Goal: Information Seeking & Learning: Find specific fact

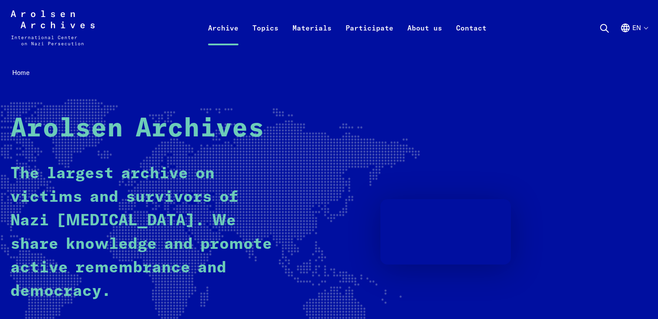
click at [231, 30] on link "Archive" at bounding box center [223, 38] width 44 height 35
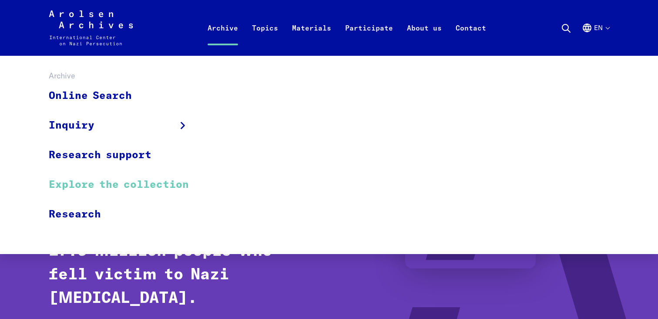
click at [149, 186] on link "Explore the collection" at bounding box center [124, 185] width 151 height 30
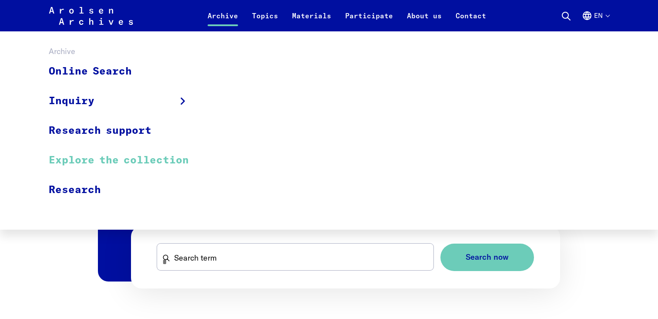
scroll to position [434, 0]
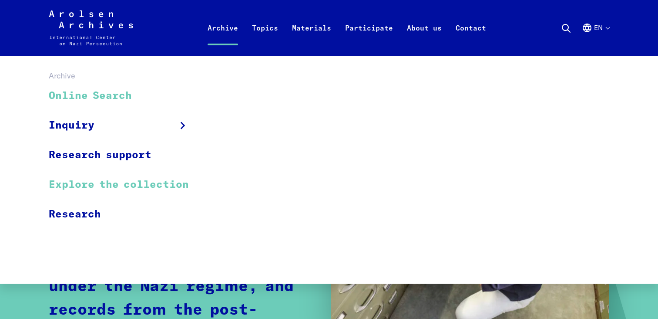
click at [128, 96] on link "Online Search" at bounding box center [124, 95] width 151 height 29
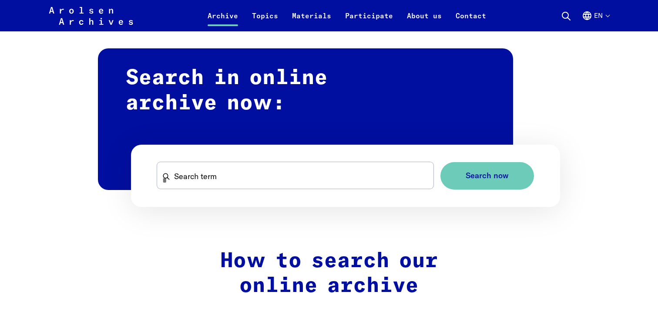
scroll to position [513, 0]
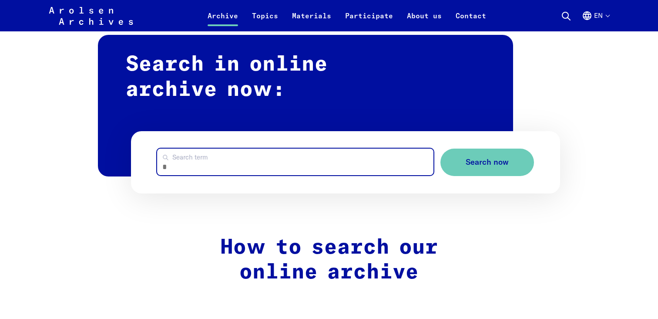
click at [362, 165] on input "Search term" at bounding box center [295, 161] width 276 height 27
paste input "**********"
type input "**********"
click at [440, 148] on button "Search now" at bounding box center [487, 161] width 94 height 27
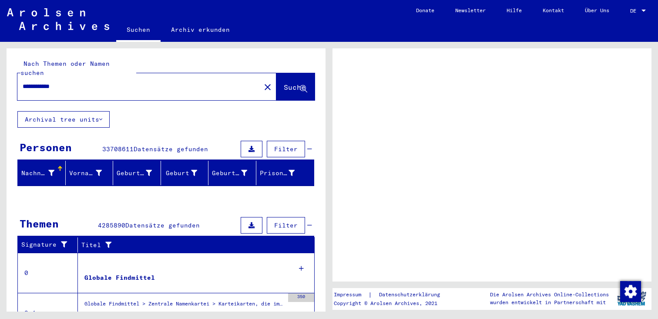
click at [188, 82] on input "**********" at bounding box center [139, 86] width 233 height 9
click at [299, 83] on span "Suche" at bounding box center [295, 87] width 22 height 9
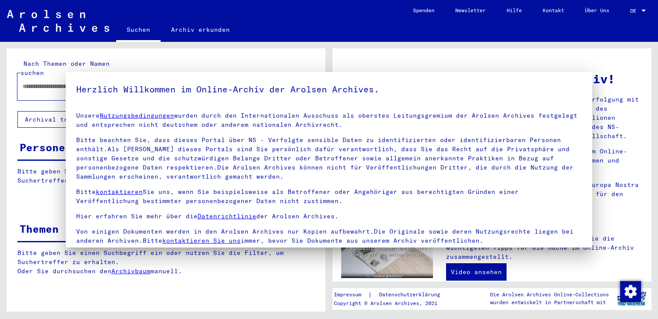
type input "**********"
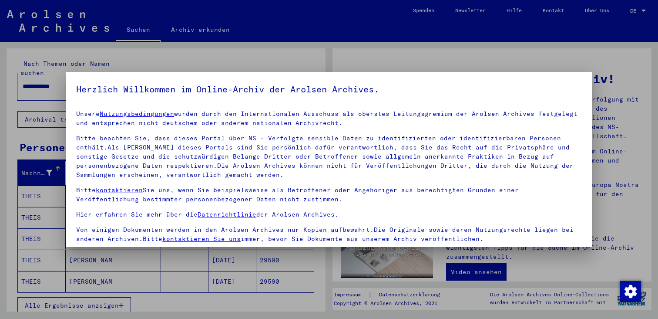
scroll to position [75, 0]
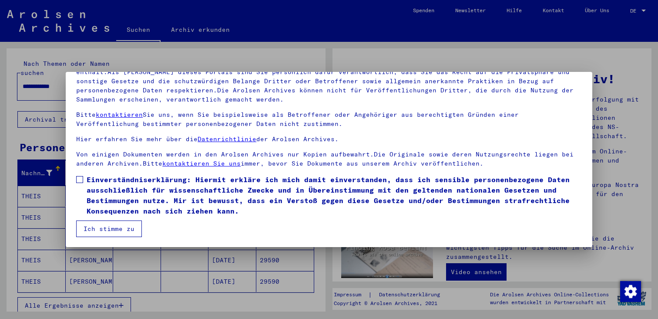
click at [83, 177] on span at bounding box center [79, 179] width 7 height 7
click at [113, 225] on button "Ich stimme zu" at bounding box center [109, 228] width 66 height 17
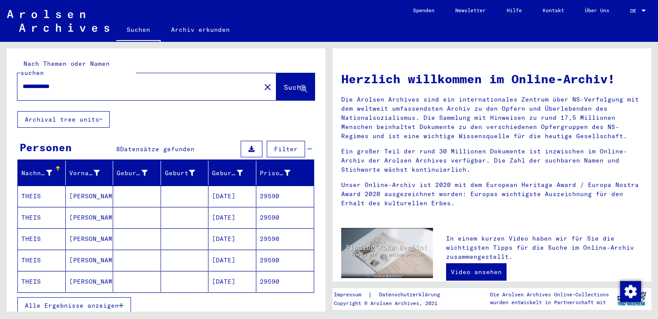
click at [216, 82] on input "**********" at bounding box center [137, 86] width 228 height 9
click at [162, 190] on mat-cell at bounding box center [185, 195] width 48 height 21
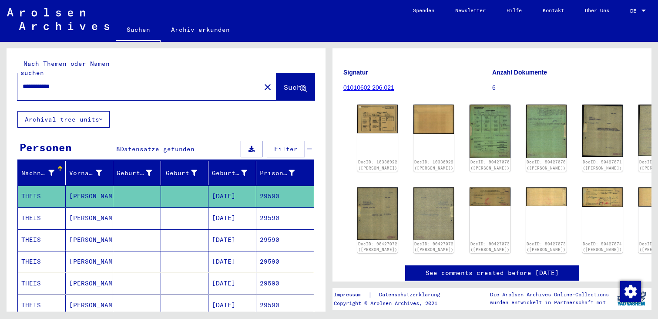
scroll to position [94, 0]
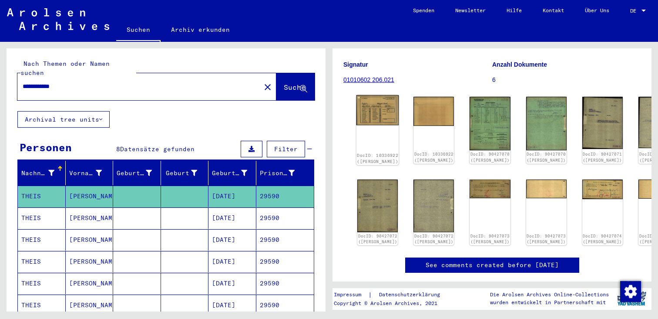
click at [368, 96] on img at bounding box center [377, 110] width 43 height 30
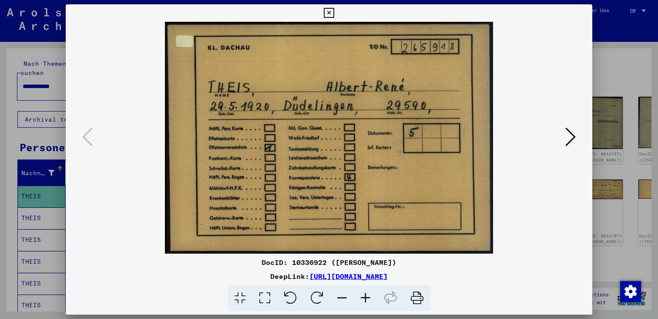
click at [573, 132] on icon at bounding box center [570, 136] width 10 height 21
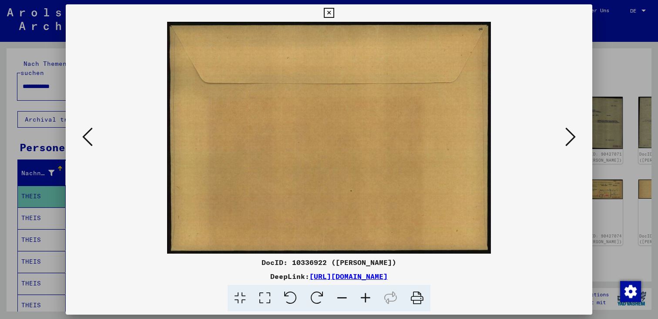
click at [573, 132] on icon at bounding box center [570, 136] width 10 height 21
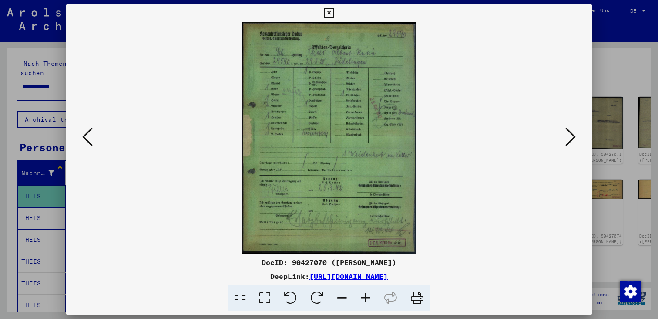
click at [577, 133] on button at bounding box center [571, 137] width 16 height 25
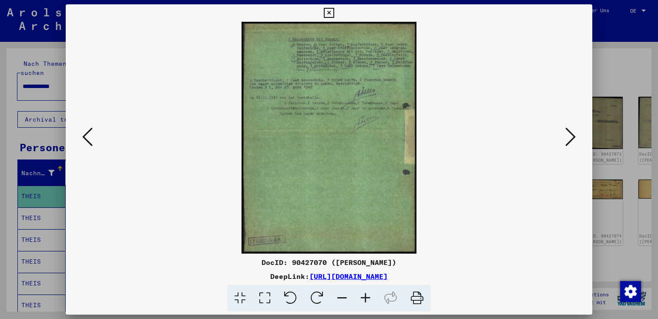
click at [570, 132] on icon at bounding box center [570, 136] width 10 height 21
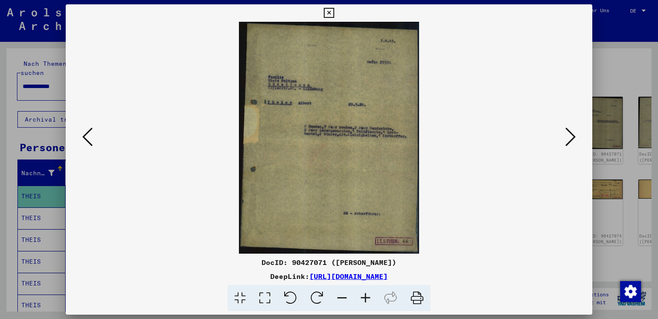
click at [572, 129] on icon at bounding box center [570, 136] width 10 height 21
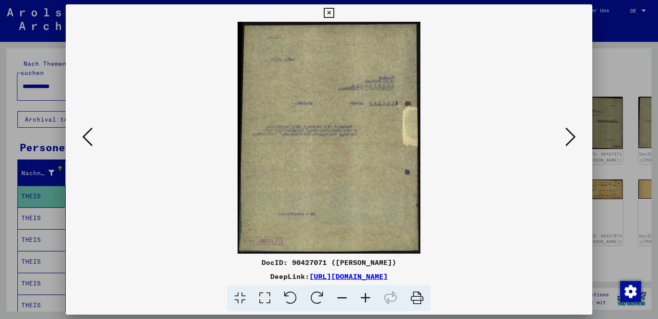
click at [565, 137] on button at bounding box center [571, 137] width 16 height 25
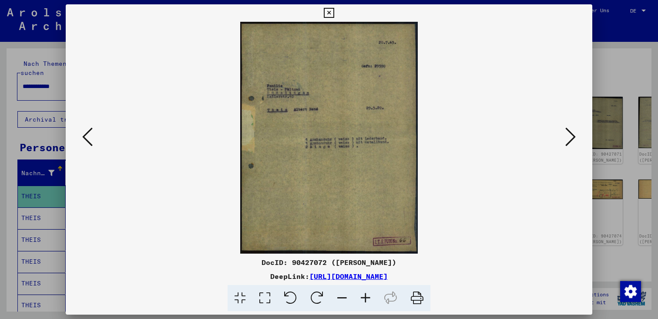
click at [565, 137] on button at bounding box center [571, 137] width 16 height 25
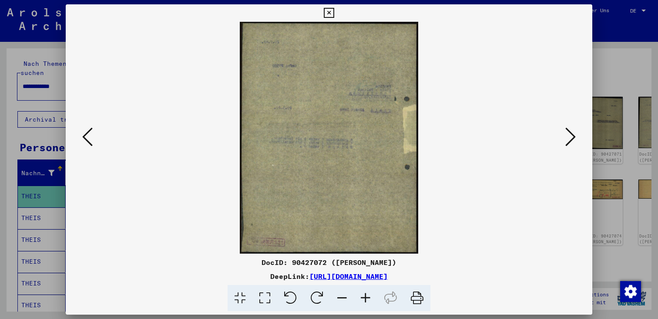
click at [565, 137] on button at bounding box center [571, 137] width 16 height 25
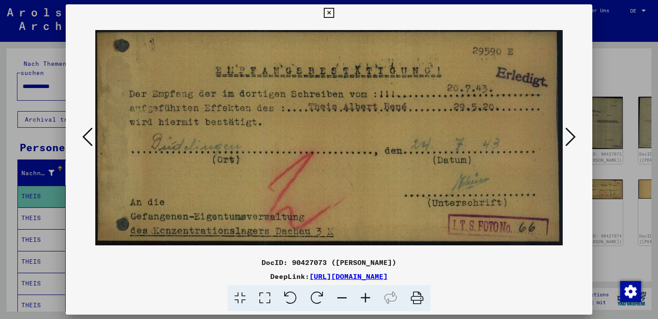
click at [572, 127] on icon at bounding box center [570, 136] width 10 height 21
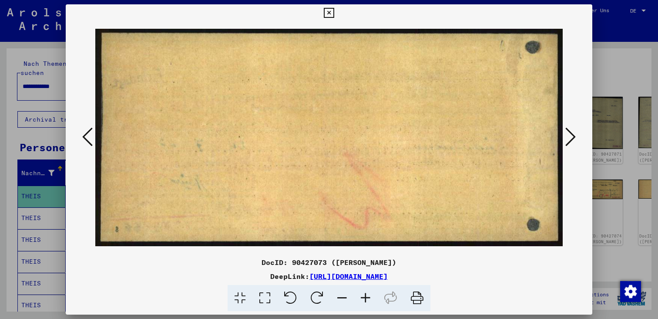
click at [572, 127] on icon at bounding box center [570, 136] width 10 height 21
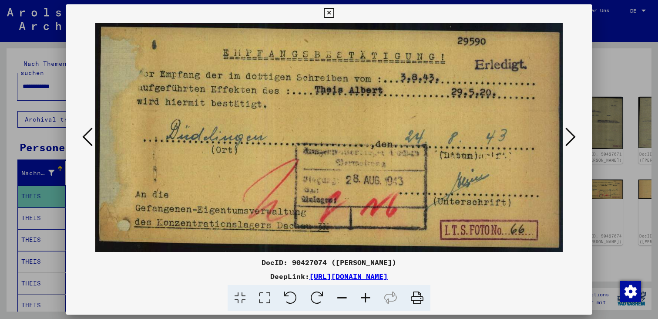
click at [573, 127] on icon at bounding box center [570, 136] width 10 height 21
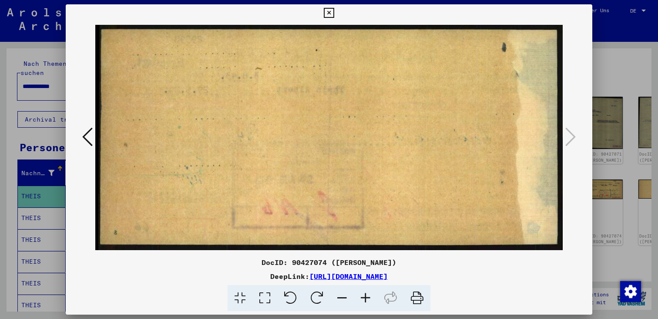
click at [630, 78] on div at bounding box center [329, 159] width 658 height 319
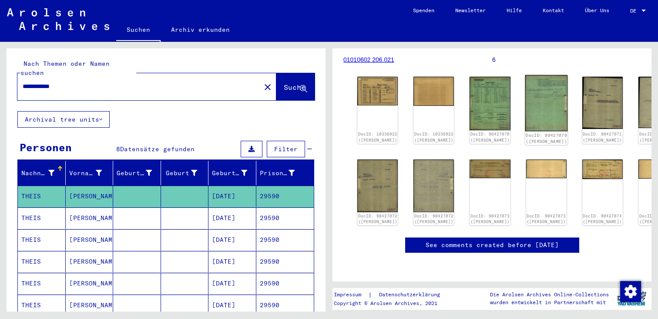
scroll to position [127, 0]
click at [167, 207] on mat-cell at bounding box center [185, 217] width 48 height 21
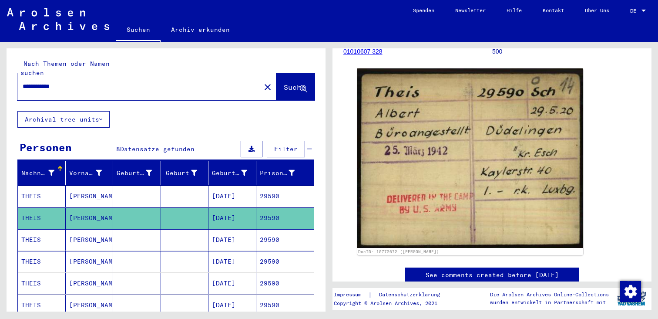
click at [186, 229] on mat-cell at bounding box center [185, 239] width 48 height 21
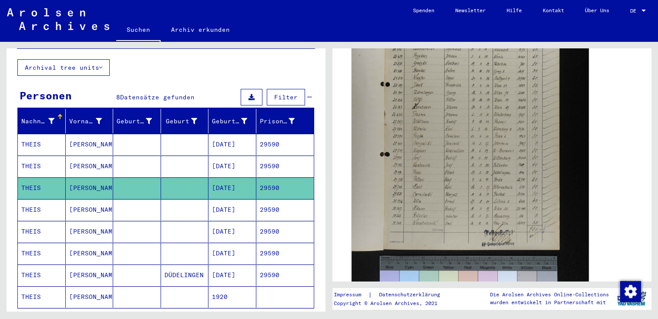
scroll to position [285, 0]
click at [436, 142] on img at bounding box center [470, 150] width 237 height 356
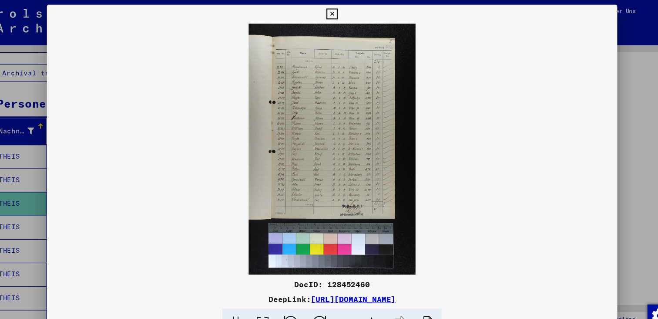
click at [591, 76] on img at bounding box center [329, 137] width 527 height 231
click at [605, 75] on div at bounding box center [329, 159] width 658 height 319
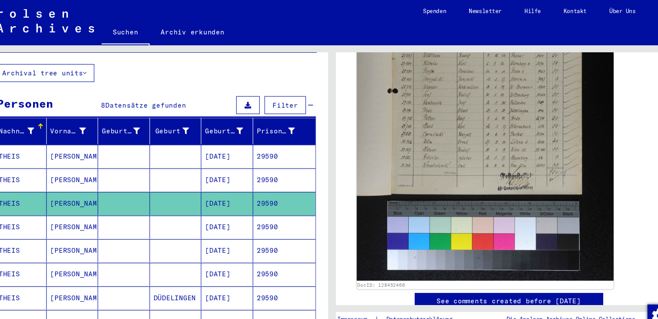
scroll to position [370, 0]
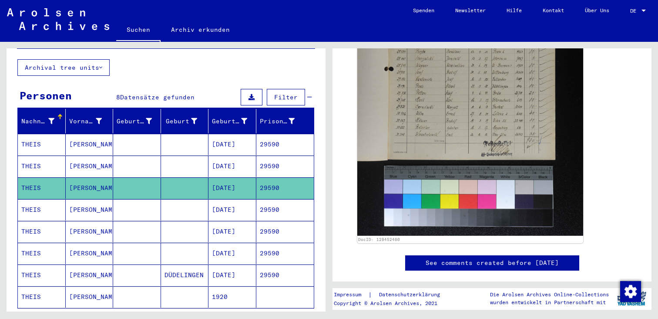
click at [284, 199] on mat-cell "29590" at bounding box center [285, 209] width 58 height 21
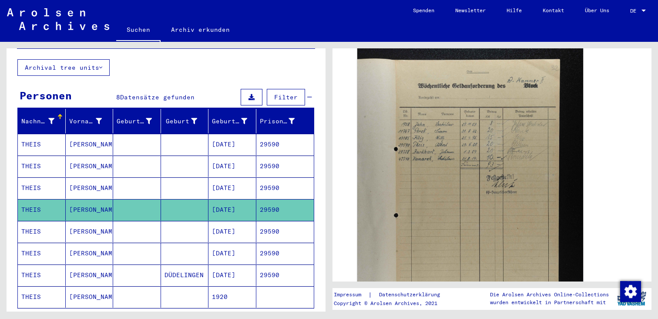
scroll to position [221, 0]
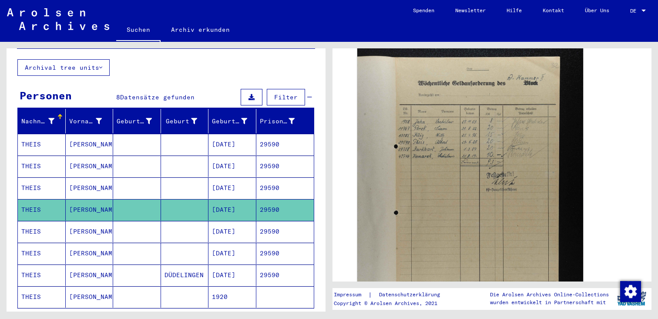
click at [145, 162] on mat-cell at bounding box center [137, 165] width 48 height 21
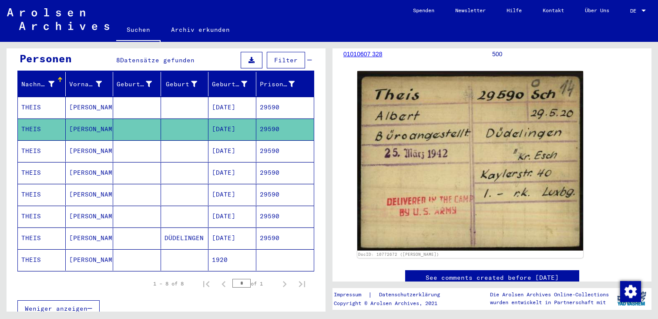
scroll to position [93, 0]
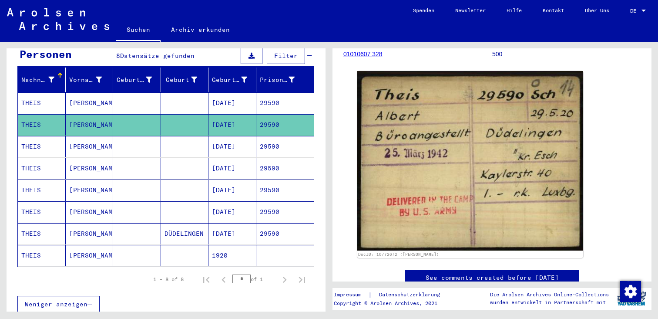
click at [104, 181] on mat-cell "[PERSON_NAME]" at bounding box center [90, 189] width 48 height 21
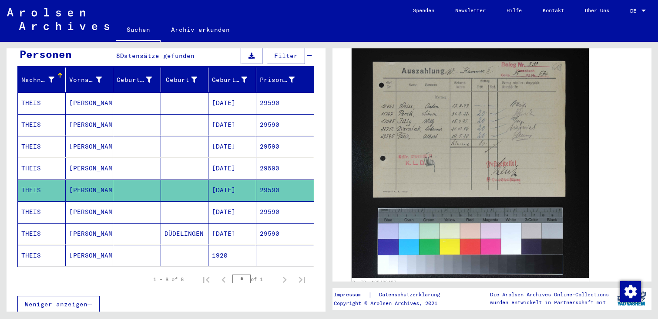
scroll to position [330, 0]
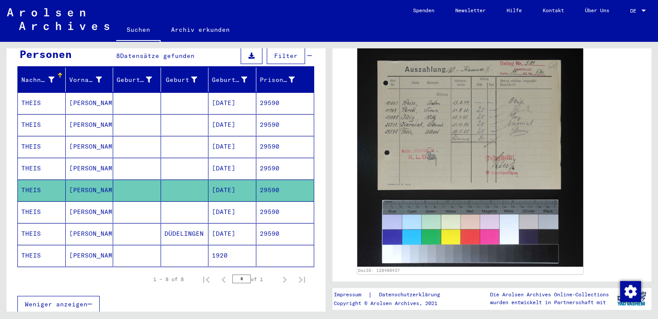
click at [299, 205] on mat-cell "29590" at bounding box center [285, 211] width 58 height 21
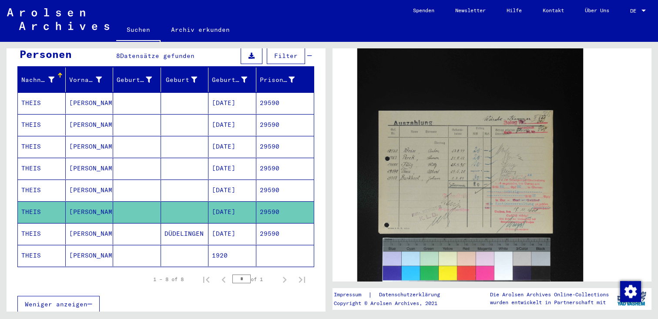
scroll to position [294, 0]
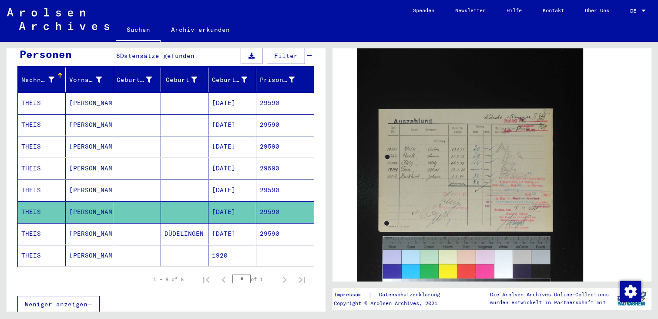
click at [273, 223] on mat-cell "29590" at bounding box center [285, 233] width 58 height 21
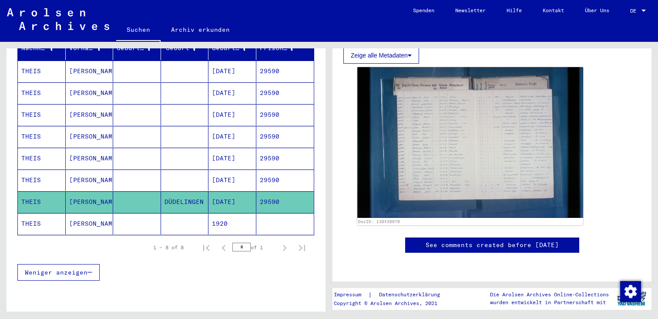
scroll to position [127, 0]
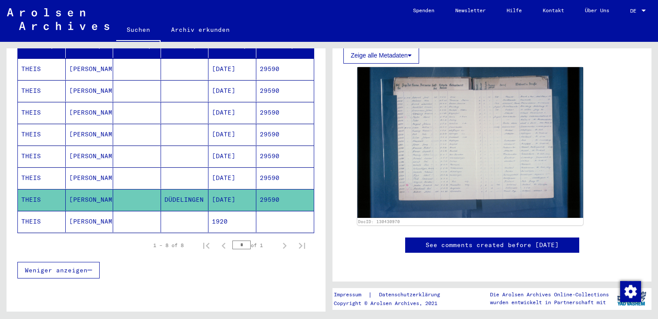
click at [269, 215] on mat-cell at bounding box center [285, 221] width 58 height 21
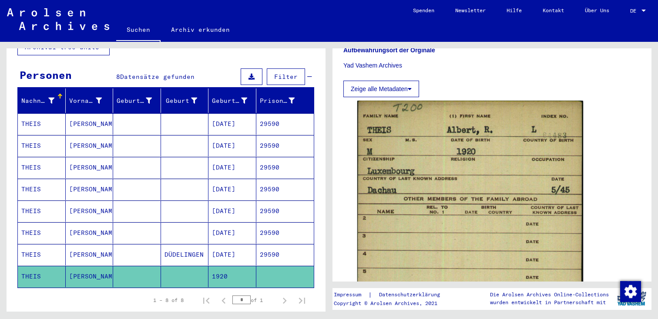
scroll to position [64, 0]
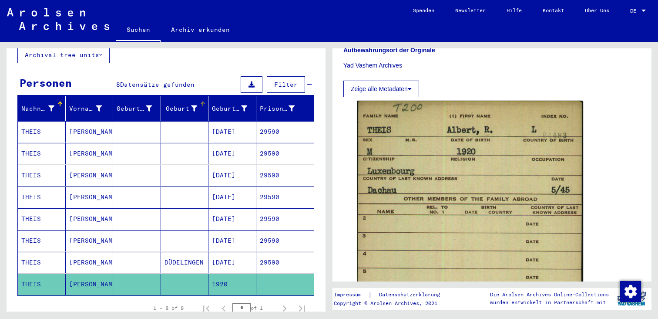
click at [193, 121] on mat-cell at bounding box center [185, 131] width 48 height 21
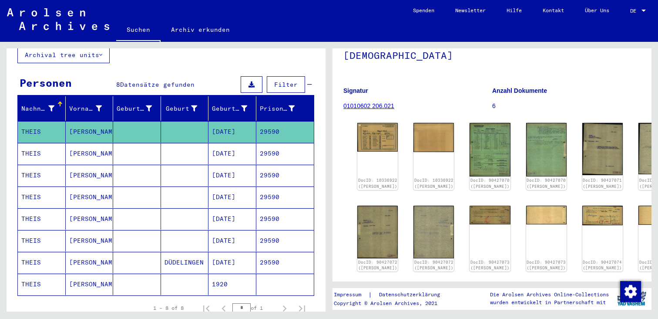
scroll to position [70, 0]
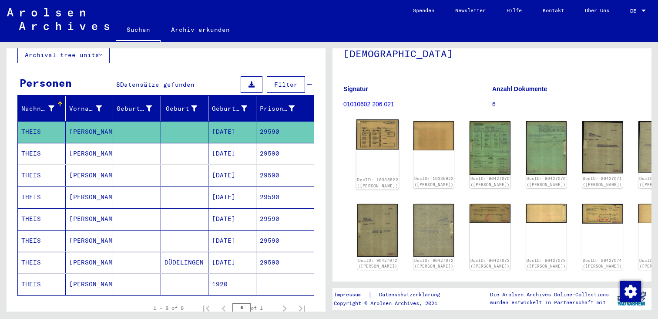
click at [367, 119] on img at bounding box center [377, 134] width 43 height 30
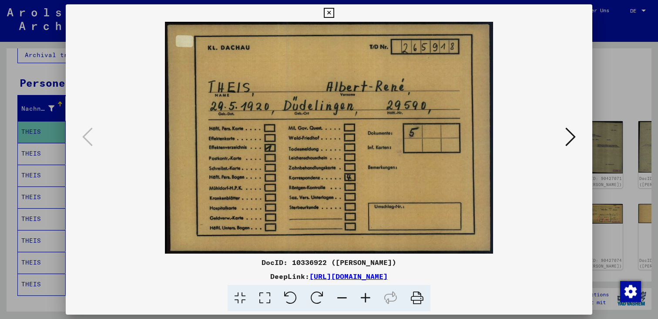
click at [610, 48] on div at bounding box center [329, 159] width 658 height 319
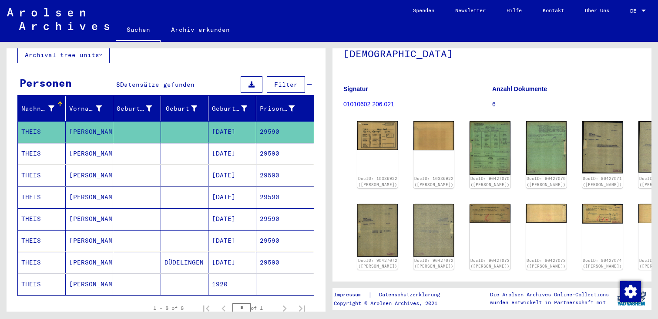
click at [194, 150] on mat-cell at bounding box center [185, 153] width 48 height 21
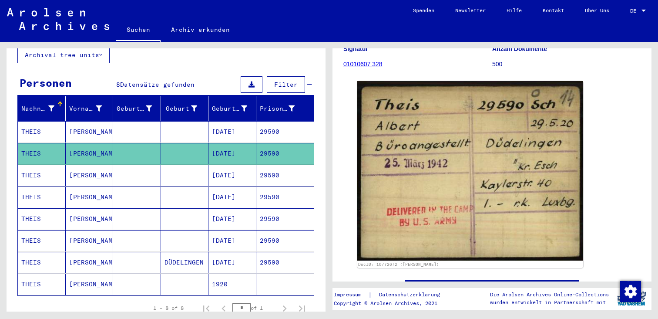
scroll to position [100, 0]
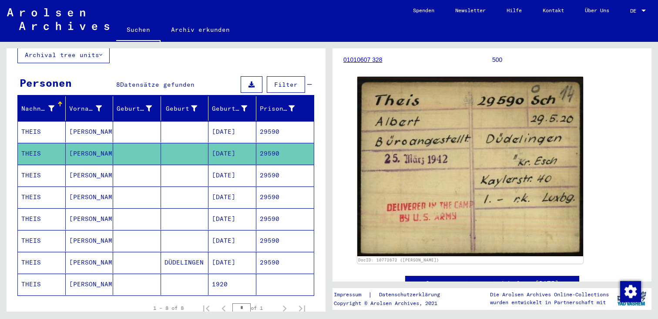
click at [284, 170] on mat-cell "29590" at bounding box center [285, 174] width 58 height 21
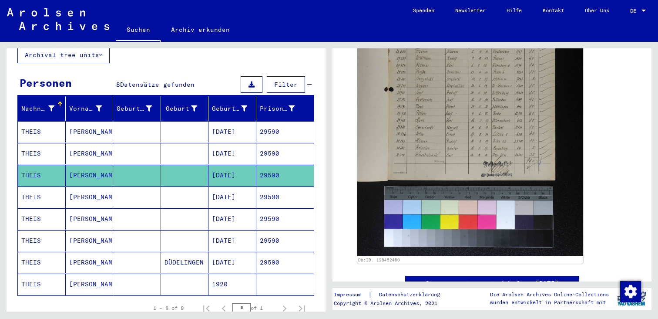
click at [267, 188] on mat-cell "29590" at bounding box center [285, 196] width 58 height 21
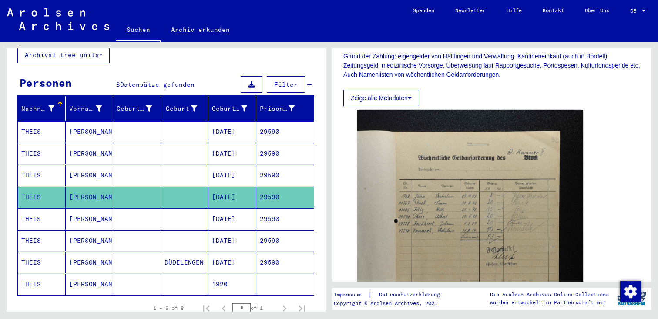
scroll to position [191, 0]
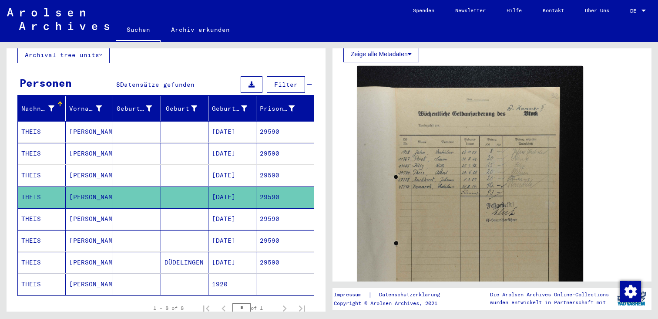
click at [286, 232] on mat-cell "29590" at bounding box center [285, 240] width 58 height 21
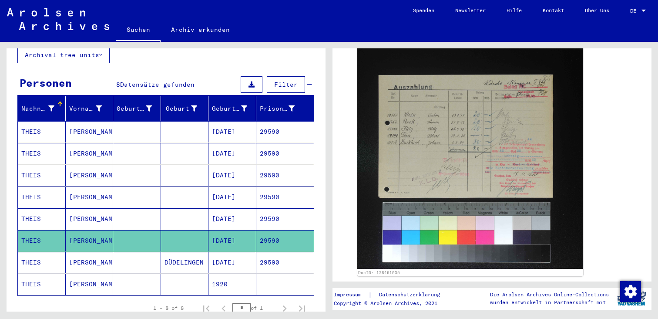
scroll to position [331, 0]
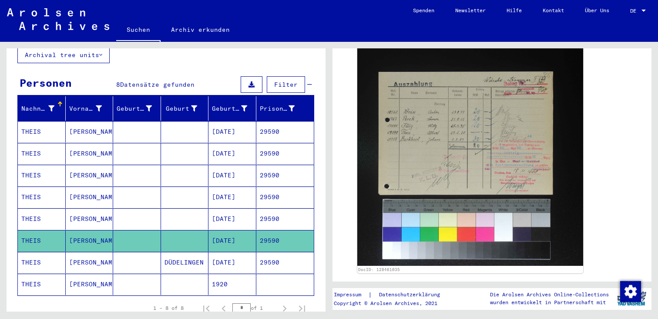
click at [296, 252] on mat-cell "29590" at bounding box center [285, 262] width 58 height 21
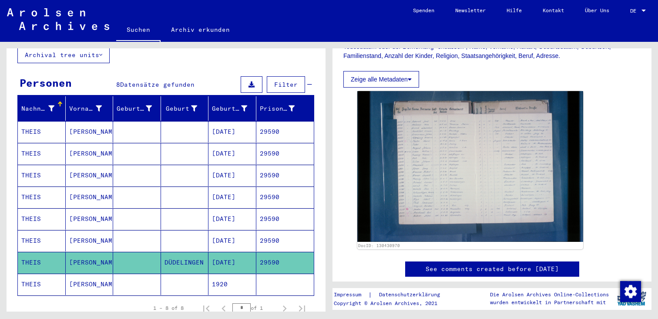
scroll to position [176, 0]
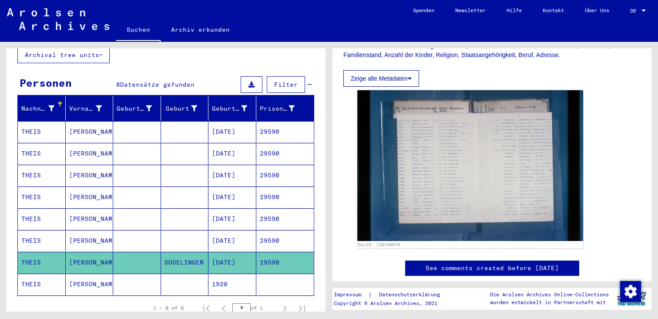
click at [247, 164] on mat-cell "[DATE]" at bounding box center [232, 174] width 48 height 21
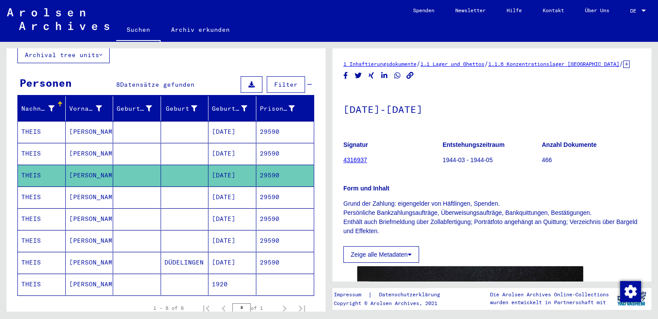
click at [253, 143] on mat-cell "[DATE]" at bounding box center [232, 153] width 48 height 21
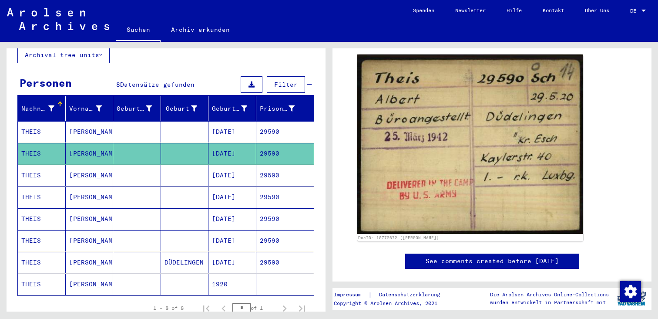
scroll to position [124, 0]
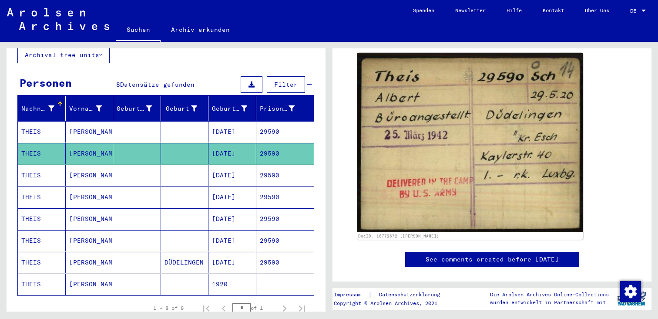
click at [241, 126] on mat-cell "[DATE]" at bounding box center [232, 131] width 48 height 21
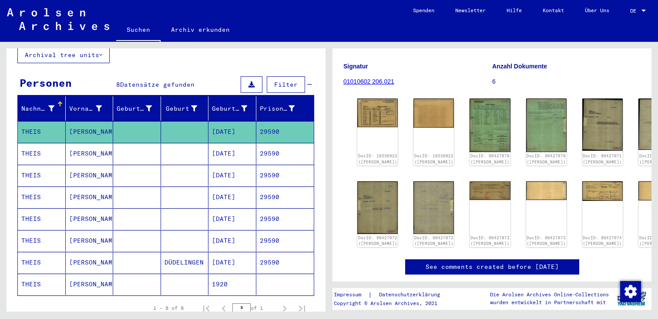
scroll to position [98, 0]
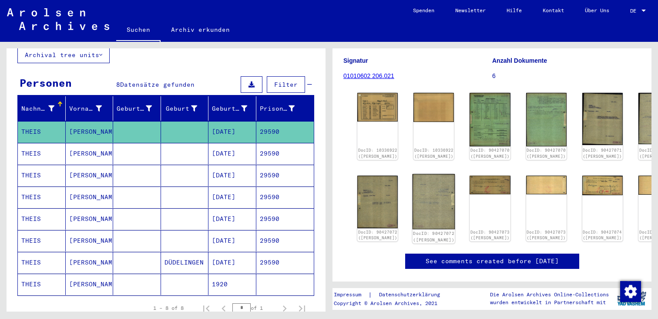
click at [427, 183] on img at bounding box center [434, 201] width 43 height 55
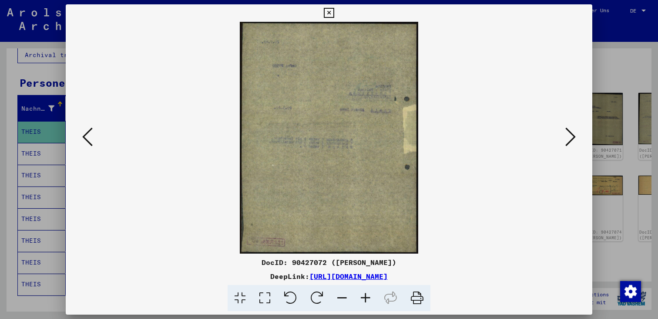
click at [619, 57] on div at bounding box center [329, 159] width 658 height 319
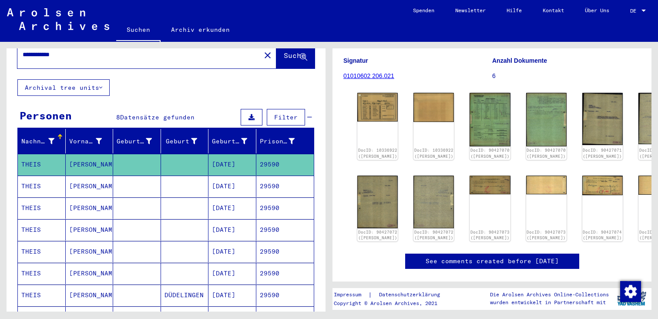
scroll to position [0, 0]
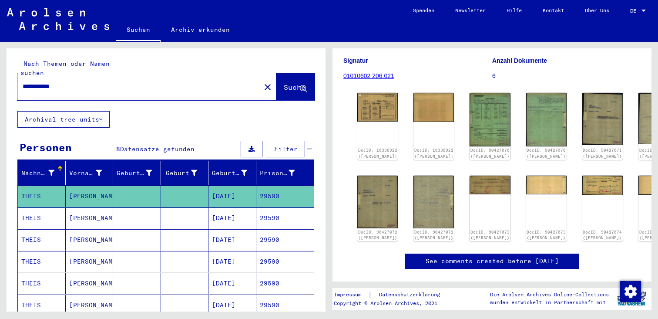
click at [135, 82] on input "**********" at bounding box center [139, 86] width 233 height 9
paste input "***"
type input "**********"
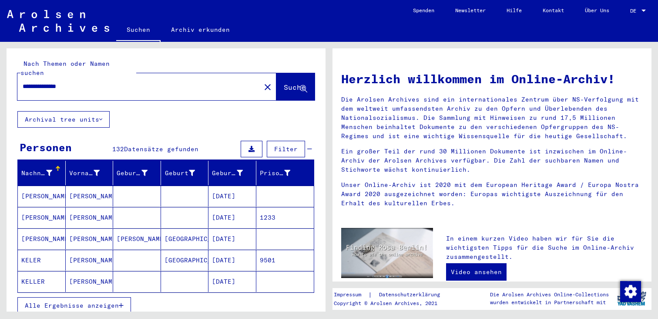
scroll to position [28, 0]
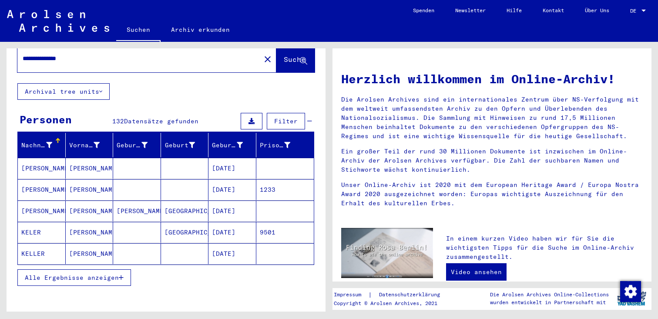
click at [289, 221] on mat-cell "9501" at bounding box center [285, 231] width 58 height 21
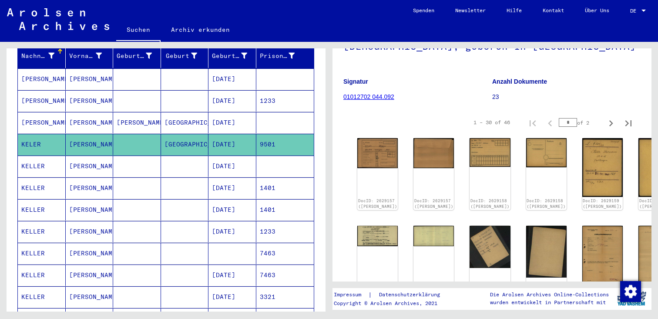
scroll to position [89, 0]
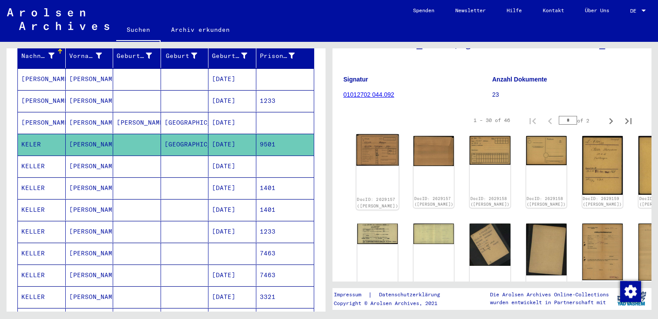
click at [371, 146] on img at bounding box center [377, 149] width 43 height 31
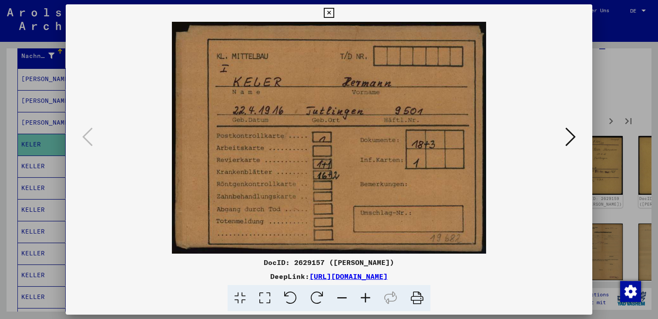
click at [569, 140] on icon at bounding box center [570, 136] width 10 height 21
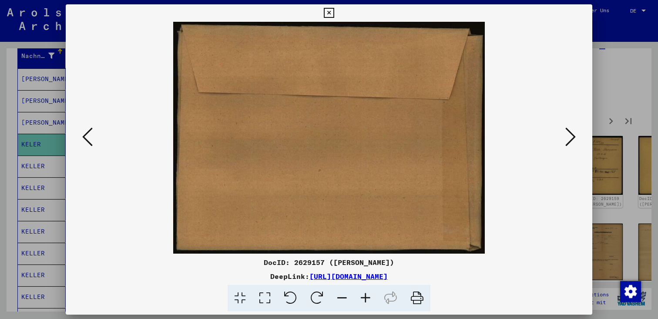
click at [569, 140] on icon at bounding box center [570, 136] width 10 height 21
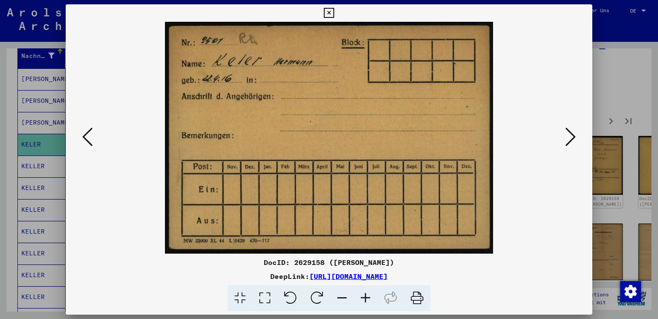
click at [569, 140] on icon at bounding box center [570, 136] width 10 height 21
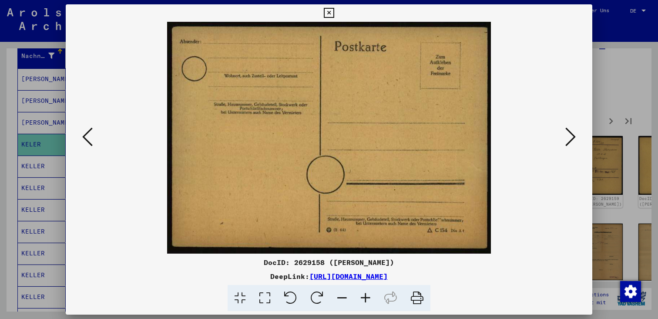
click at [569, 140] on icon at bounding box center [570, 136] width 10 height 21
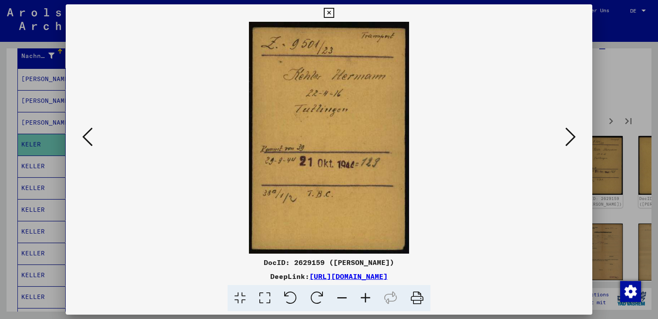
click at [569, 140] on icon at bounding box center [570, 136] width 10 height 21
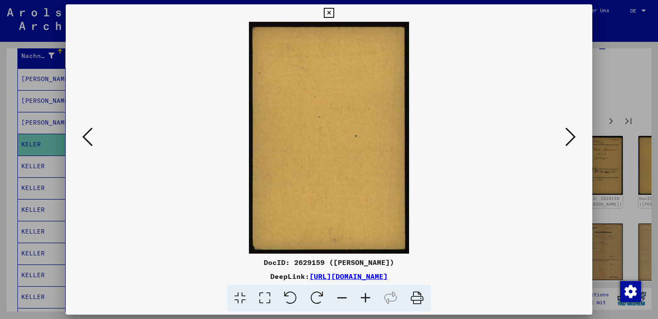
click at [569, 140] on icon at bounding box center [570, 136] width 10 height 21
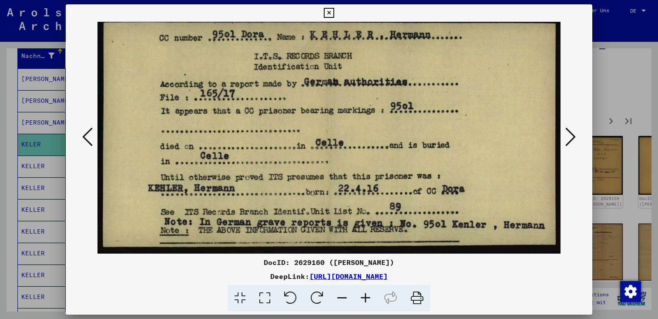
click at [569, 136] on icon at bounding box center [570, 136] width 10 height 21
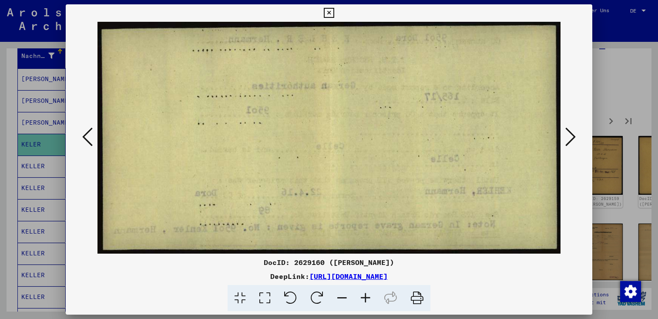
click at [569, 136] on icon at bounding box center [570, 136] width 10 height 21
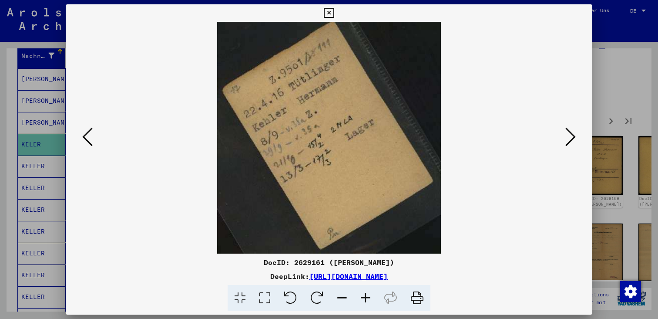
click at [569, 136] on icon at bounding box center [570, 136] width 10 height 21
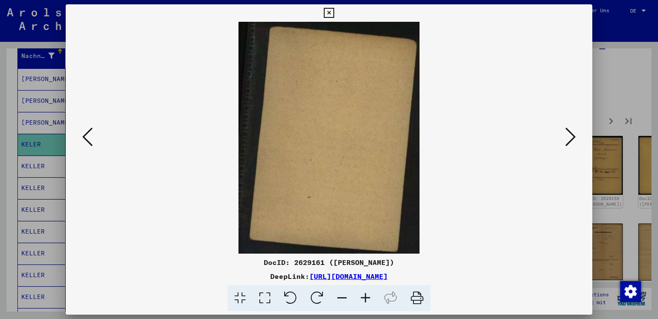
click at [569, 136] on icon at bounding box center [570, 136] width 10 height 21
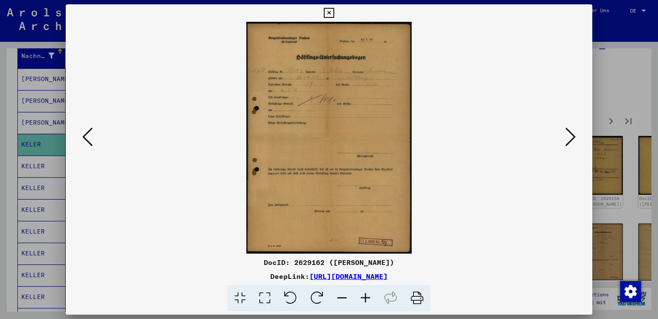
click at [573, 136] on icon at bounding box center [570, 136] width 10 height 21
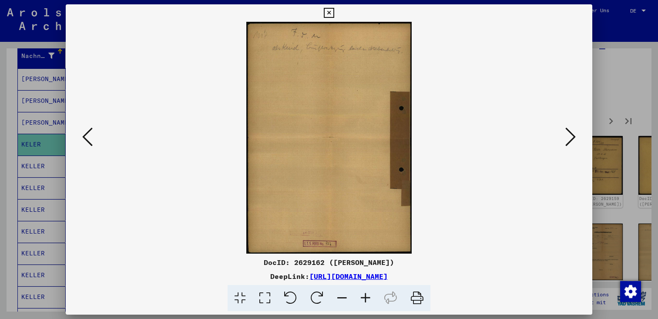
click at [573, 136] on icon at bounding box center [570, 136] width 10 height 21
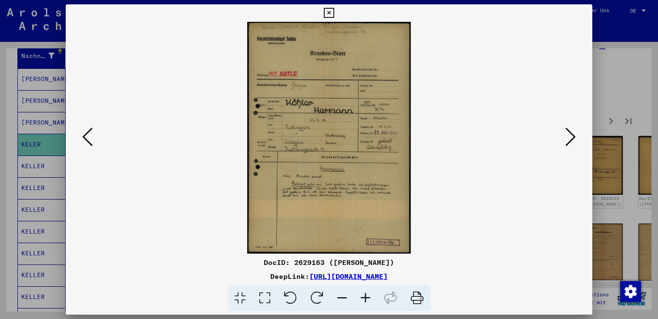
click at [570, 135] on icon at bounding box center [570, 136] width 10 height 21
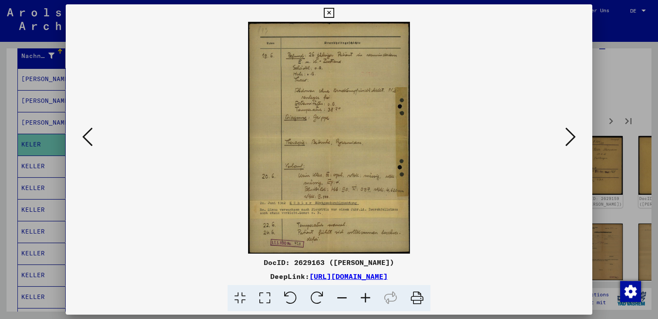
click at [567, 129] on icon at bounding box center [570, 136] width 10 height 21
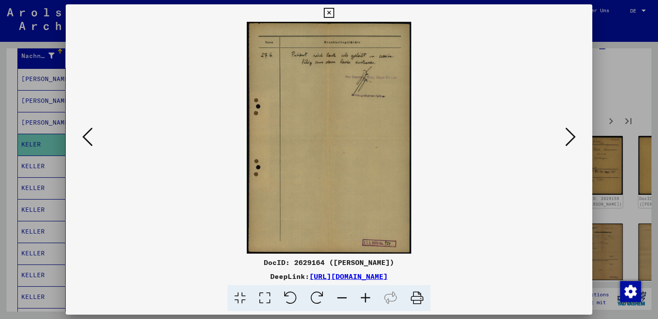
click at [569, 132] on icon at bounding box center [570, 136] width 10 height 21
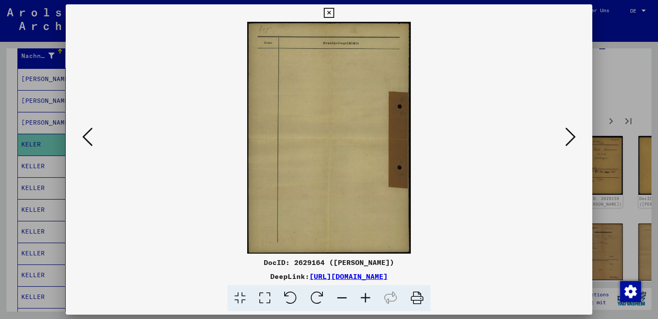
click at [569, 132] on icon at bounding box center [570, 136] width 10 height 21
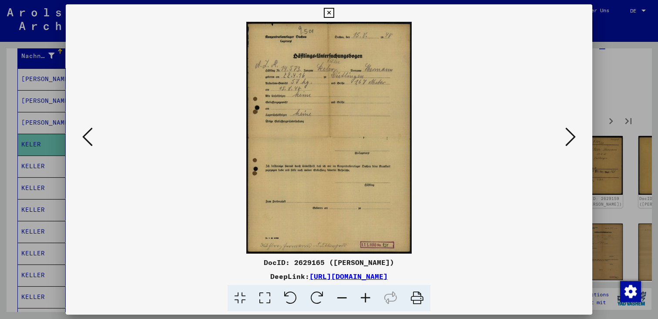
click at [571, 141] on icon at bounding box center [570, 136] width 10 height 21
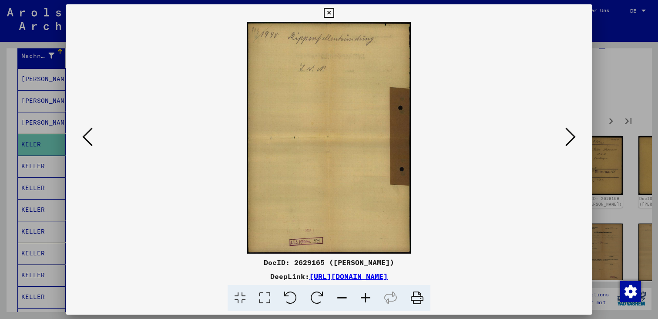
click at [571, 141] on icon at bounding box center [570, 136] width 10 height 21
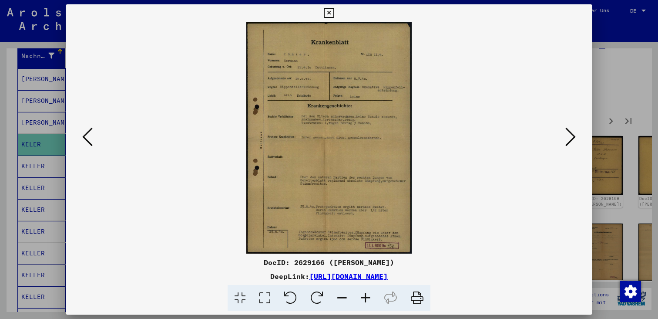
click at [571, 141] on icon at bounding box center [570, 136] width 10 height 21
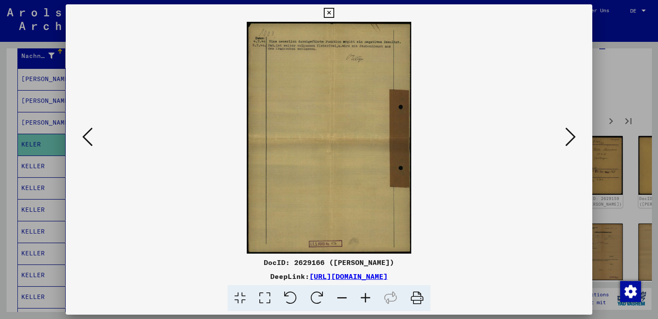
click at [571, 141] on icon at bounding box center [570, 136] width 10 height 21
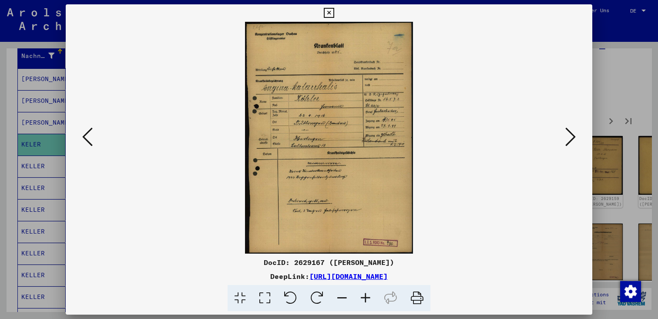
click at [571, 141] on icon at bounding box center [570, 136] width 10 height 21
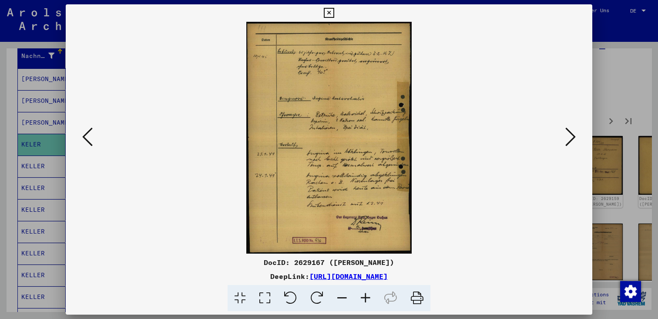
click at [571, 141] on icon at bounding box center [570, 136] width 10 height 21
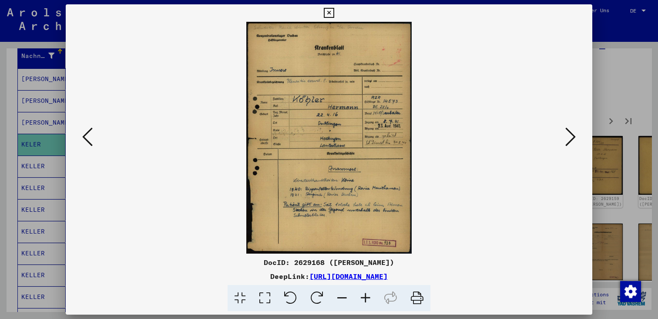
click at [571, 141] on icon at bounding box center [570, 136] width 10 height 21
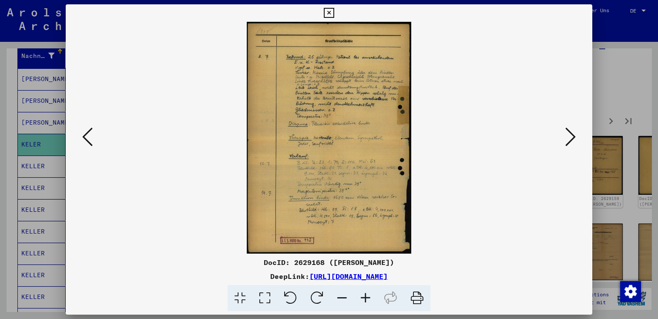
click at [571, 141] on icon at bounding box center [570, 136] width 10 height 21
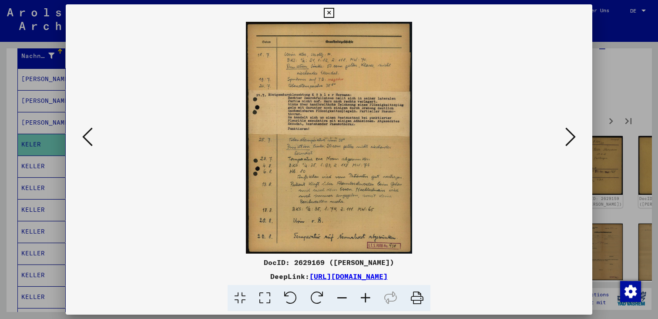
click at [571, 141] on icon at bounding box center [570, 136] width 10 height 21
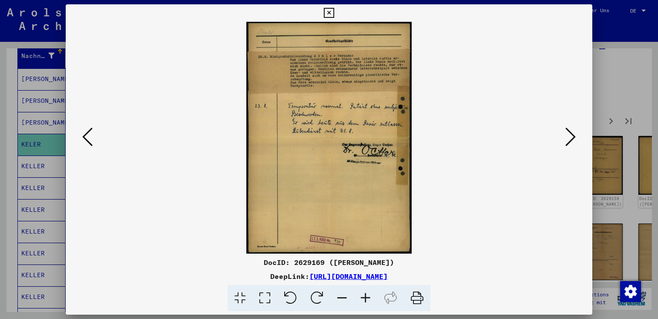
click at [571, 141] on icon at bounding box center [570, 136] width 10 height 21
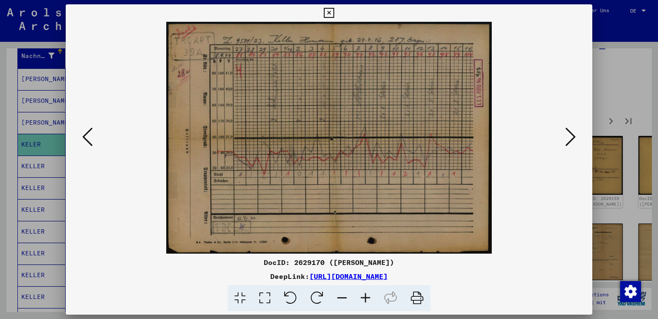
click at [571, 141] on icon at bounding box center [570, 136] width 10 height 21
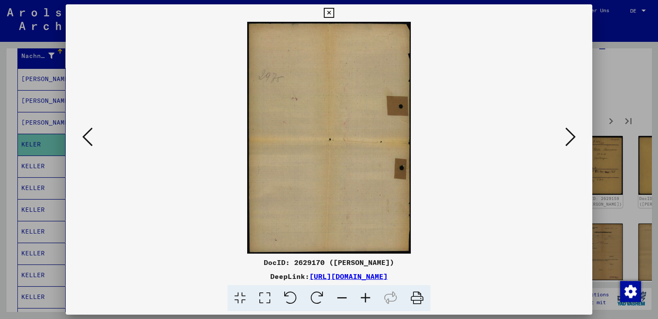
click at [571, 141] on icon at bounding box center [570, 136] width 10 height 21
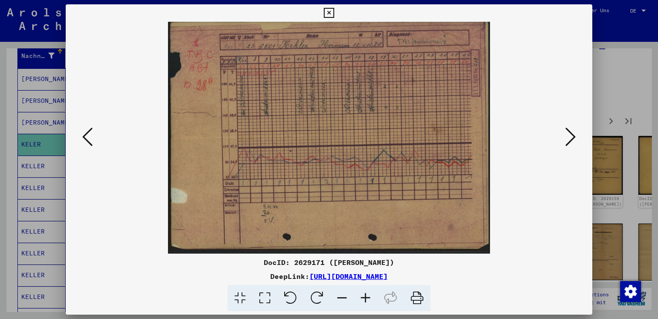
click at [571, 141] on icon at bounding box center [570, 136] width 10 height 21
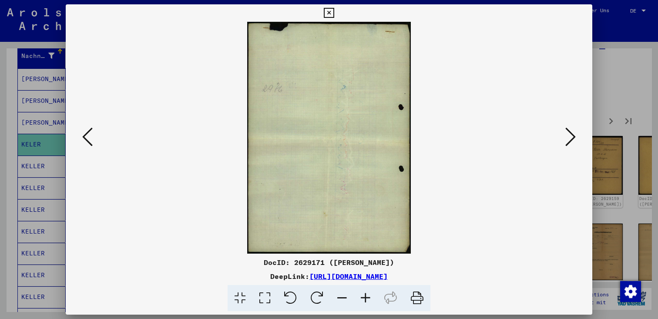
click at [571, 141] on icon at bounding box center [570, 136] width 10 height 21
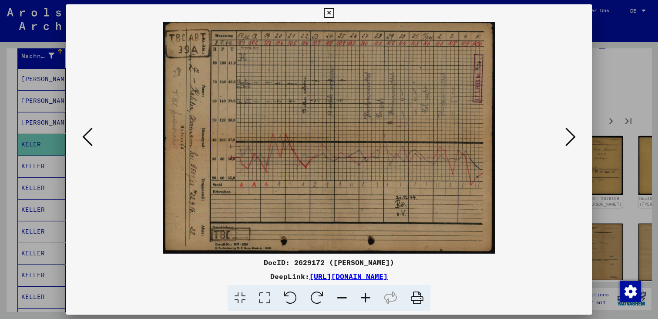
click at [571, 141] on icon at bounding box center [570, 136] width 10 height 21
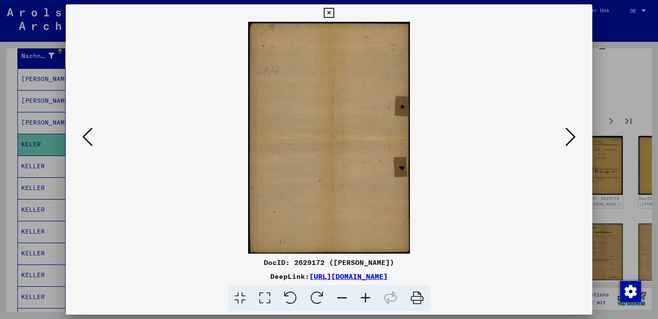
click at [571, 141] on icon at bounding box center [570, 136] width 10 height 21
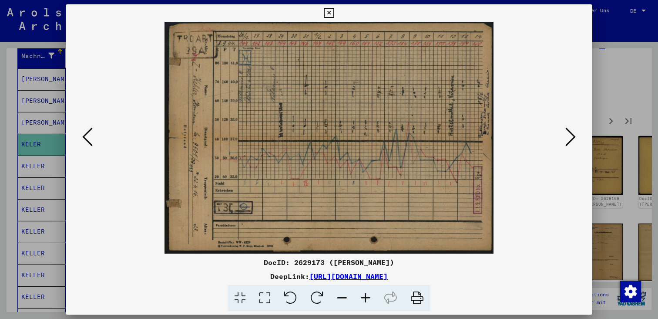
click at [571, 141] on icon at bounding box center [570, 136] width 10 height 21
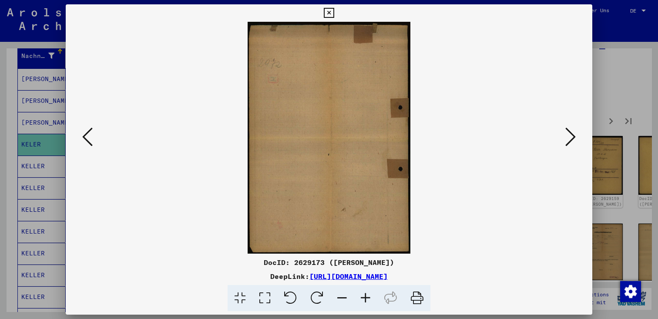
click at [571, 141] on icon at bounding box center [570, 136] width 10 height 21
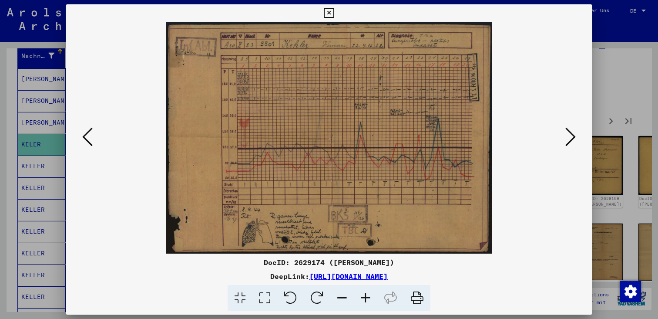
click at [571, 141] on icon at bounding box center [570, 136] width 10 height 21
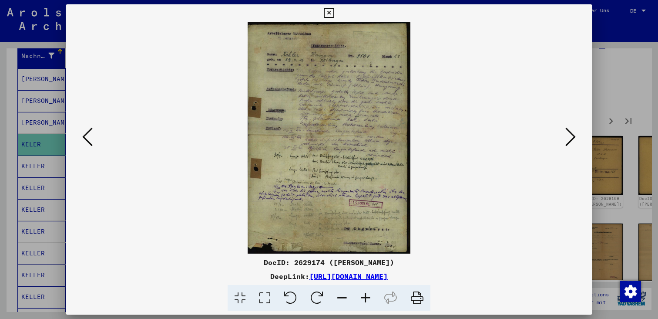
click at [571, 141] on icon at bounding box center [570, 136] width 10 height 21
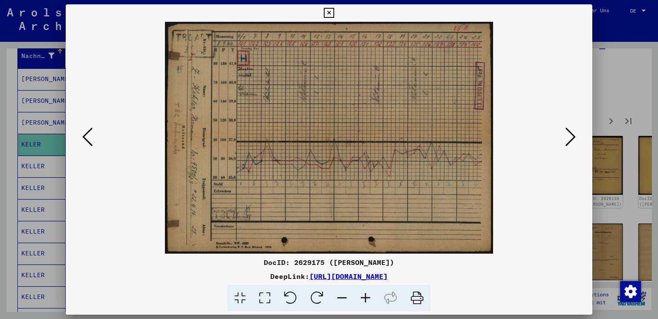
click at [571, 141] on icon at bounding box center [570, 136] width 10 height 21
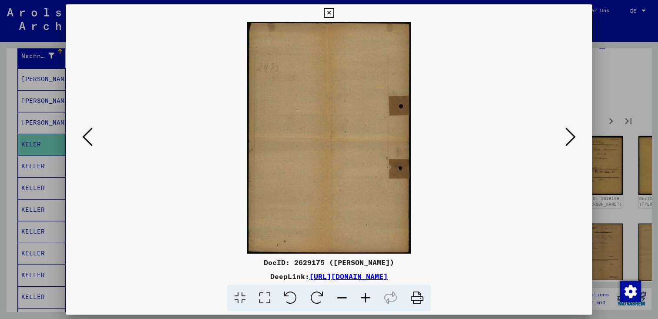
click at [571, 141] on icon at bounding box center [570, 136] width 10 height 21
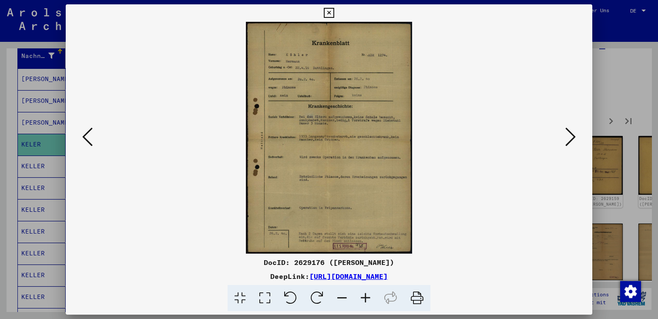
click at [571, 141] on icon at bounding box center [570, 136] width 10 height 21
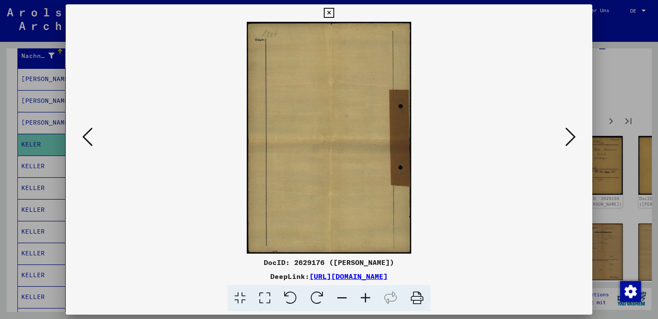
click at [571, 141] on icon at bounding box center [570, 136] width 10 height 21
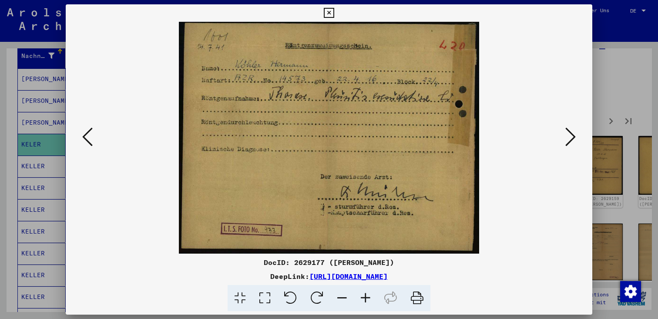
click at [571, 141] on icon at bounding box center [570, 136] width 10 height 21
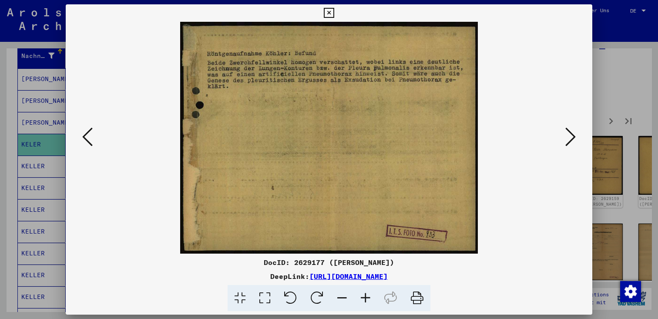
click at [571, 141] on icon at bounding box center [570, 136] width 10 height 21
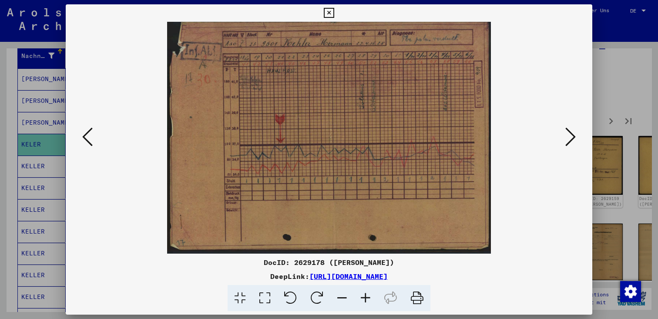
click at [571, 141] on icon at bounding box center [570, 136] width 10 height 21
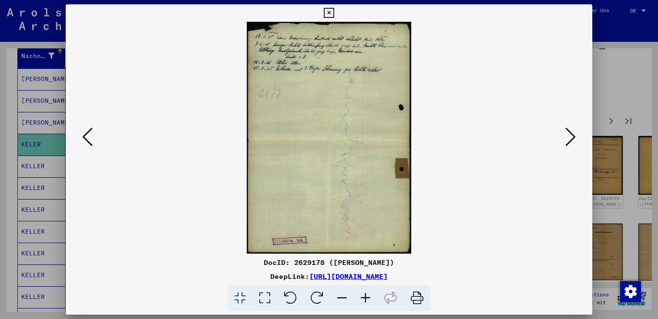
click at [617, 83] on div at bounding box center [329, 159] width 658 height 319
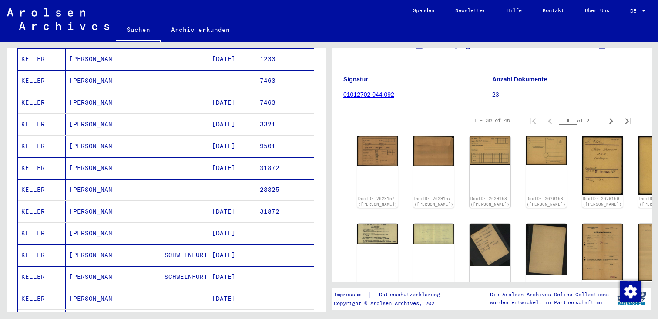
scroll to position [313, 0]
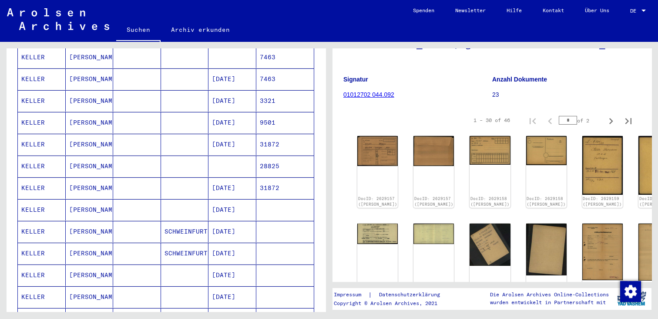
click at [292, 112] on mat-cell "9501" at bounding box center [285, 122] width 58 height 21
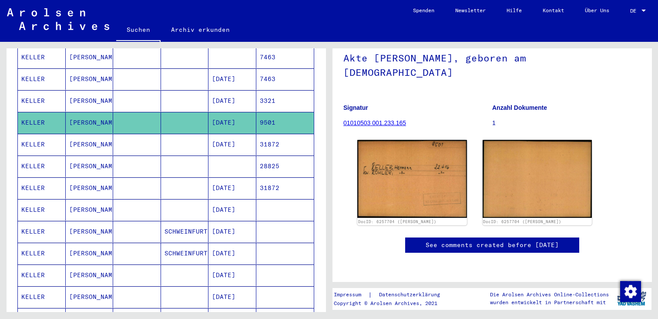
scroll to position [87, 0]
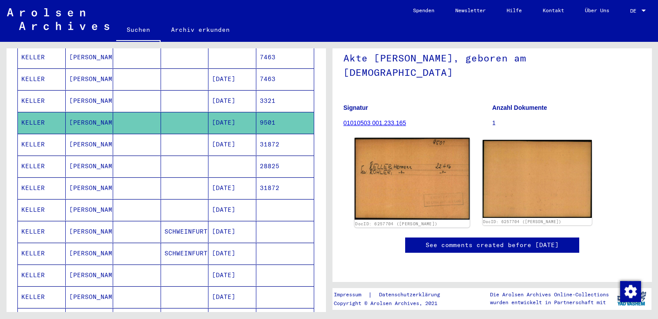
click at [408, 153] on img at bounding box center [412, 179] width 115 height 82
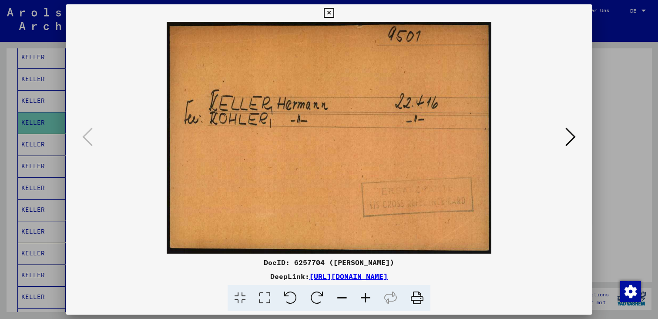
click at [570, 132] on icon at bounding box center [570, 136] width 10 height 21
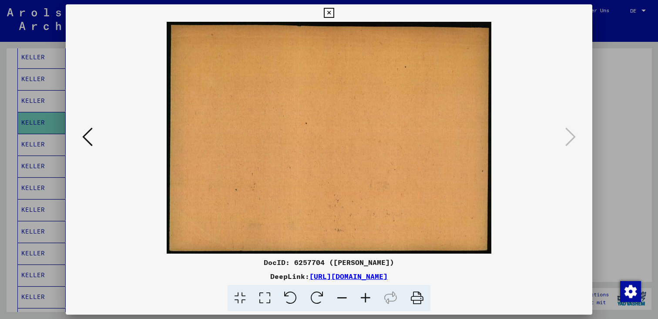
click at [627, 88] on div at bounding box center [329, 159] width 658 height 319
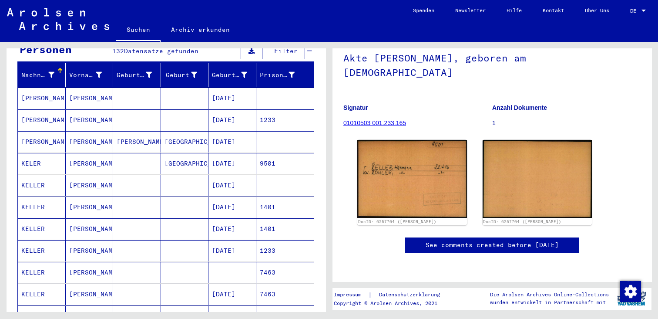
scroll to position [101, 0]
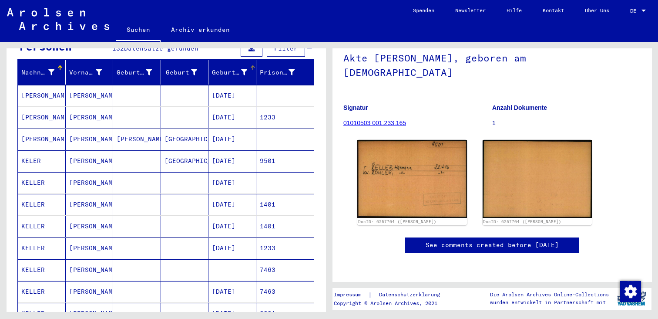
click at [238, 68] on div "Geburtsdatum" at bounding box center [229, 72] width 35 height 9
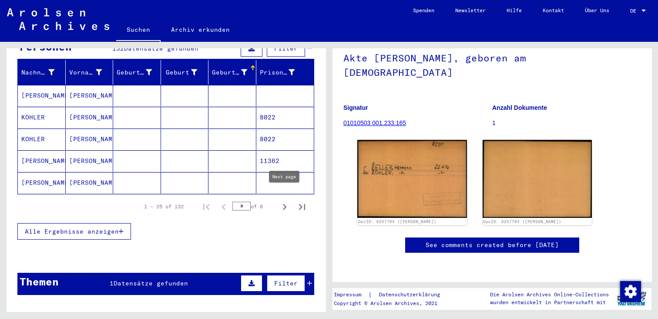
click at [287, 201] on icon "Next page" at bounding box center [284, 207] width 12 height 12
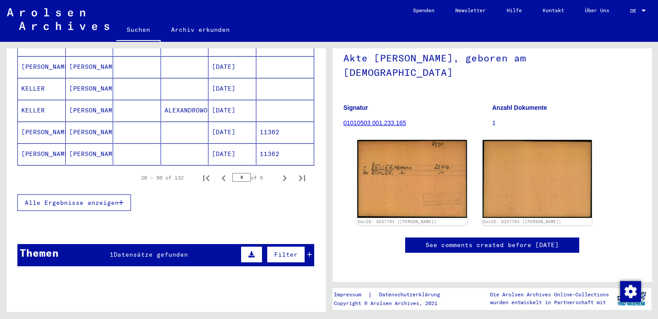
scroll to position [563, 0]
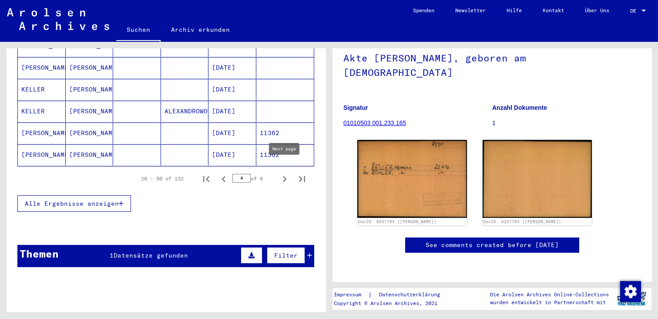
click at [283, 173] on icon "Next page" at bounding box center [284, 179] width 12 height 12
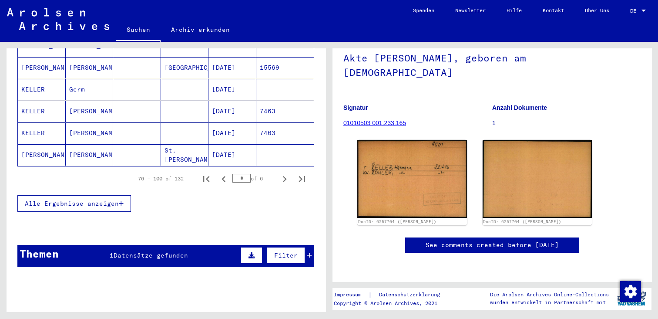
click at [283, 173] on icon "Next page" at bounding box center [284, 179] width 12 height 12
type input "*"
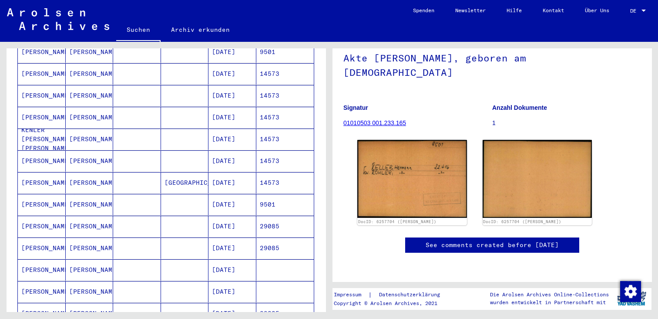
scroll to position [377, 0]
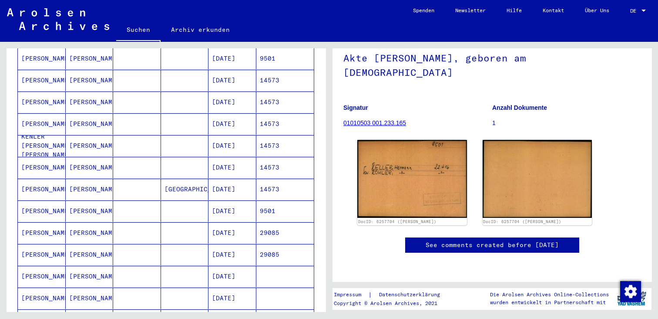
click at [288, 202] on mat-cell "9501" at bounding box center [285, 210] width 58 height 21
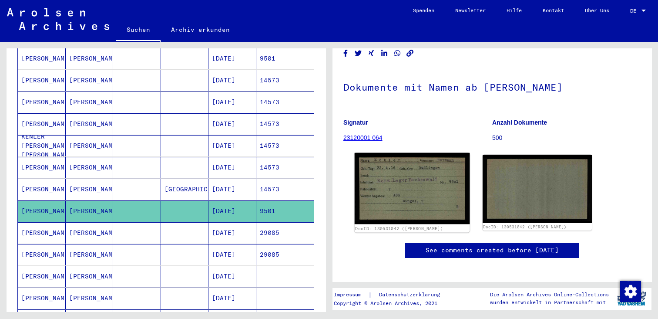
scroll to position [44, 0]
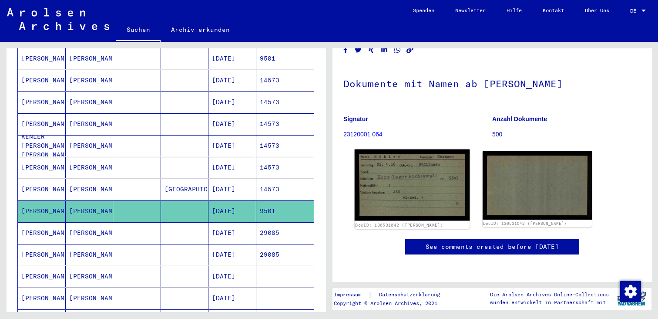
click at [431, 178] on img at bounding box center [412, 184] width 115 height 71
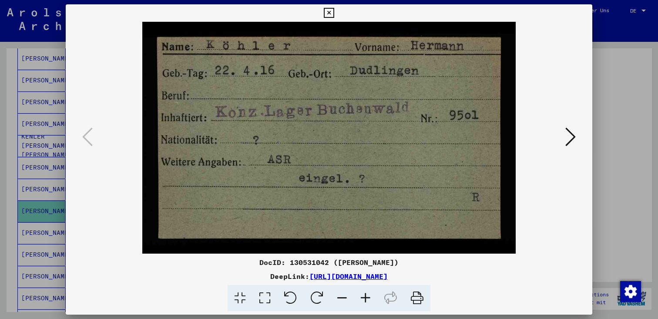
click at [573, 132] on icon at bounding box center [570, 136] width 10 height 21
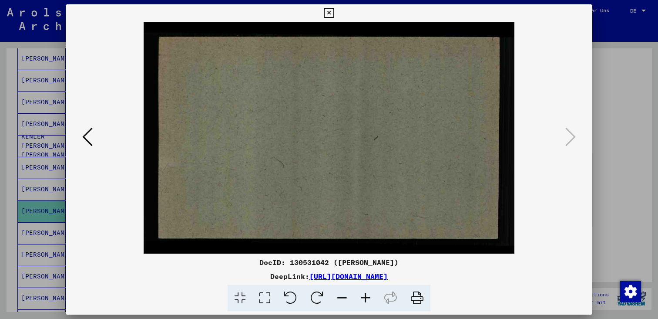
click at [85, 144] on icon at bounding box center [87, 136] width 10 height 21
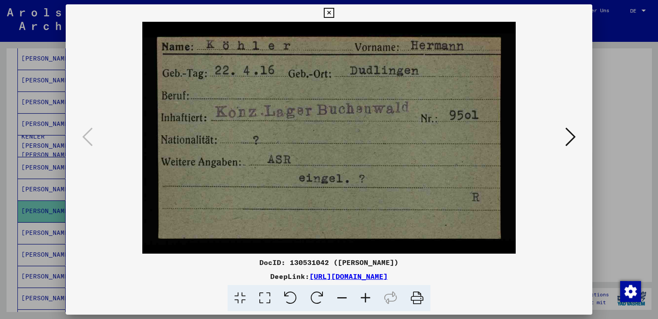
click at [612, 60] on div at bounding box center [329, 159] width 658 height 319
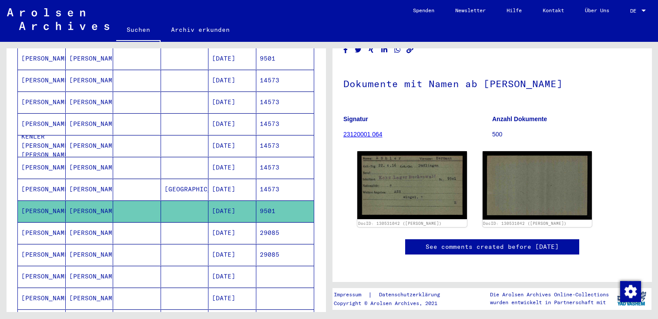
click at [283, 181] on mat-cell "14573" at bounding box center [285, 188] width 58 height 21
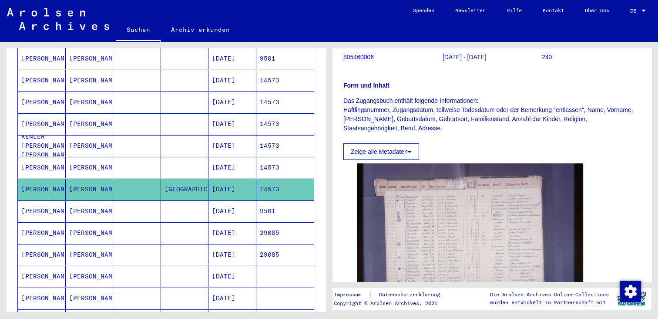
scroll to position [155, 0]
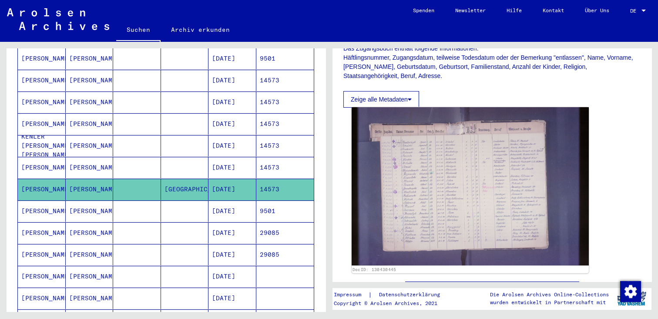
click at [423, 175] on img at bounding box center [470, 186] width 237 height 158
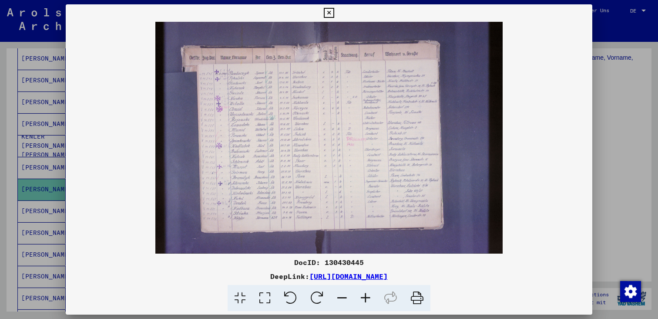
click at [617, 104] on div at bounding box center [329, 159] width 658 height 319
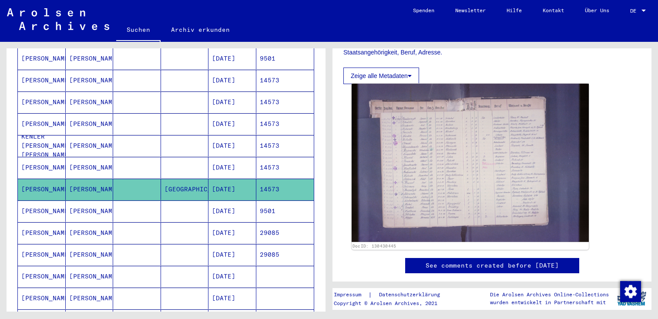
scroll to position [181, 0]
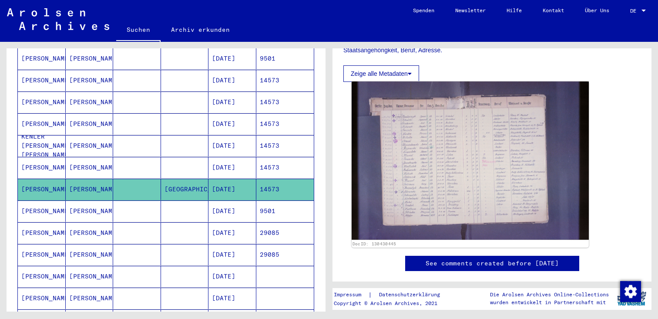
click at [456, 159] on img at bounding box center [470, 160] width 237 height 158
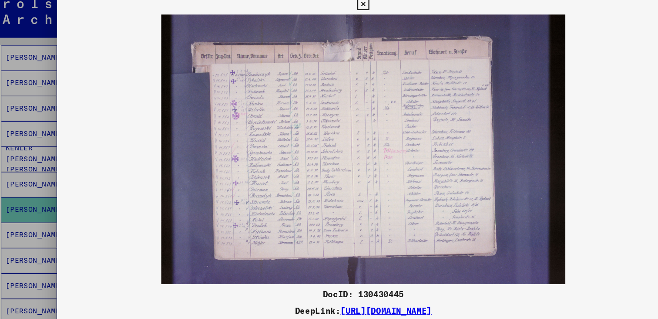
click at [565, 68] on img at bounding box center [329, 137] width 527 height 231
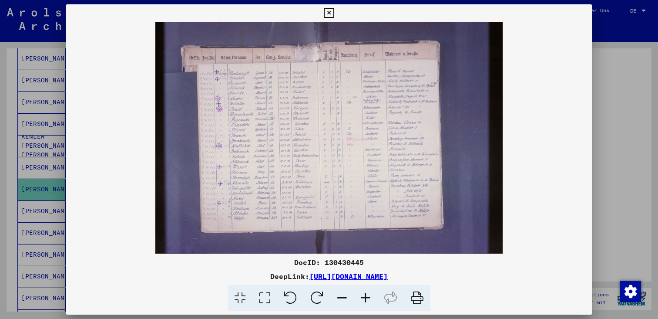
click at [599, 31] on div at bounding box center [329, 159] width 658 height 319
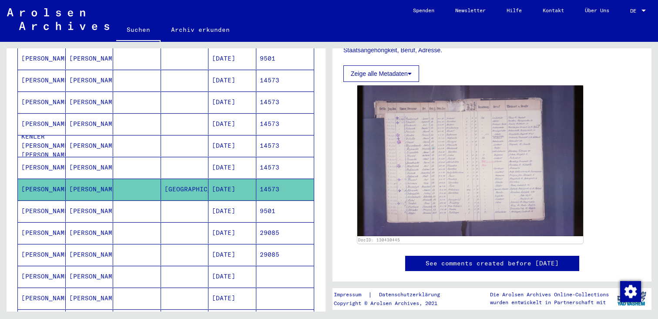
click at [282, 206] on mat-cell "9501" at bounding box center [285, 210] width 58 height 21
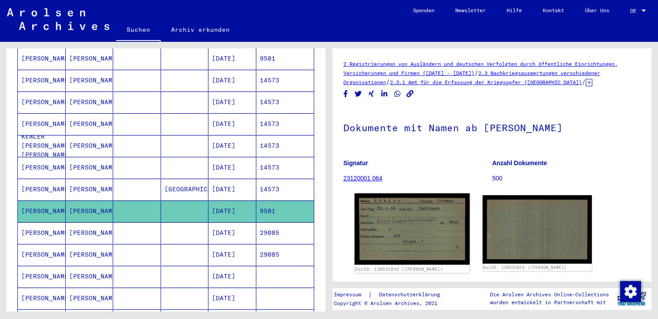
click at [401, 235] on img at bounding box center [412, 228] width 115 height 71
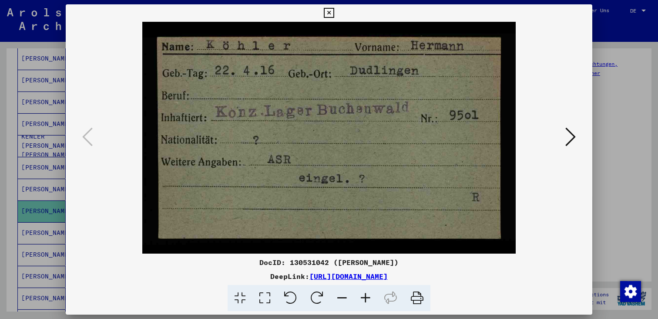
click at [577, 138] on button at bounding box center [571, 137] width 16 height 25
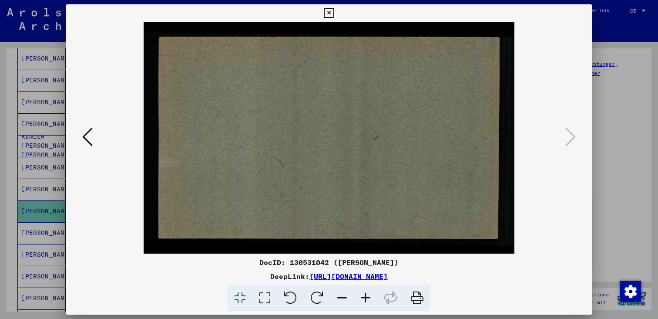
click at [645, 109] on div at bounding box center [329, 159] width 658 height 319
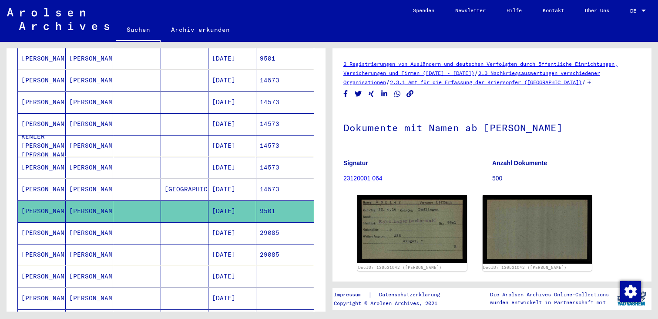
click at [271, 222] on mat-cell "29085" at bounding box center [285, 232] width 58 height 21
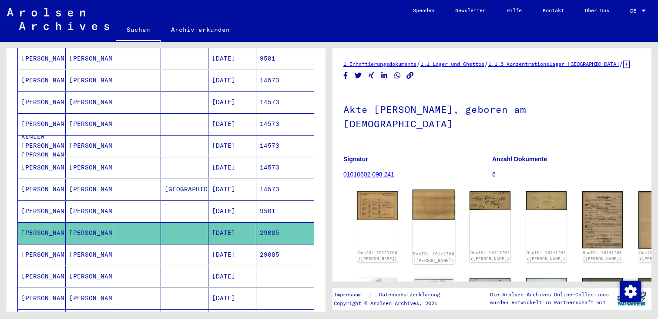
scroll to position [29, 0]
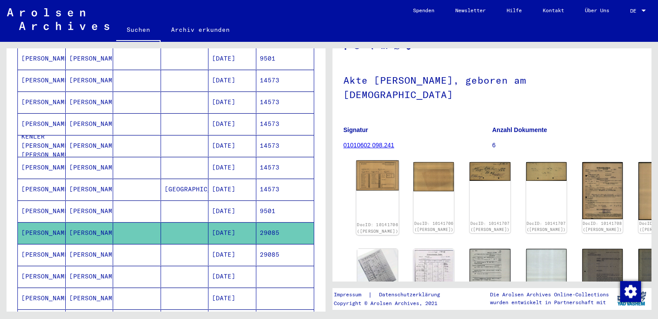
click at [379, 160] on img at bounding box center [377, 175] width 43 height 30
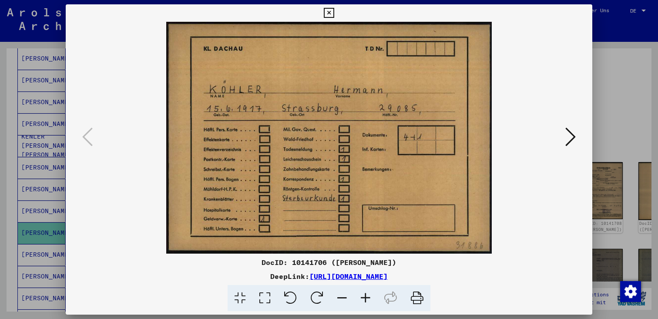
click at [325, 9] on icon at bounding box center [329, 13] width 10 height 10
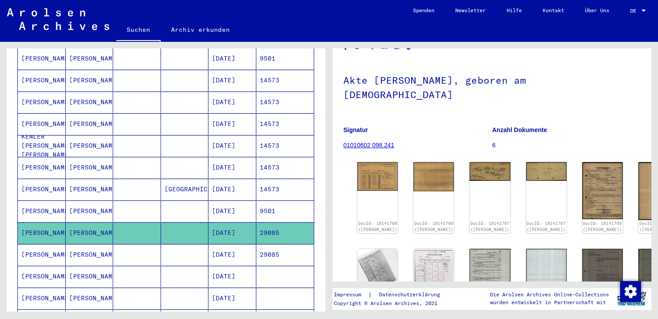
click at [211, 158] on mat-cell "[DATE]" at bounding box center [232, 167] width 48 height 21
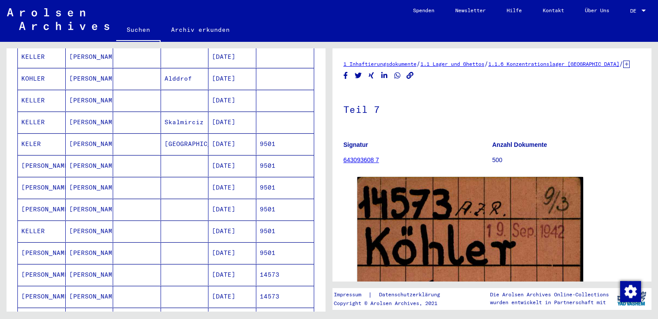
scroll to position [186, 0]
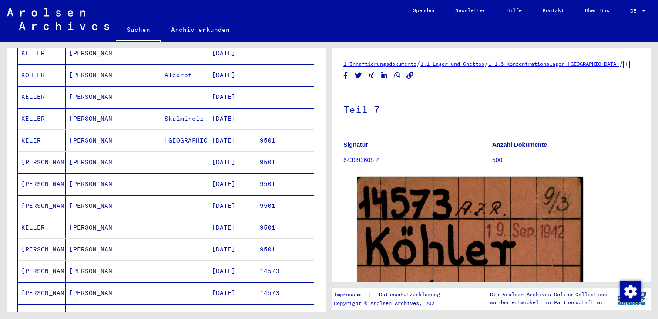
click at [290, 134] on mat-cell "9501" at bounding box center [285, 140] width 58 height 21
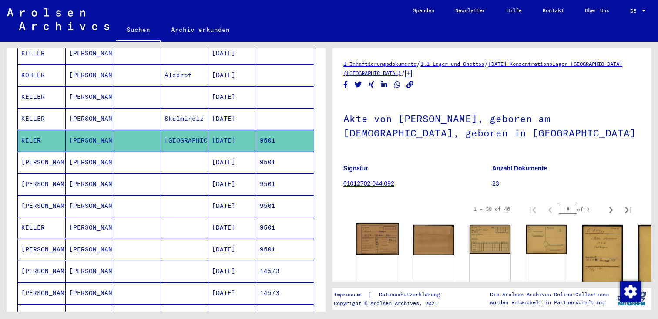
click at [374, 235] on img at bounding box center [377, 238] width 43 height 31
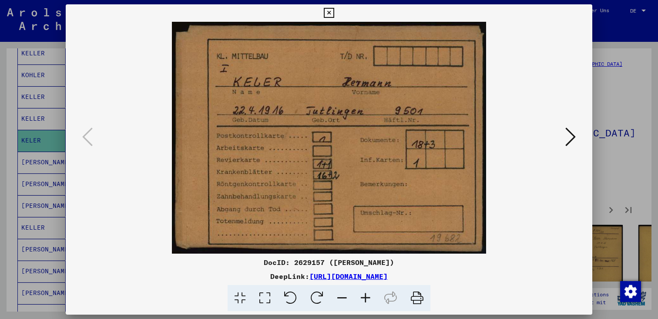
click at [570, 133] on icon at bounding box center [570, 136] width 10 height 21
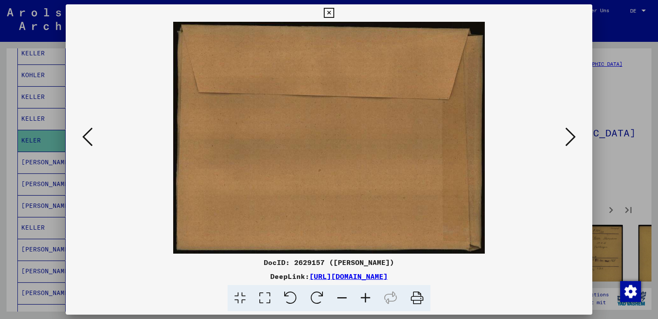
click at [570, 133] on icon at bounding box center [570, 136] width 10 height 21
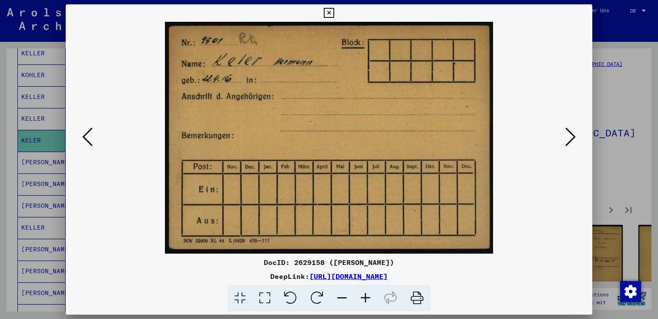
click at [570, 133] on icon at bounding box center [570, 136] width 10 height 21
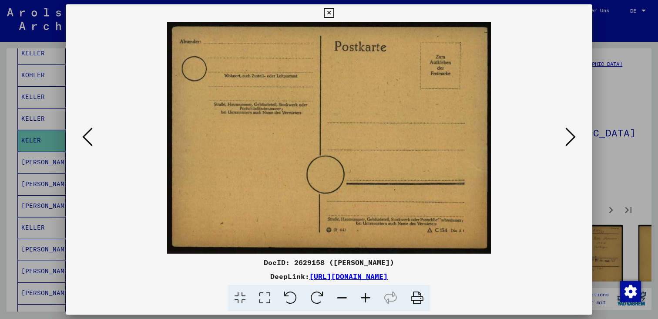
click at [570, 133] on icon at bounding box center [570, 136] width 10 height 21
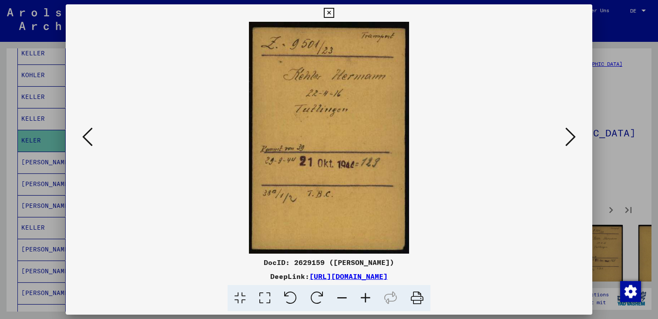
click at [575, 135] on icon at bounding box center [570, 136] width 10 height 21
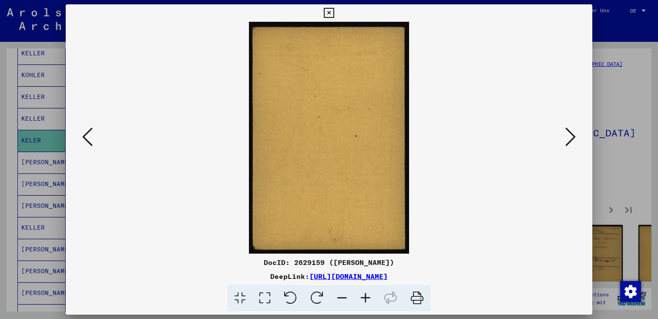
click at [575, 135] on icon at bounding box center [570, 136] width 10 height 21
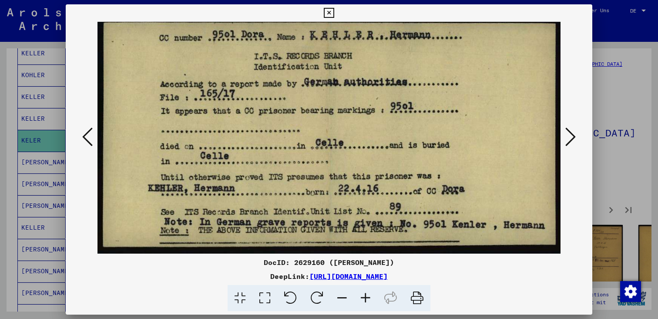
click at [567, 131] on icon at bounding box center [570, 136] width 10 height 21
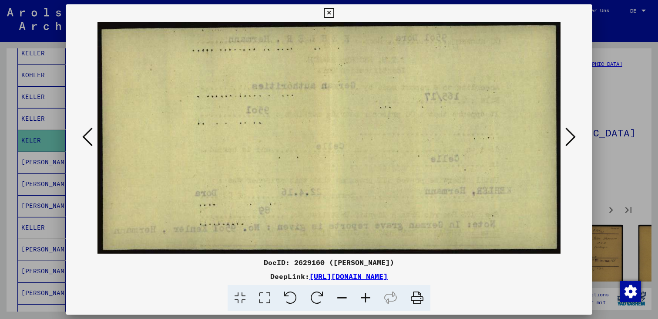
click at [567, 131] on icon at bounding box center [570, 136] width 10 height 21
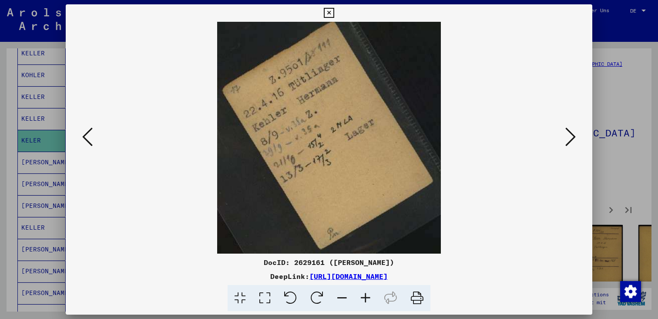
click at [567, 131] on icon at bounding box center [570, 136] width 10 height 21
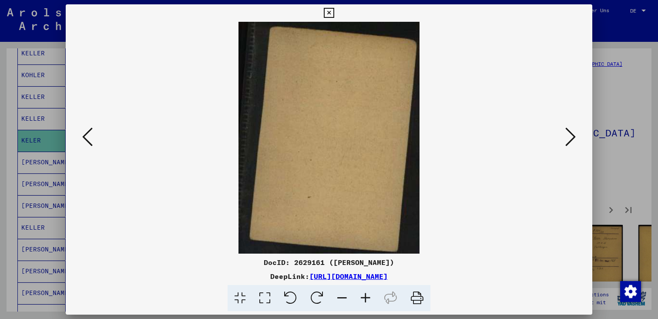
click at [567, 131] on icon at bounding box center [570, 136] width 10 height 21
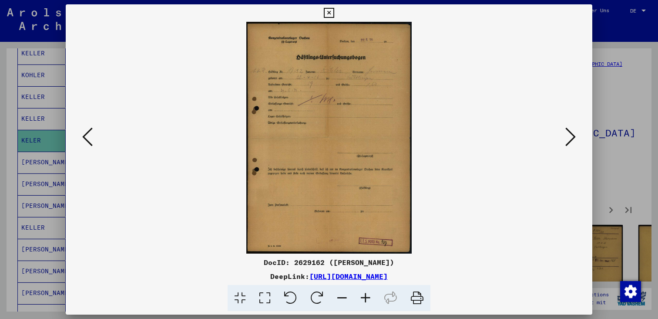
click at [575, 134] on icon at bounding box center [570, 136] width 10 height 21
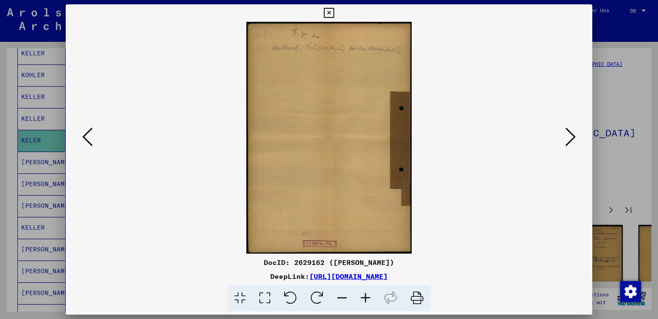
click at [575, 134] on icon at bounding box center [570, 136] width 10 height 21
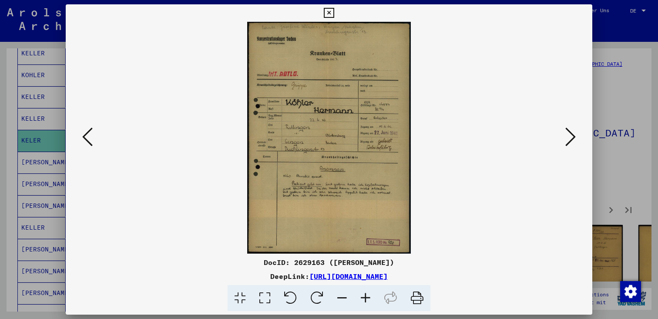
click at [571, 134] on icon at bounding box center [570, 136] width 10 height 21
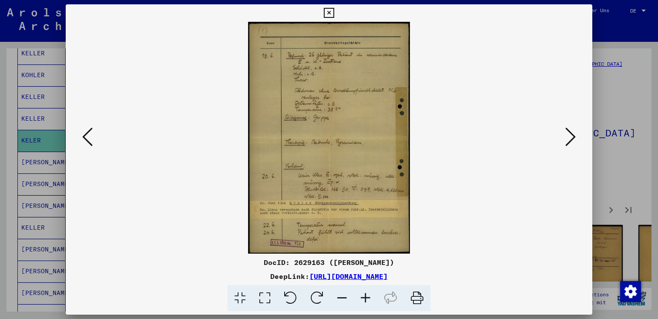
click at [571, 134] on icon at bounding box center [570, 136] width 10 height 21
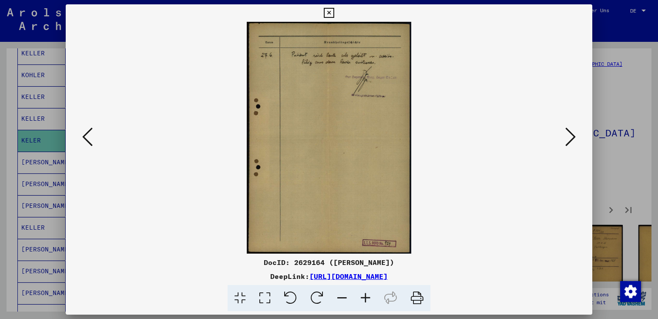
click at [571, 134] on icon at bounding box center [570, 136] width 10 height 21
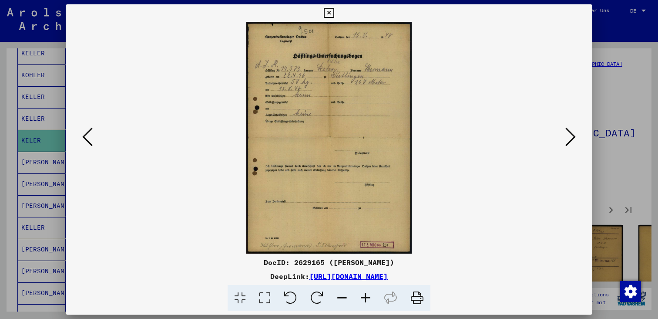
click at [571, 134] on icon at bounding box center [570, 136] width 10 height 21
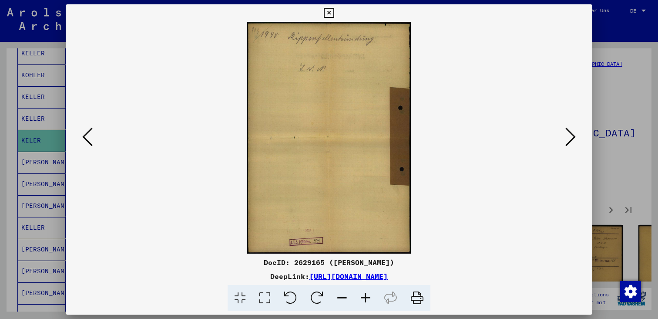
click at [571, 134] on icon at bounding box center [570, 136] width 10 height 21
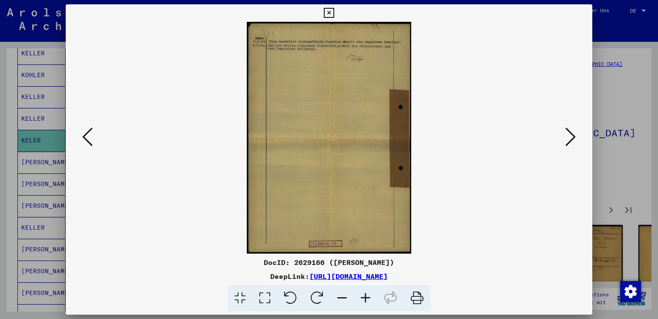
click at [571, 134] on icon at bounding box center [570, 136] width 10 height 21
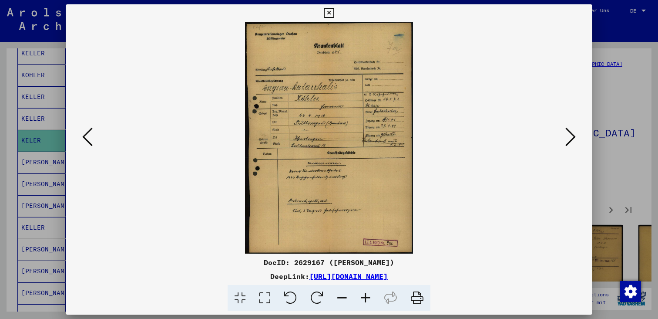
click at [571, 134] on icon at bounding box center [570, 136] width 10 height 21
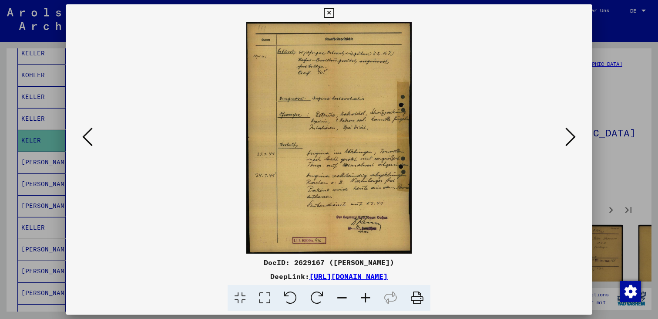
click at [571, 134] on icon at bounding box center [570, 136] width 10 height 21
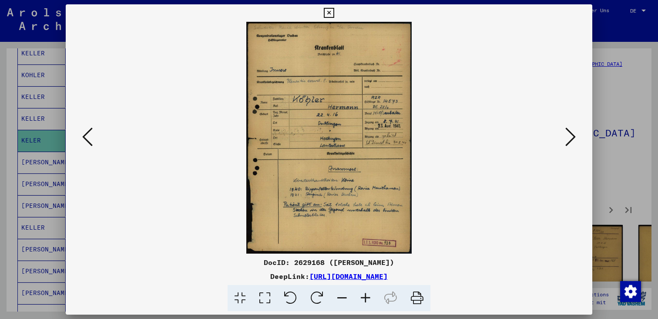
click at [571, 134] on icon at bounding box center [570, 136] width 10 height 21
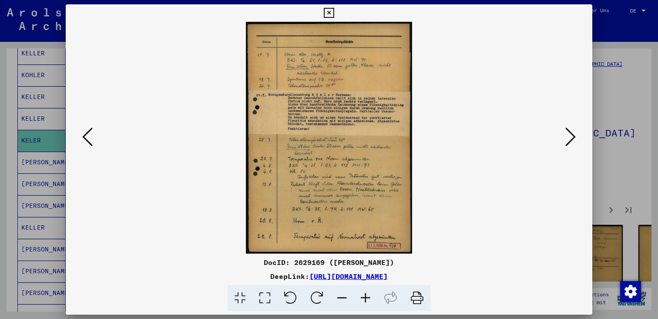
click at [571, 134] on icon at bounding box center [570, 136] width 10 height 21
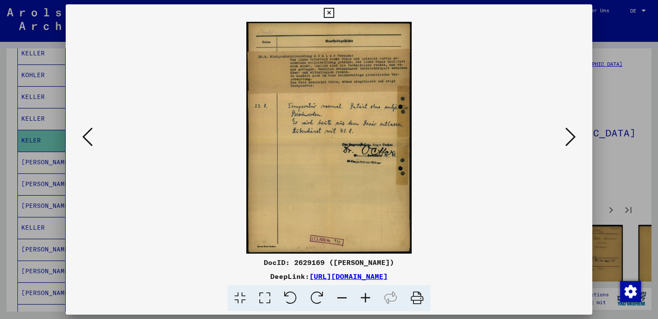
click at [571, 134] on icon at bounding box center [570, 136] width 10 height 21
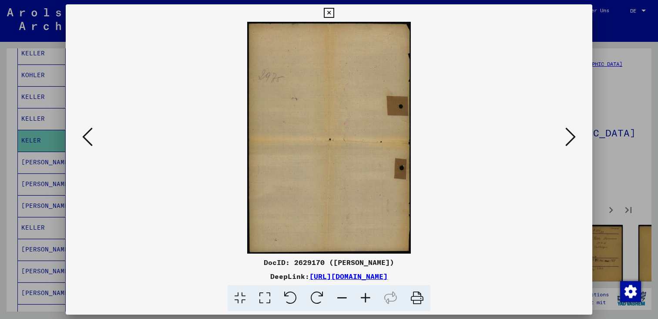
click at [571, 134] on icon at bounding box center [570, 136] width 10 height 21
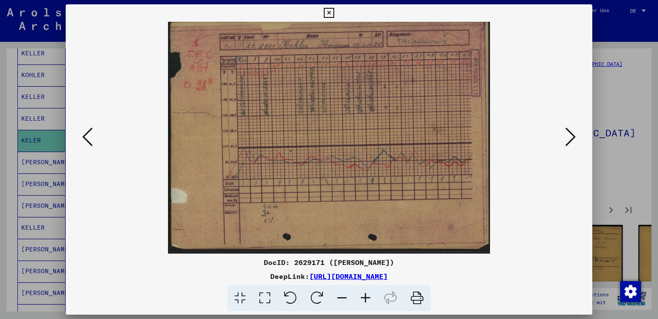
click at [571, 134] on icon at bounding box center [570, 136] width 10 height 21
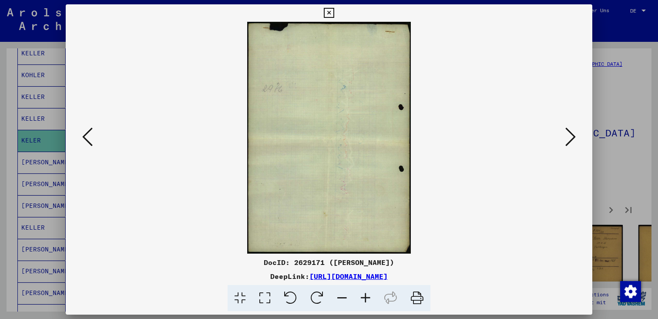
click at [571, 134] on icon at bounding box center [570, 136] width 10 height 21
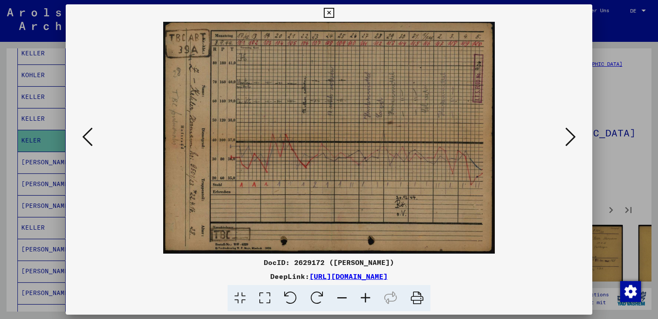
click at [571, 134] on icon at bounding box center [570, 136] width 10 height 21
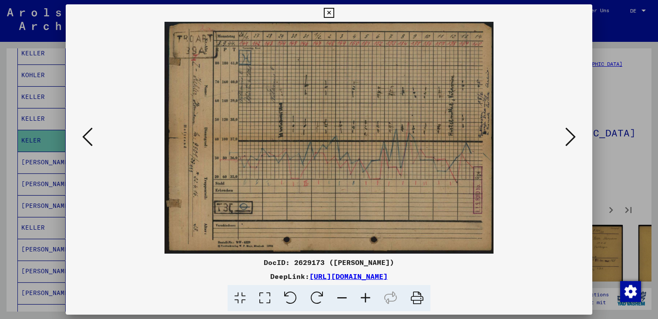
click at [571, 134] on icon at bounding box center [570, 136] width 10 height 21
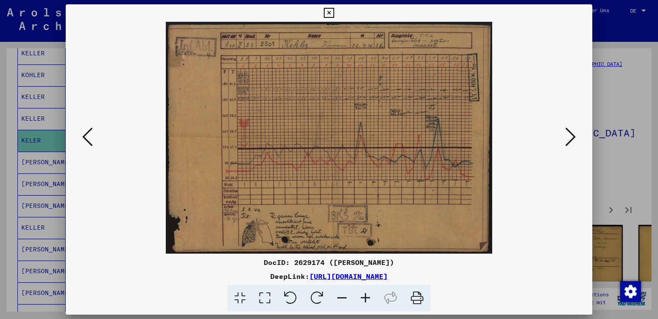
click at [571, 134] on icon at bounding box center [570, 136] width 10 height 21
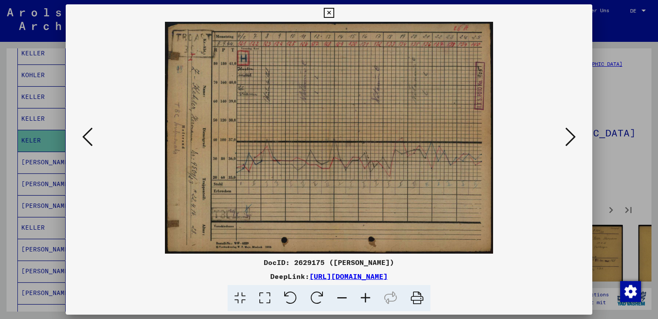
click at [571, 134] on icon at bounding box center [570, 136] width 10 height 21
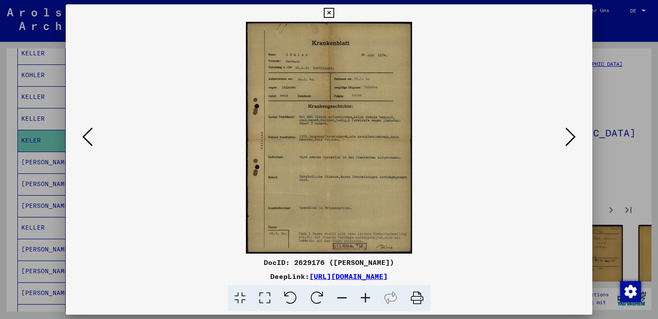
click at [571, 134] on icon at bounding box center [570, 136] width 10 height 21
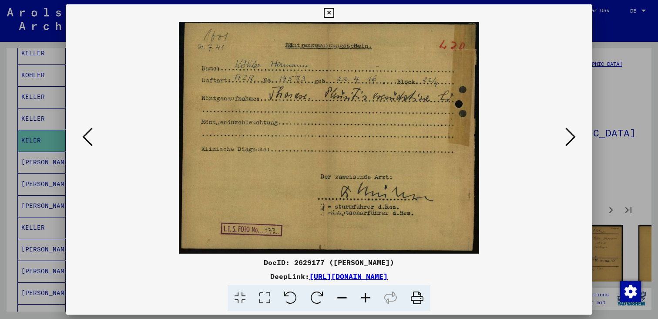
click at [571, 134] on icon at bounding box center [570, 136] width 10 height 21
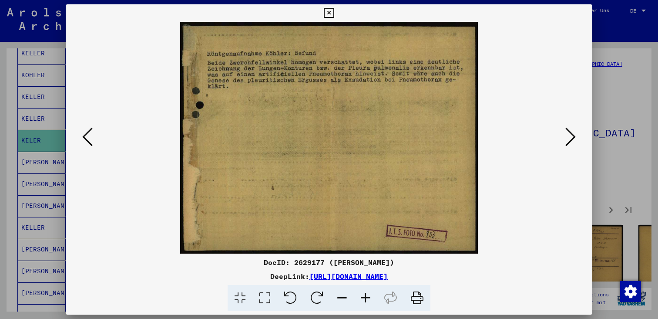
click at [571, 134] on icon at bounding box center [570, 136] width 10 height 21
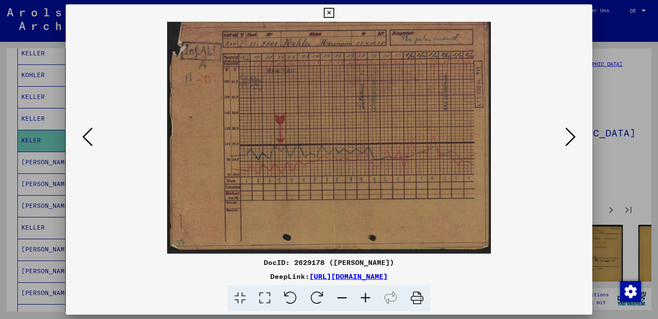
click at [571, 134] on icon at bounding box center [570, 136] width 10 height 21
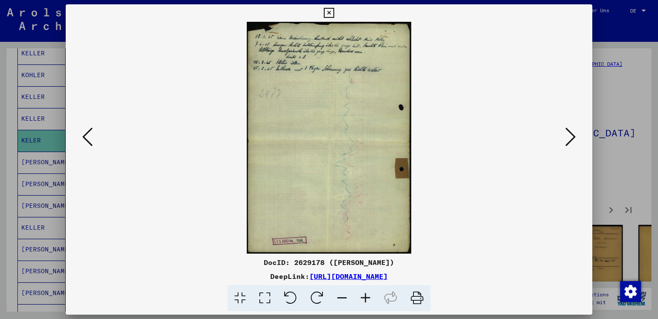
click at [571, 134] on icon at bounding box center [570, 136] width 10 height 21
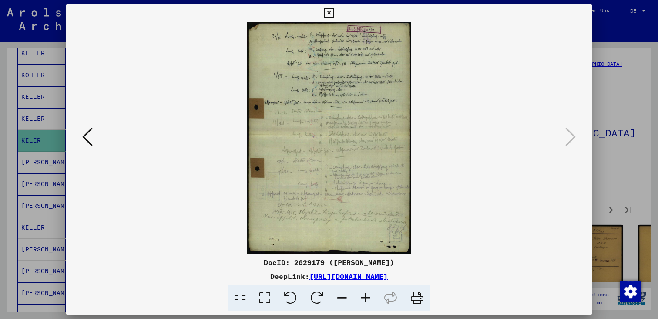
click at [618, 58] on div at bounding box center [329, 159] width 658 height 319
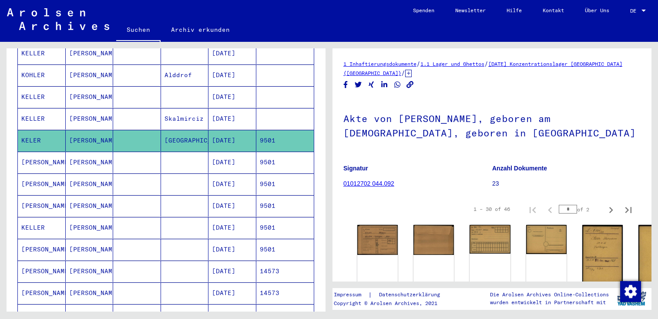
click at [294, 151] on mat-cell "9501" at bounding box center [285, 161] width 58 height 21
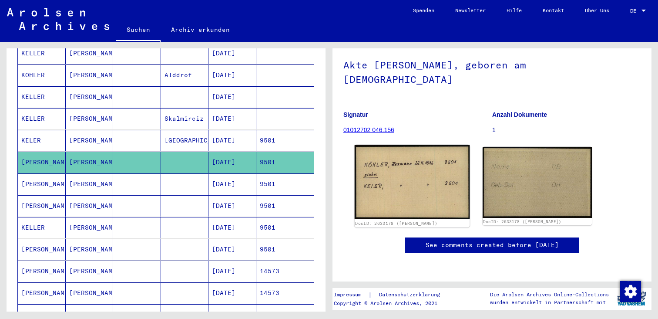
click at [407, 152] on img at bounding box center [412, 182] width 115 height 74
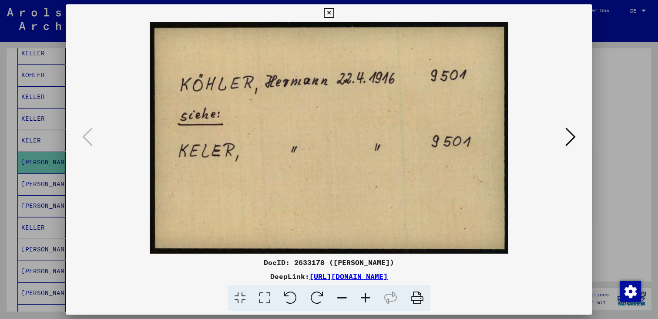
click at [570, 137] on icon at bounding box center [570, 136] width 10 height 21
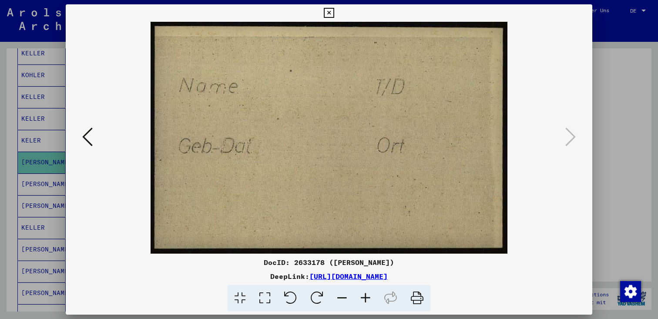
click at [630, 111] on div at bounding box center [329, 159] width 658 height 319
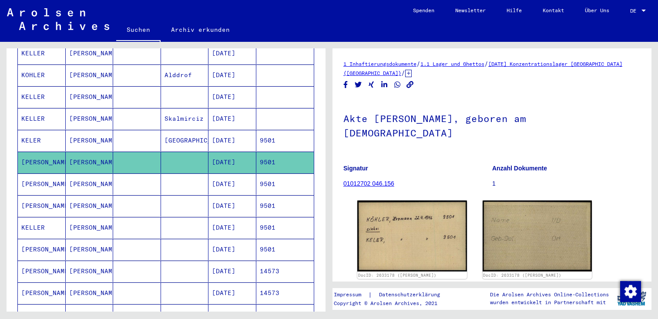
click at [248, 178] on mat-cell "[DATE]" at bounding box center [232, 183] width 48 height 21
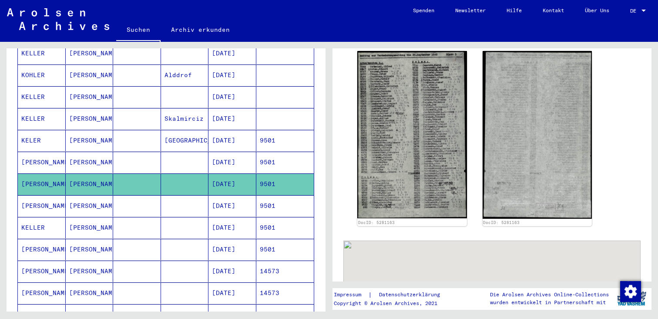
scroll to position [238, 0]
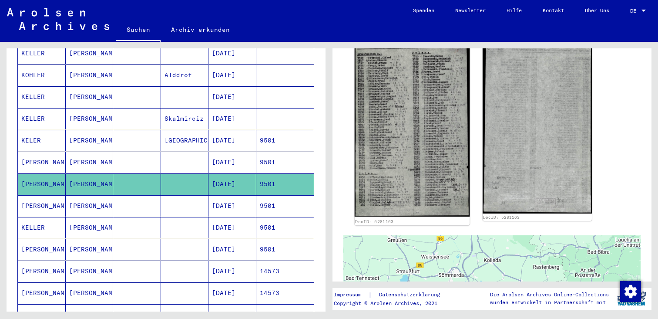
click at [405, 132] on img at bounding box center [412, 128] width 115 height 175
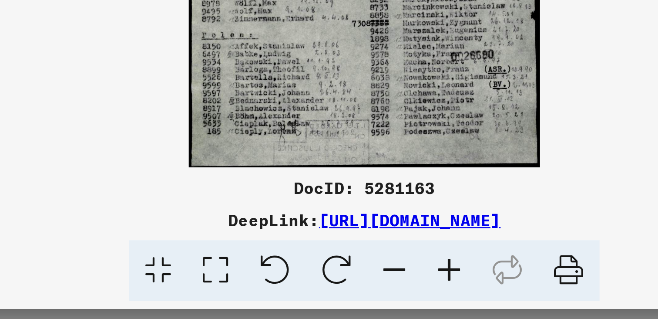
scroll to position [0, 0]
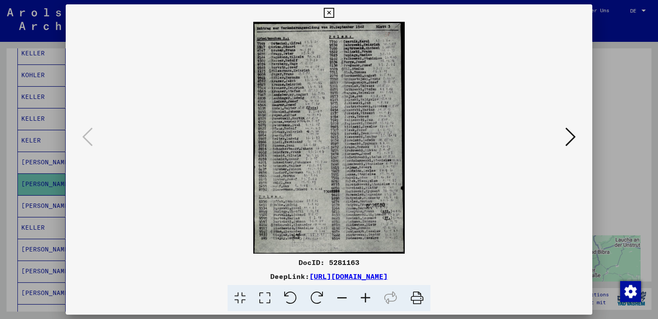
click at [637, 30] on div at bounding box center [329, 159] width 658 height 319
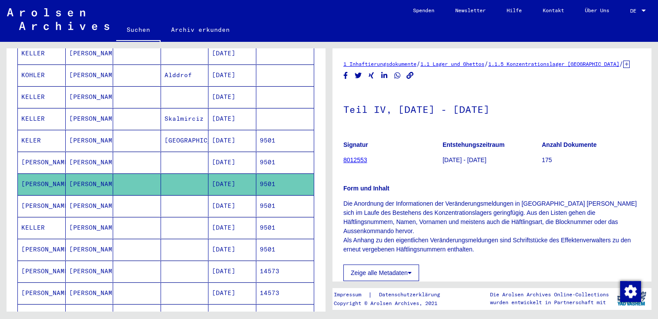
click at [273, 196] on mat-cell "9501" at bounding box center [285, 205] width 58 height 21
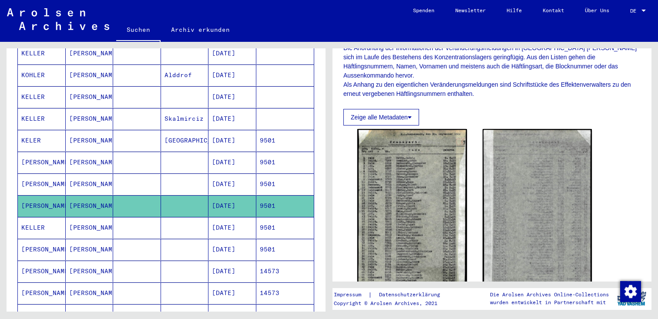
scroll to position [166, 0]
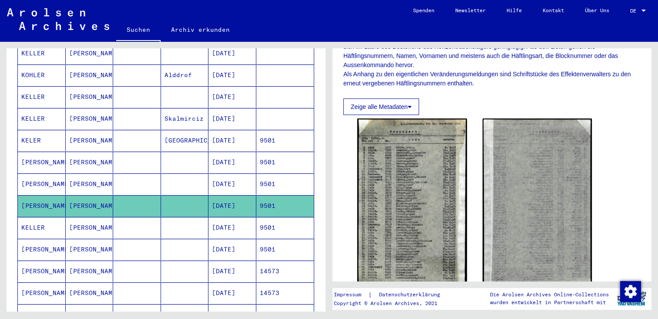
click at [431, 170] on img at bounding box center [412, 209] width 110 height 182
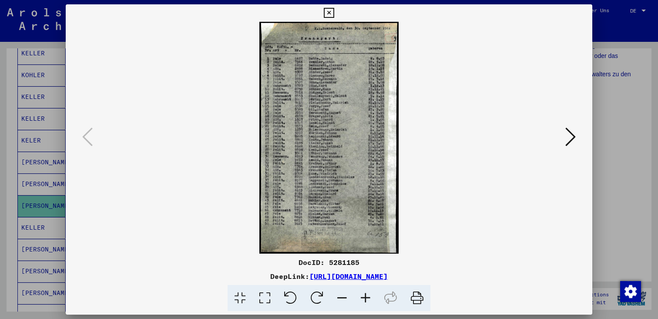
click at [607, 62] on div at bounding box center [329, 159] width 658 height 319
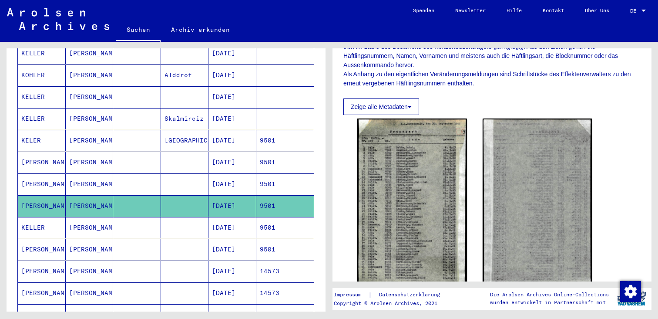
click at [280, 219] on mat-cell "9501" at bounding box center [285, 227] width 58 height 21
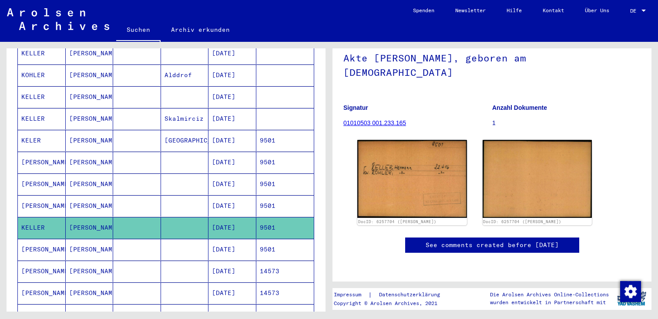
scroll to position [84, 0]
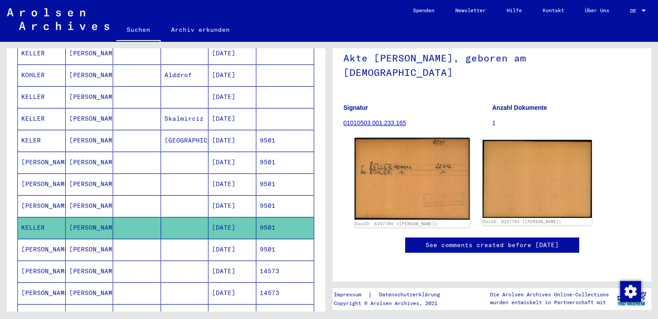
click at [440, 138] on img at bounding box center [412, 179] width 115 height 82
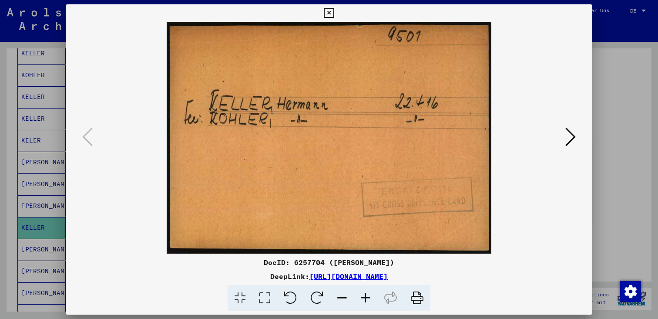
click at [604, 70] on div at bounding box center [329, 159] width 658 height 319
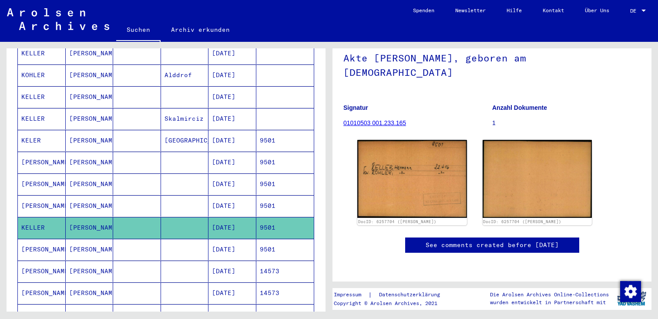
click at [250, 240] on mat-cell "[DATE]" at bounding box center [232, 248] width 48 height 21
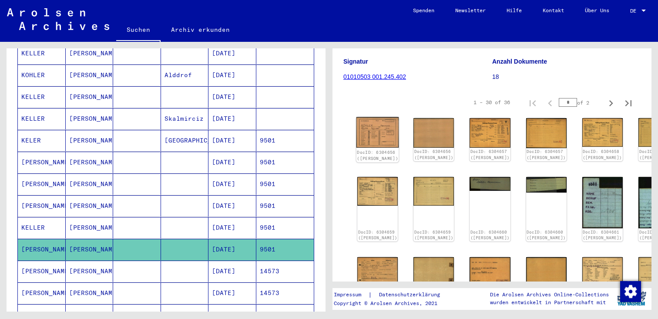
click at [367, 124] on img at bounding box center [377, 132] width 43 height 30
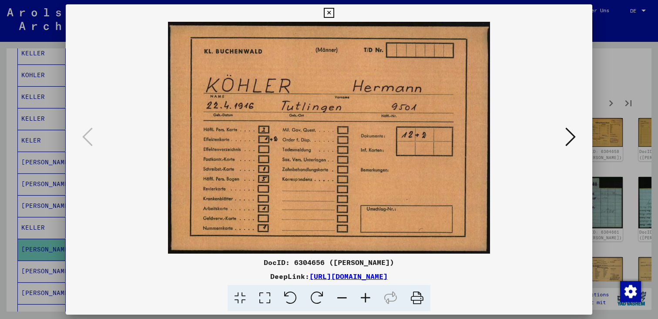
click at [577, 129] on button at bounding box center [571, 137] width 16 height 25
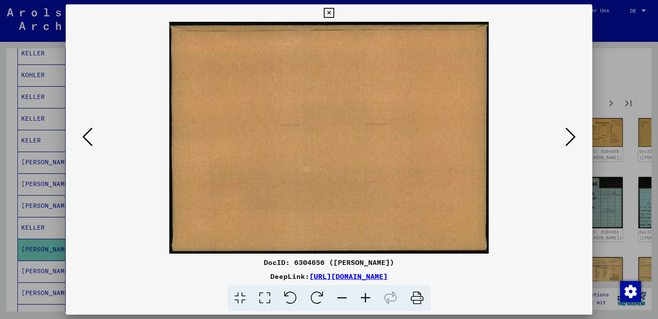
click at [574, 133] on icon at bounding box center [570, 136] width 10 height 21
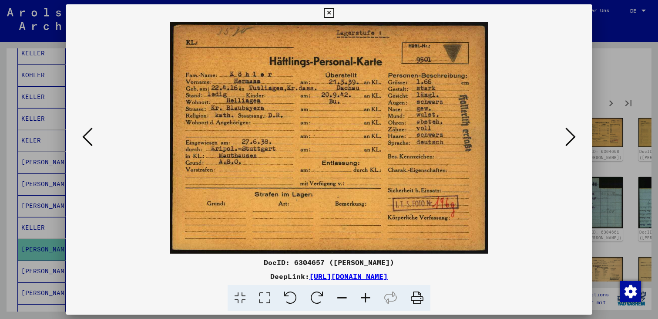
click at [572, 130] on icon at bounding box center [570, 136] width 10 height 21
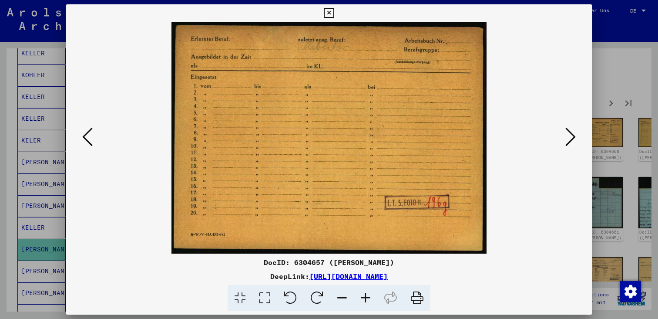
click at [568, 142] on icon at bounding box center [570, 136] width 10 height 21
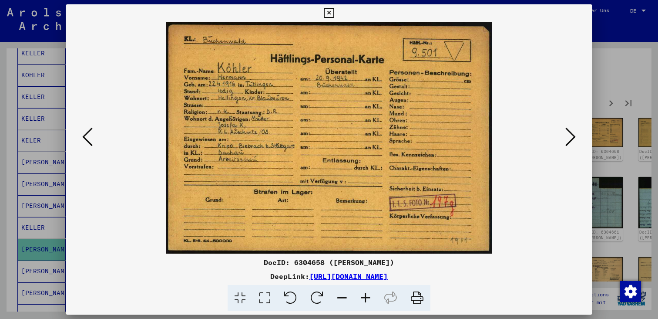
click at [572, 132] on icon at bounding box center [570, 136] width 10 height 21
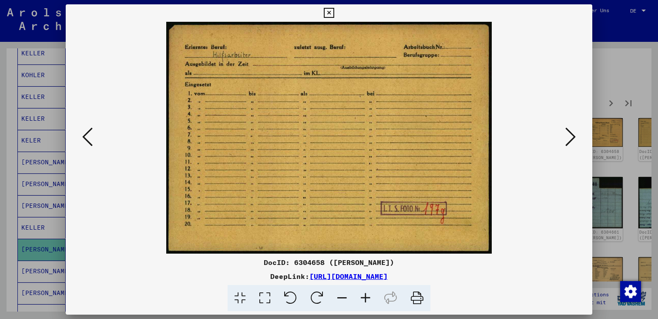
click at [572, 132] on icon at bounding box center [570, 136] width 10 height 21
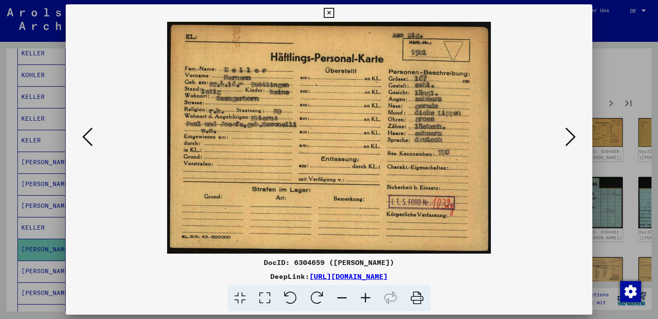
click at [568, 138] on icon at bounding box center [570, 136] width 10 height 21
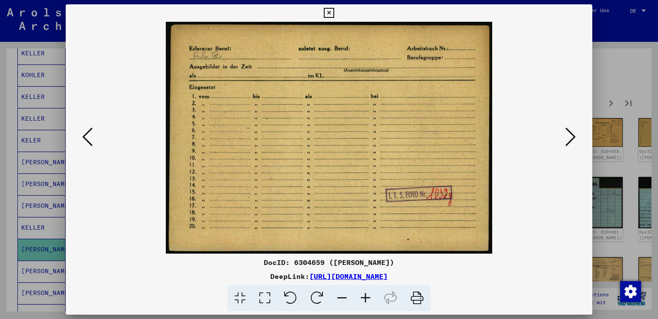
click at [568, 138] on icon at bounding box center [570, 136] width 10 height 21
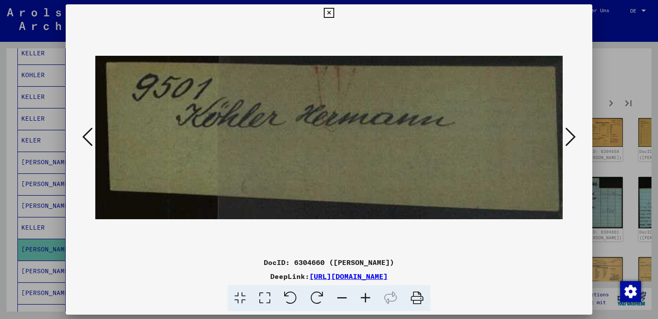
click at [568, 138] on icon at bounding box center [570, 136] width 10 height 21
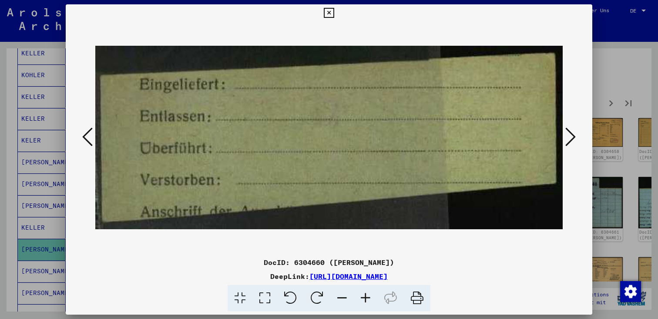
click at [568, 138] on icon at bounding box center [570, 136] width 10 height 21
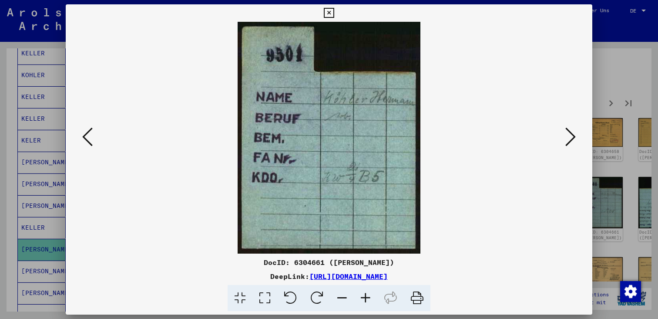
click at [568, 138] on icon at bounding box center [570, 136] width 10 height 21
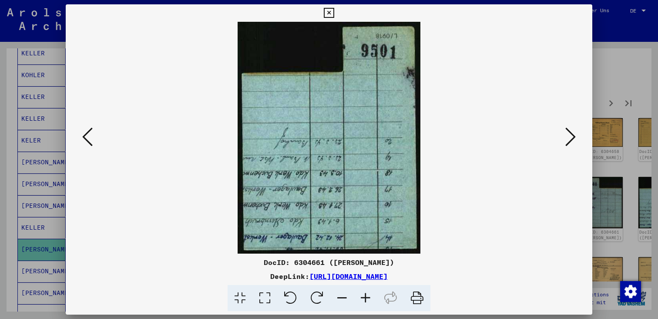
click at [568, 138] on icon at bounding box center [570, 136] width 10 height 21
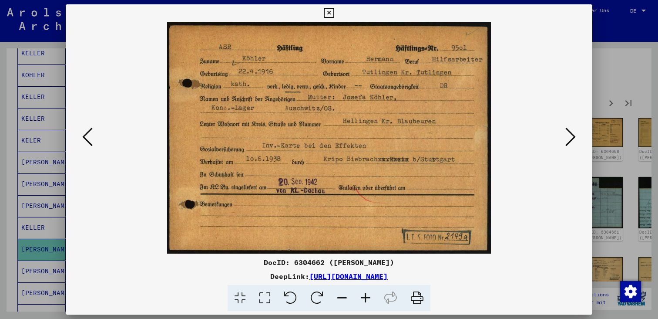
click at [568, 138] on icon at bounding box center [570, 136] width 10 height 21
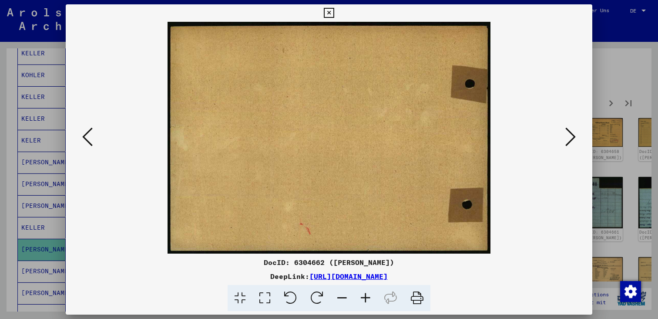
click at [568, 138] on icon at bounding box center [570, 136] width 10 height 21
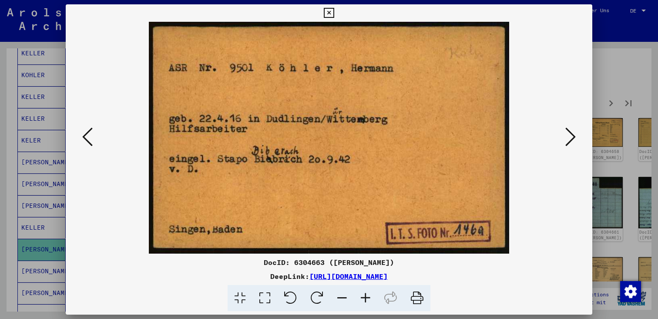
click at [568, 138] on icon at bounding box center [570, 136] width 10 height 21
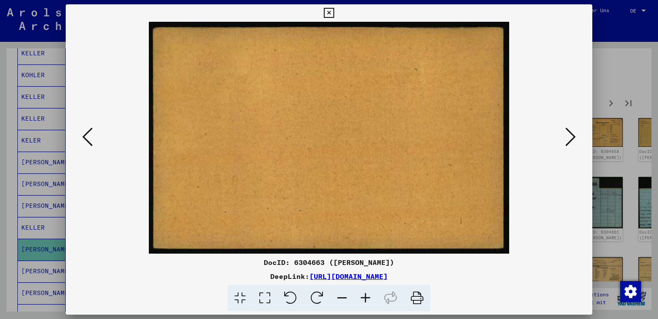
click at [568, 138] on icon at bounding box center [570, 136] width 10 height 21
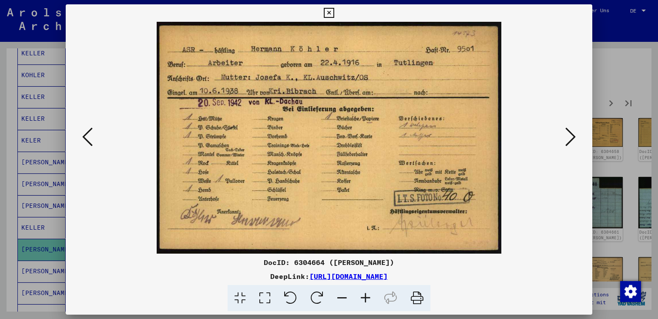
click at [568, 138] on icon at bounding box center [570, 136] width 10 height 21
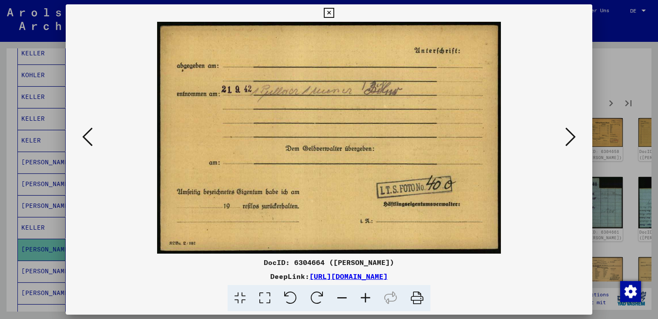
click at [568, 138] on icon at bounding box center [570, 136] width 10 height 21
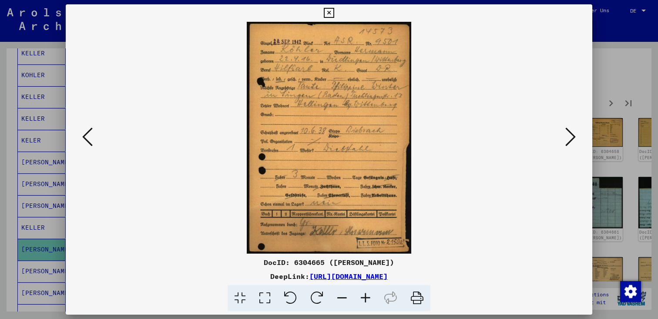
click at [564, 133] on button at bounding box center [571, 137] width 16 height 25
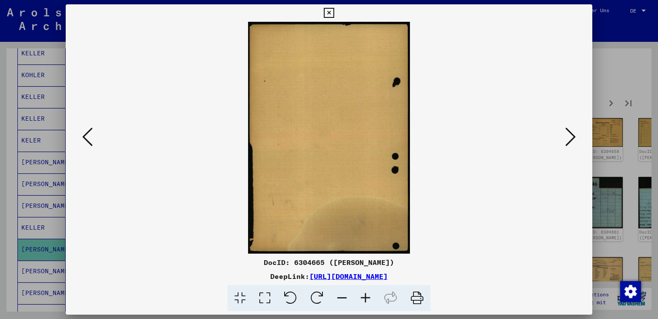
click at [564, 133] on button at bounding box center [571, 137] width 16 height 25
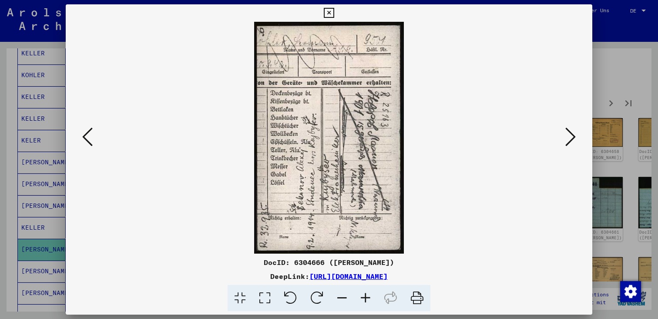
click at [564, 133] on button at bounding box center [571, 137] width 16 height 25
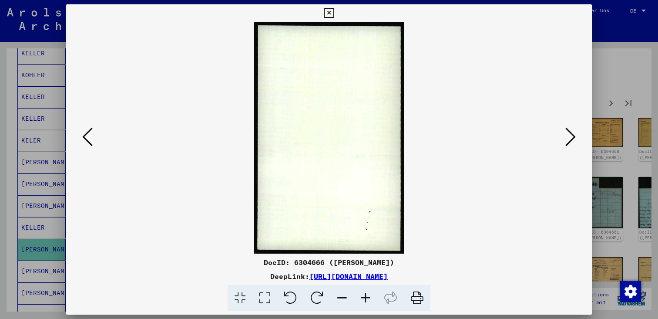
click at [564, 133] on button at bounding box center [571, 137] width 16 height 25
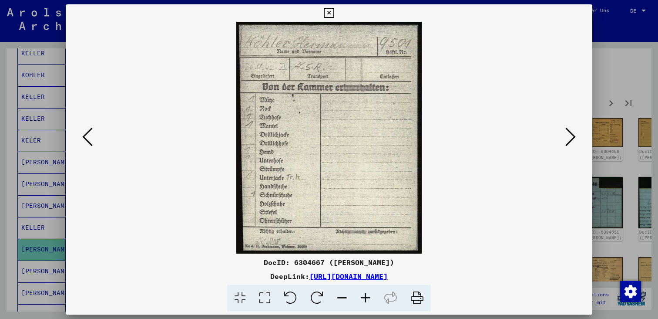
click at [564, 133] on button at bounding box center [571, 137] width 16 height 25
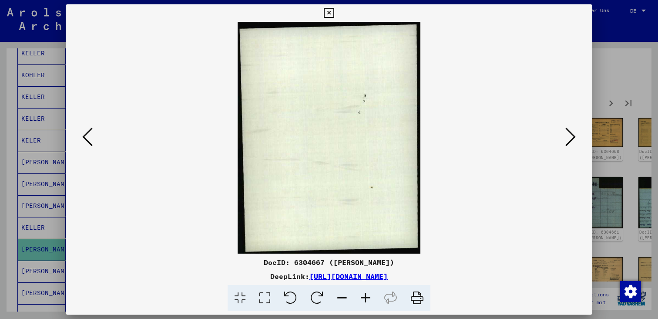
click at [564, 133] on button at bounding box center [571, 137] width 16 height 25
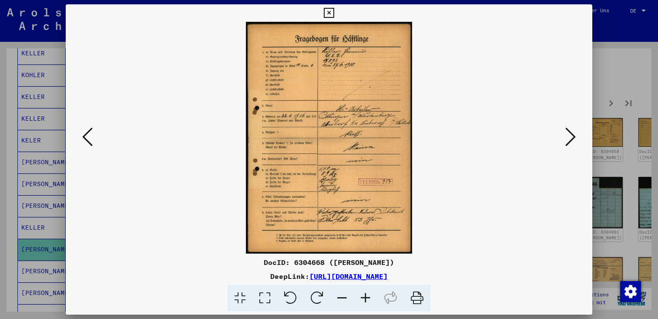
click at [564, 133] on button at bounding box center [571, 137] width 16 height 25
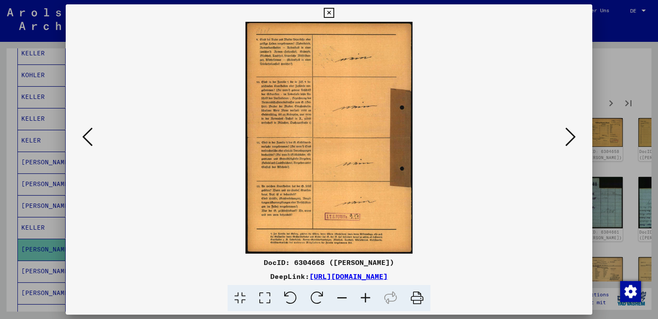
click at [564, 133] on button at bounding box center [571, 137] width 16 height 25
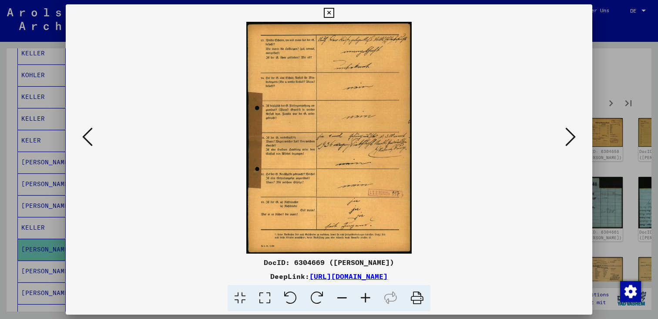
click at [564, 133] on button at bounding box center [571, 137] width 16 height 25
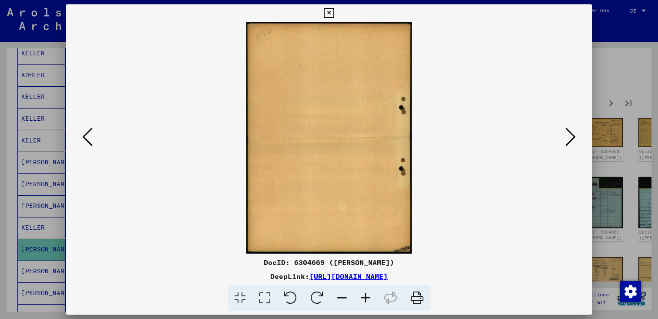
click at [564, 133] on button at bounding box center [571, 137] width 16 height 25
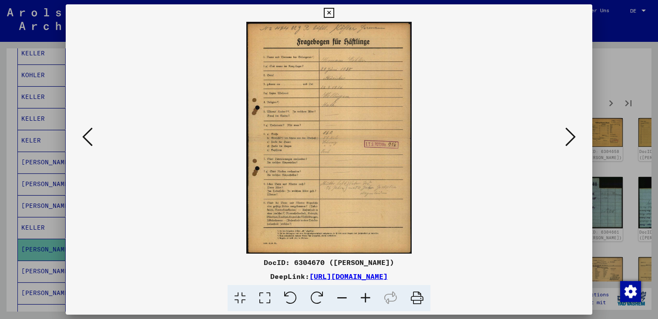
click at [564, 133] on button at bounding box center [571, 137] width 16 height 25
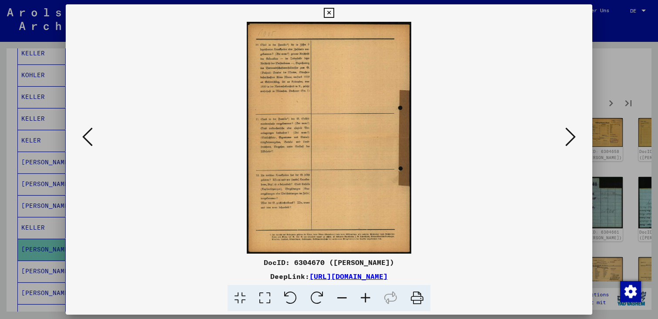
click at [83, 143] on icon at bounding box center [87, 136] width 10 height 21
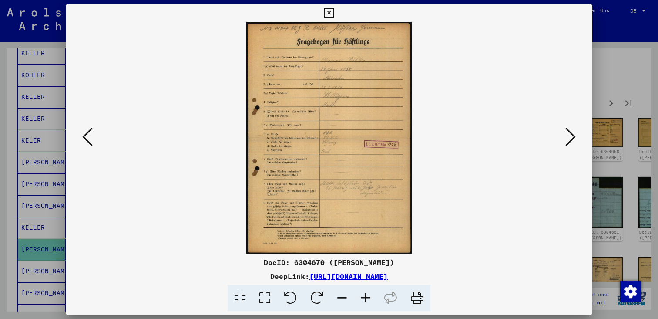
click at [579, 131] on div at bounding box center [329, 137] width 527 height 231
click at [573, 133] on icon at bounding box center [570, 136] width 10 height 21
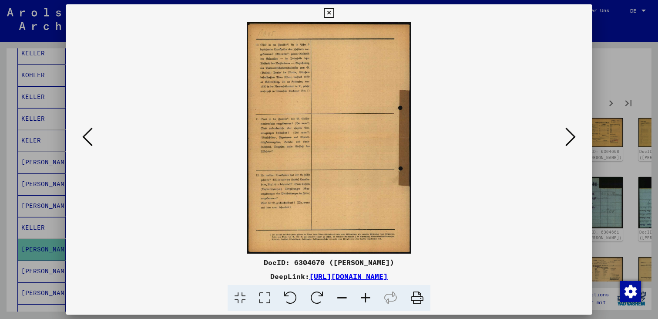
click at [573, 133] on icon at bounding box center [570, 136] width 10 height 21
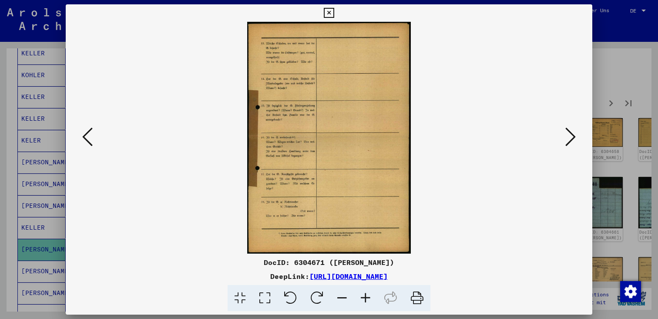
click at [573, 133] on icon at bounding box center [570, 136] width 10 height 21
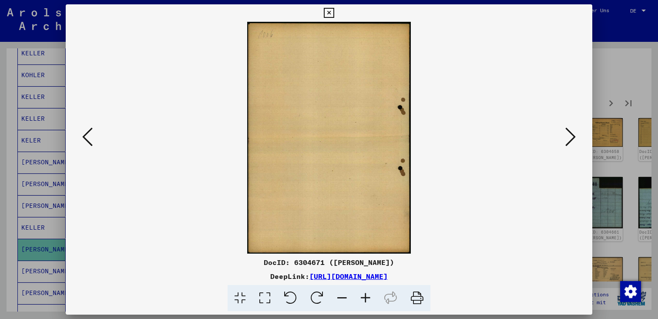
click at [573, 133] on icon at bounding box center [570, 136] width 10 height 21
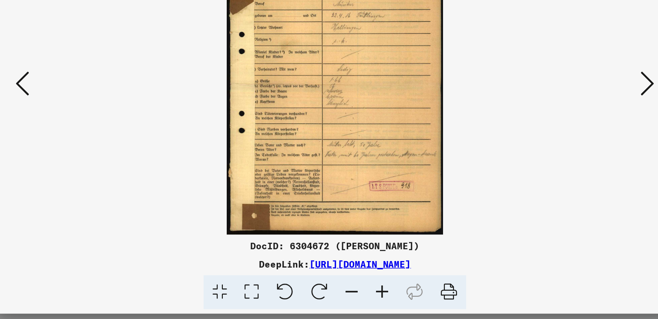
click at [564, 137] on button at bounding box center [571, 137] width 16 height 25
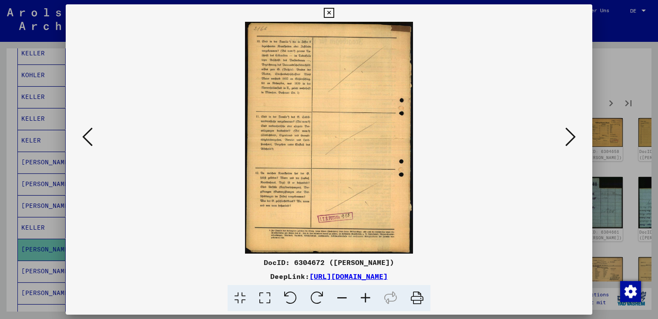
click at [573, 132] on icon at bounding box center [570, 136] width 10 height 21
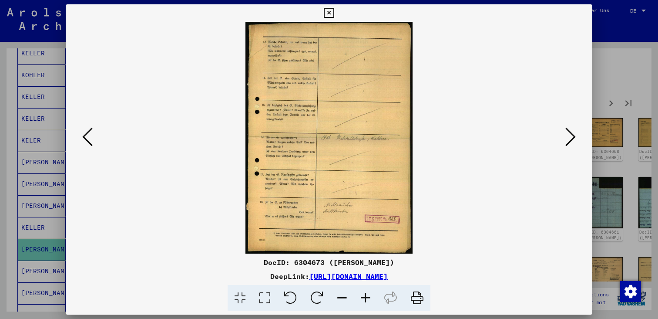
click at [573, 132] on icon at bounding box center [570, 136] width 10 height 21
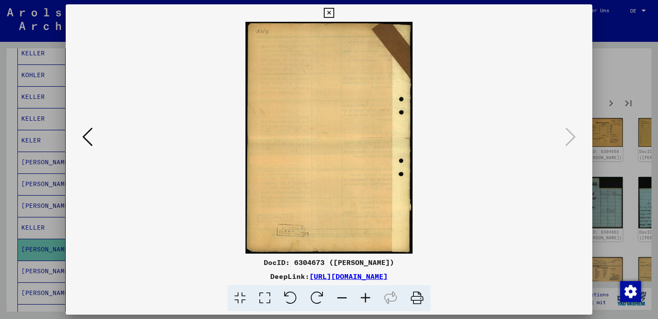
click at [91, 127] on icon at bounding box center [87, 136] width 10 height 21
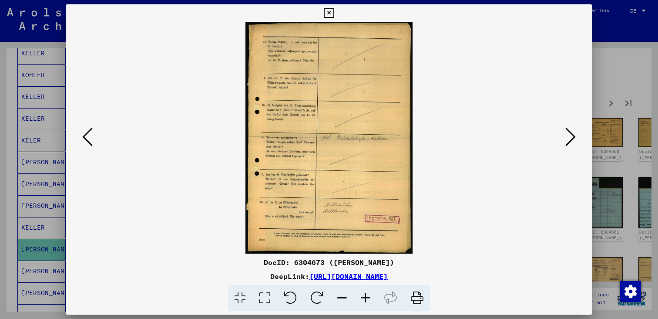
click at [563, 128] on button at bounding box center [571, 137] width 16 height 25
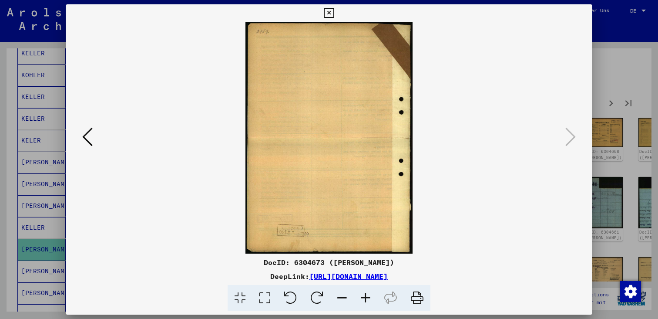
click at [627, 22] on div at bounding box center [329, 159] width 658 height 319
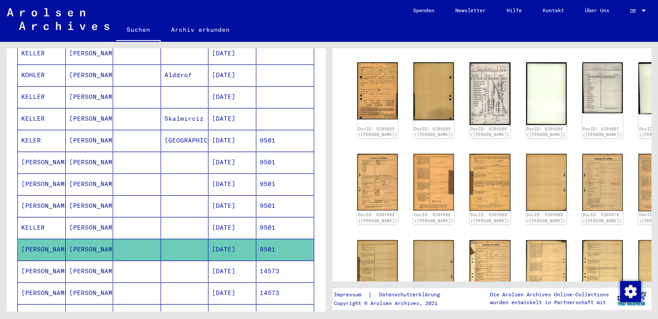
scroll to position [510, 0]
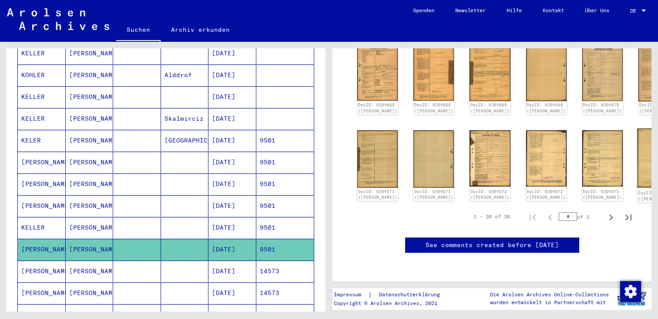
click at [637, 128] on img at bounding box center [658, 157] width 43 height 59
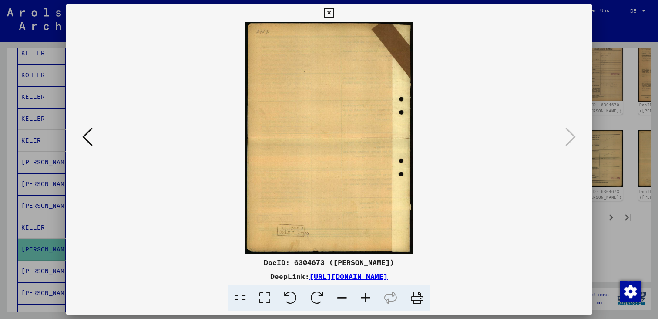
click at [82, 138] on button at bounding box center [88, 137] width 16 height 25
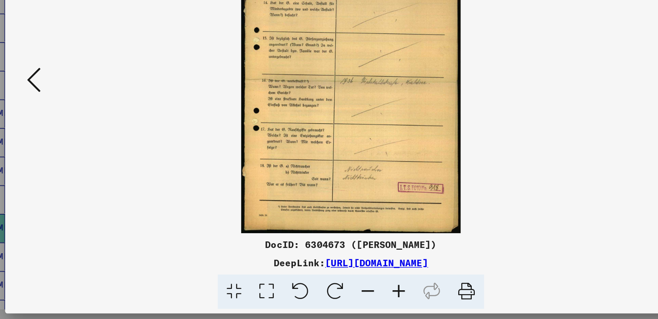
scroll to position [0, 0]
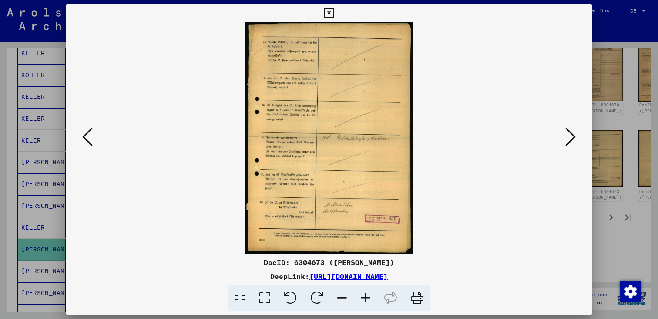
click at [596, 34] on div at bounding box center [329, 159] width 658 height 319
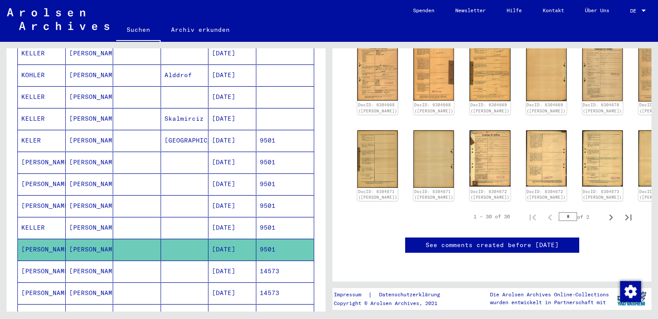
click at [234, 264] on mat-cell "[DATE]" at bounding box center [232, 270] width 48 height 21
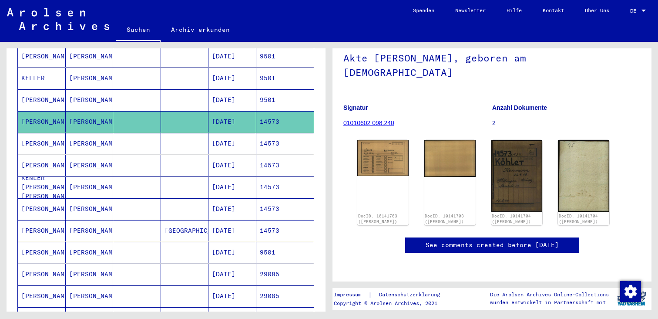
scroll to position [66, 0]
click at [389, 138] on img at bounding box center [383, 157] width 54 height 38
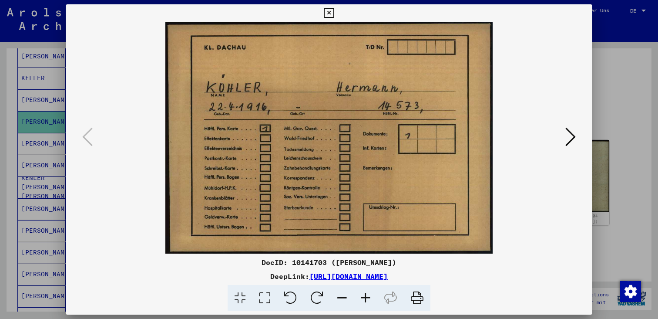
click at [561, 127] on img at bounding box center [328, 137] width 467 height 231
click at [578, 137] on div at bounding box center [329, 137] width 527 height 231
click at [573, 136] on icon at bounding box center [570, 136] width 10 height 21
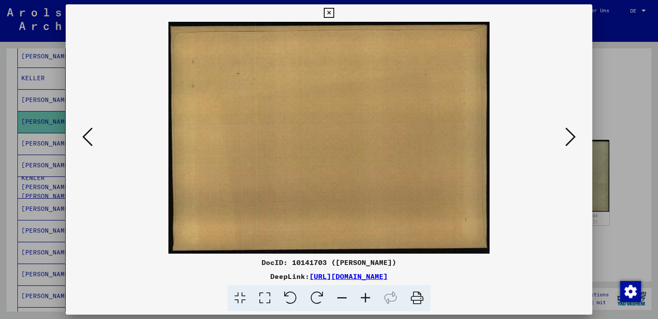
click at [573, 136] on icon at bounding box center [570, 136] width 10 height 21
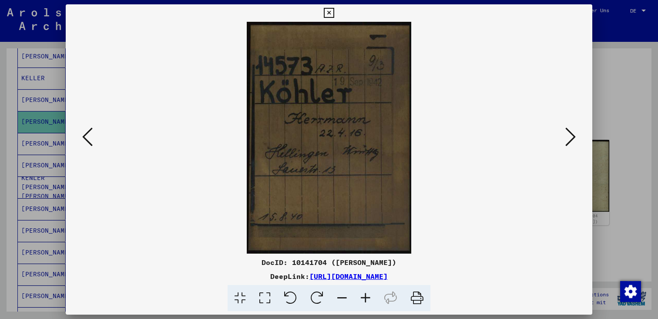
click at [573, 136] on icon at bounding box center [570, 136] width 10 height 21
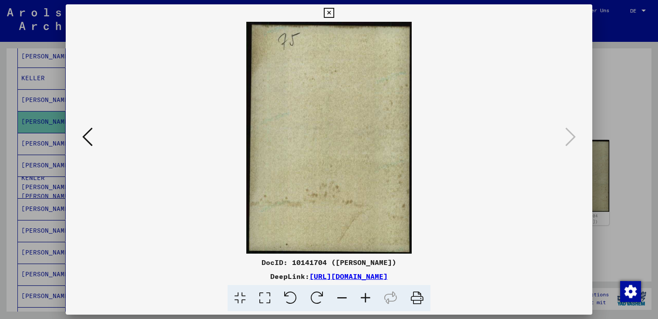
click at [632, 57] on div at bounding box center [329, 159] width 658 height 319
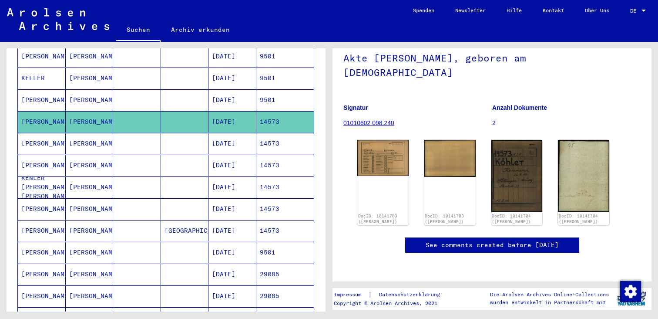
click at [221, 134] on mat-cell "[DATE]" at bounding box center [232, 143] width 48 height 21
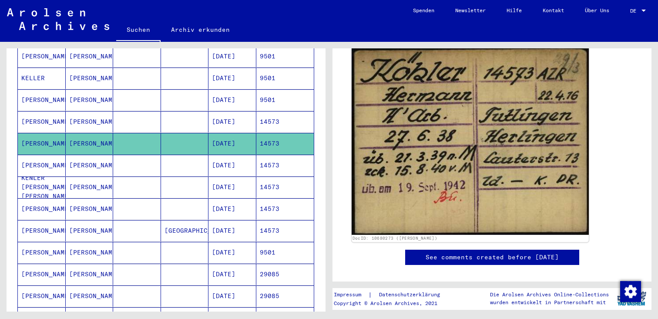
scroll to position [116, 0]
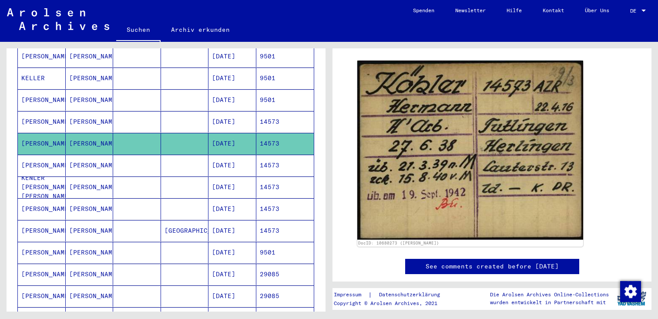
click at [184, 158] on mat-cell at bounding box center [185, 164] width 48 height 21
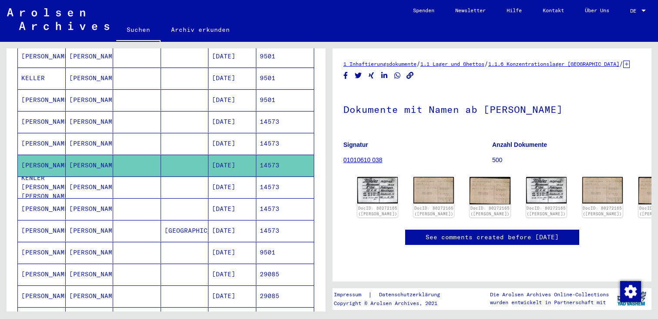
scroll to position [45, 0]
click at [376, 176] on img at bounding box center [377, 189] width 43 height 27
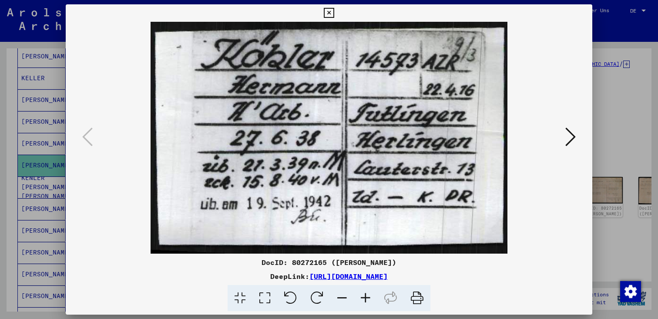
click at [569, 135] on icon at bounding box center [570, 136] width 10 height 21
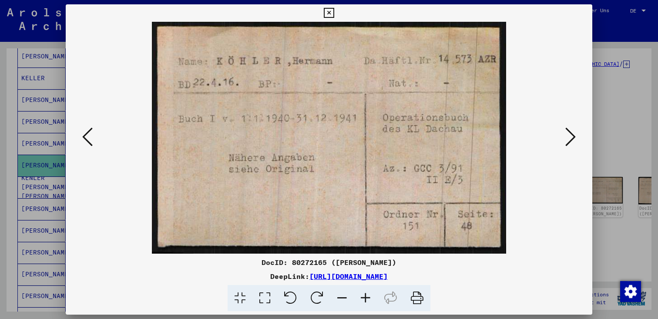
click at [96, 141] on img at bounding box center [328, 137] width 467 height 231
click at [83, 137] on icon at bounding box center [87, 136] width 10 height 21
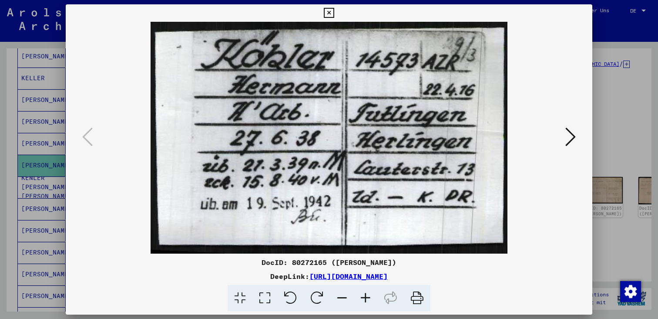
click at [572, 134] on icon at bounding box center [570, 136] width 10 height 21
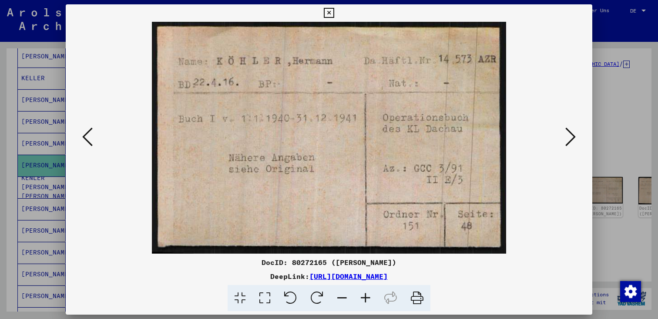
click at [574, 137] on icon at bounding box center [570, 136] width 10 height 21
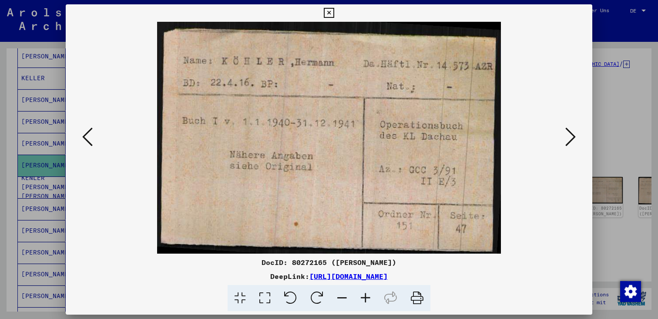
click at [574, 137] on icon at bounding box center [570, 136] width 10 height 21
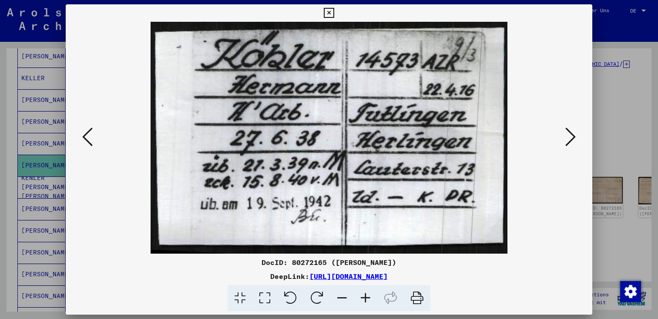
click at [574, 137] on icon at bounding box center [570, 136] width 10 height 21
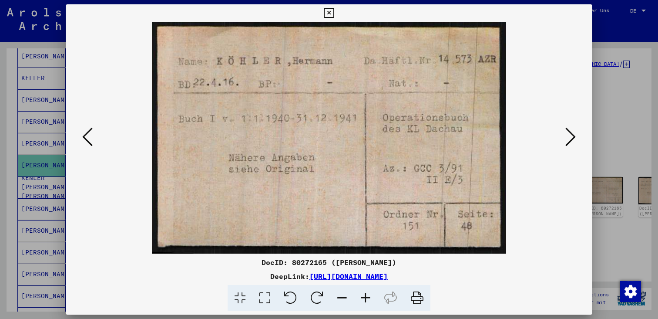
click at [574, 137] on icon at bounding box center [570, 136] width 10 height 21
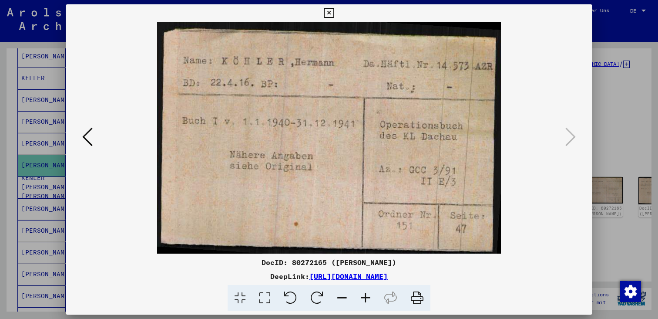
click at [609, 88] on div at bounding box center [329, 159] width 658 height 319
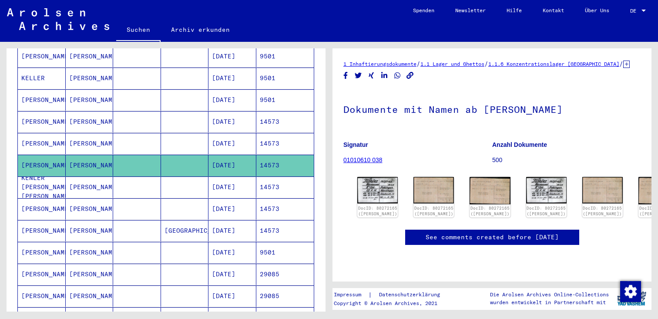
scroll to position [0, 0]
click at [283, 178] on mat-cell "14573" at bounding box center [285, 186] width 58 height 21
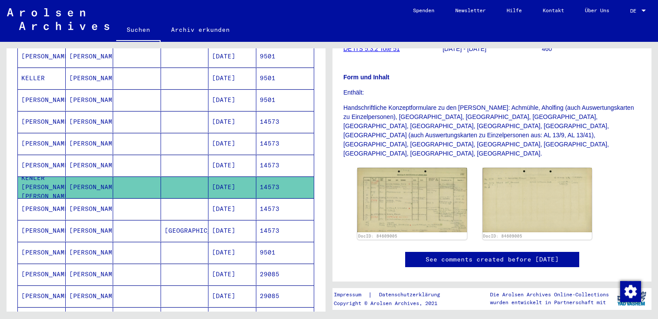
scroll to position [200, 0]
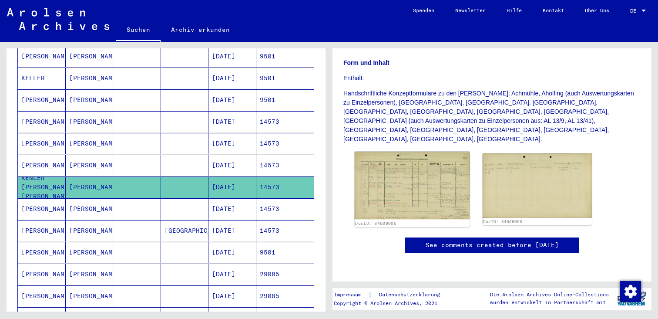
click at [401, 151] on img at bounding box center [412, 184] width 115 height 67
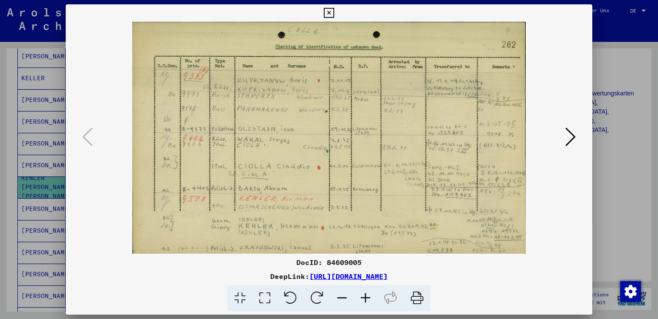
click at [602, 81] on div at bounding box center [329, 159] width 658 height 319
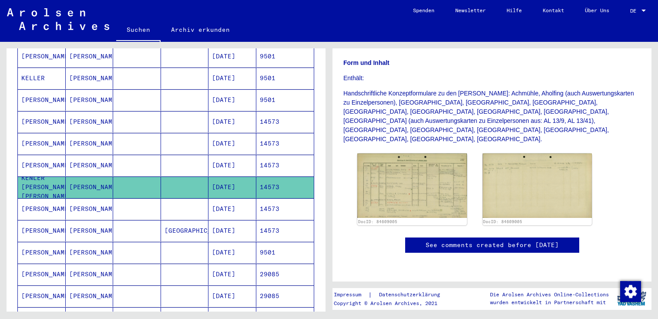
click at [272, 198] on mat-cell "14573" at bounding box center [285, 208] width 58 height 21
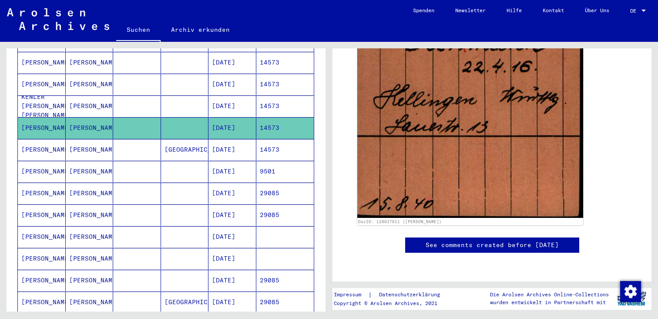
scroll to position [423, 0]
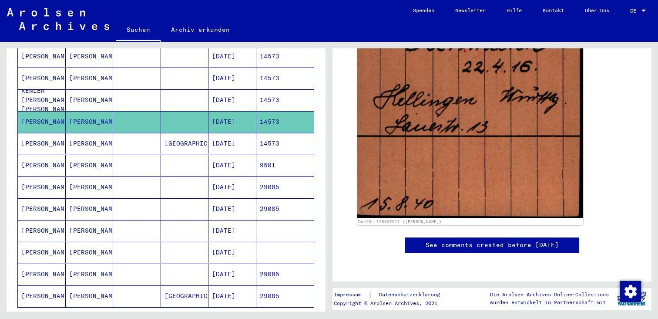
click at [248, 135] on mat-cell "[DATE]" at bounding box center [232, 143] width 48 height 21
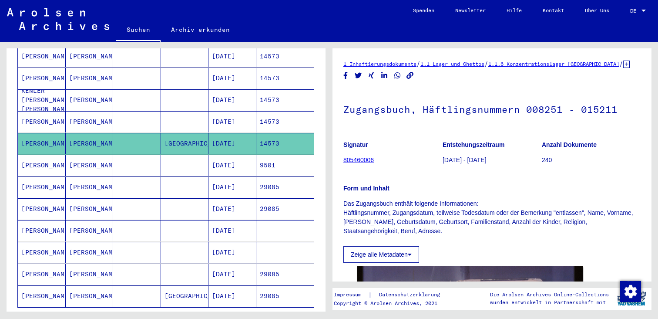
click at [264, 115] on mat-cell "14573" at bounding box center [285, 121] width 58 height 21
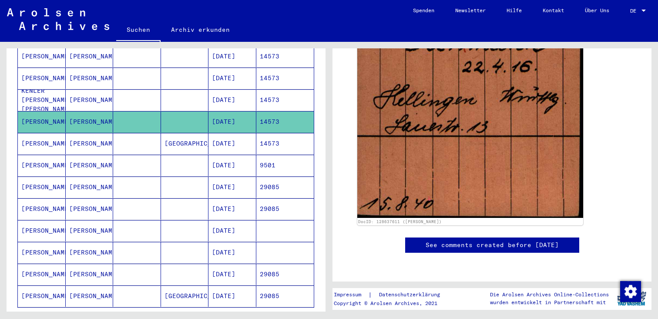
scroll to position [310, 0]
click at [249, 134] on mat-cell "[DATE]" at bounding box center [232, 143] width 48 height 21
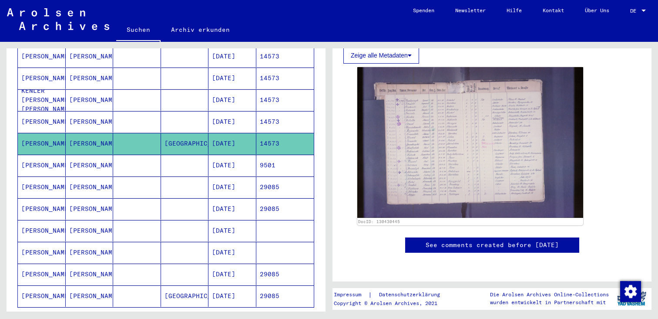
scroll to position [220, 0]
click at [285, 161] on mat-cell "9501" at bounding box center [285, 164] width 58 height 21
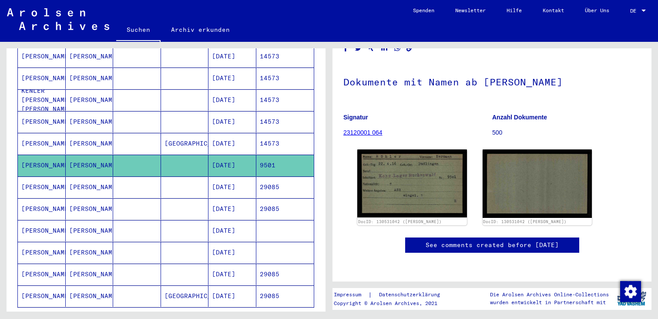
scroll to position [124, 0]
click at [376, 149] on img at bounding box center [412, 183] width 110 height 68
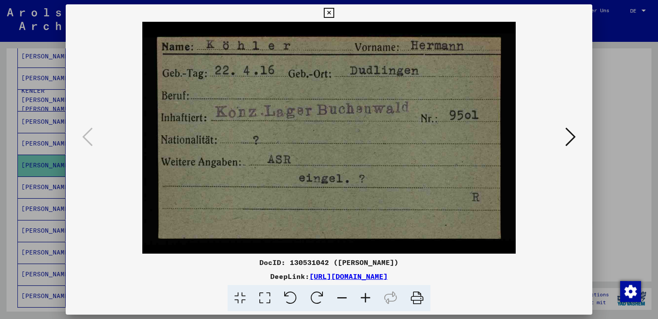
click at [566, 136] on icon at bounding box center [570, 136] width 10 height 21
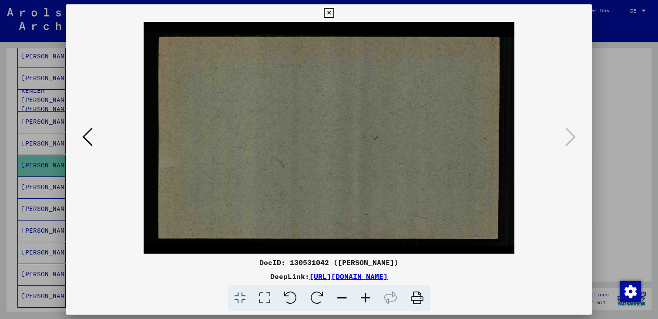
click at [86, 137] on icon at bounding box center [87, 136] width 10 height 21
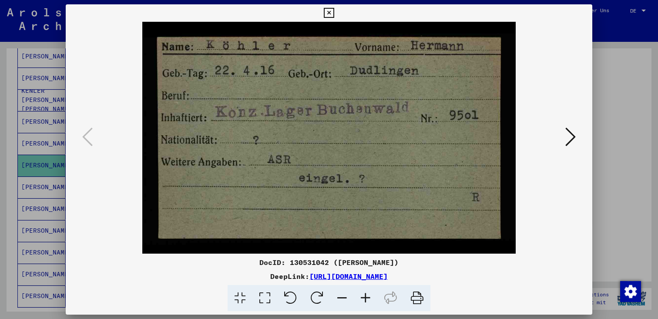
click at [604, 75] on div at bounding box center [329, 159] width 658 height 319
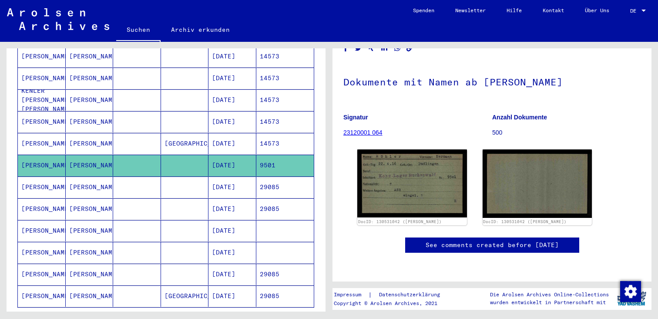
click at [188, 176] on mat-cell at bounding box center [185, 186] width 48 height 21
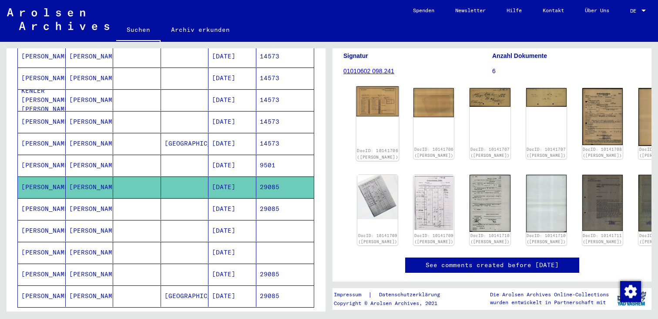
click at [374, 90] on img at bounding box center [377, 101] width 43 height 30
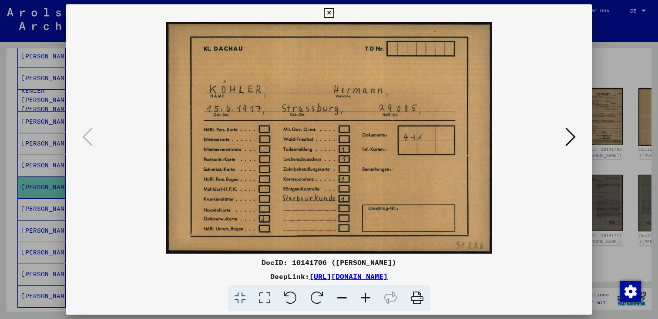
click at [642, 72] on div at bounding box center [329, 159] width 658 height 319
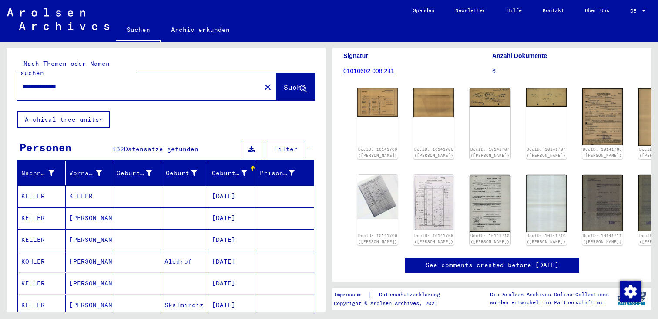
click at [262, 82] on mat-icon "close" at bounding box center [267, 87] width 10 height 10
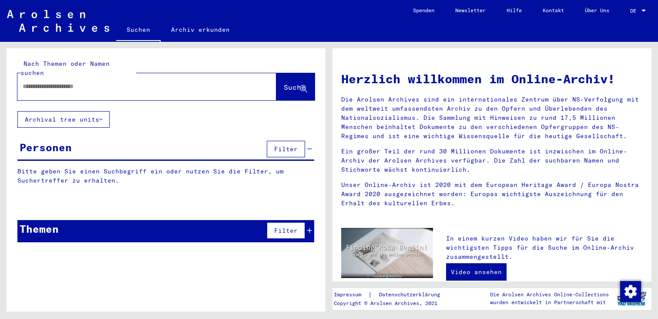
click at [175, 86] on div at bounding box center [133, 87] width 233 height 20
click at [174, 82] on input "text" at bounding box center [137, 86] width 228 height 9
paste input "**********"
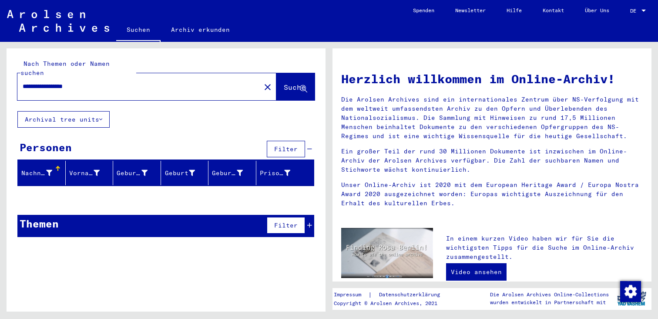
click at [51, 82] on input "**********" at bounding box center [137, 86] width 228 height 9
type input "**********"
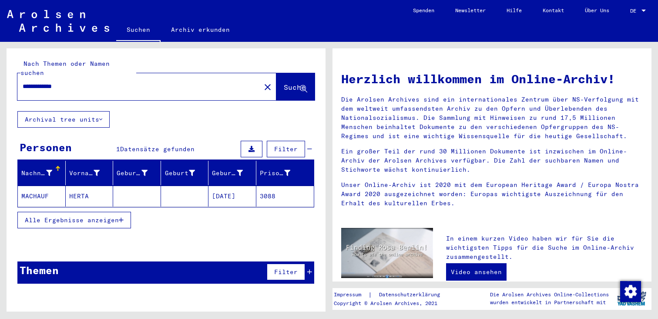
click at [103, 185] on mat-cell "HERTA" at bounding box center [90, 195] width 48 height 21
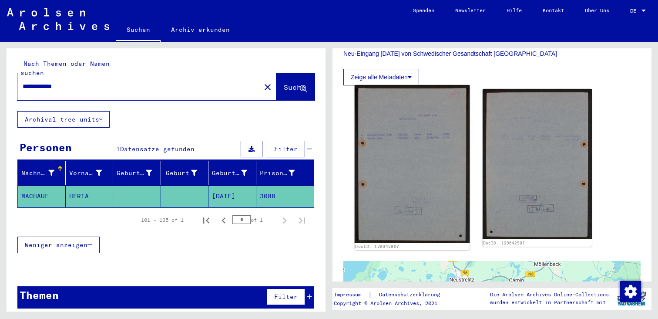
scroll to position [141, 0]
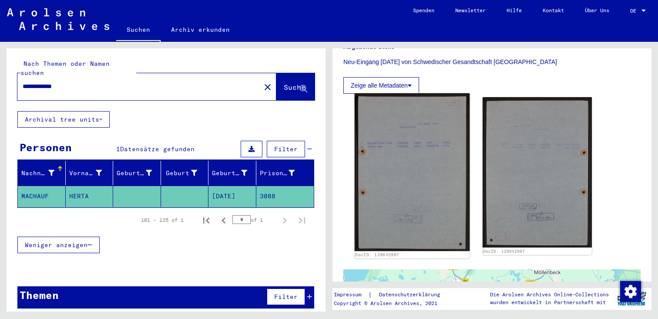
click at [411, 154] on img at bounding box center [412, 172] width 115 height 158
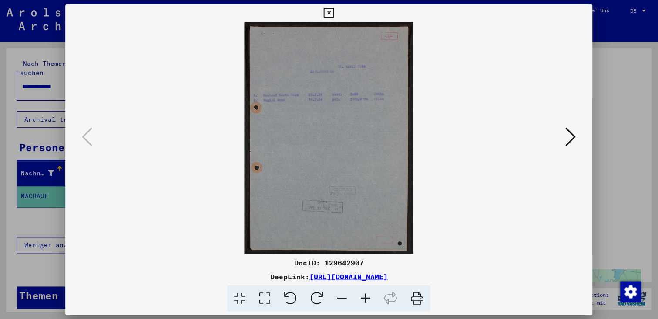
scroll to position [0, 0]
click at [605, 56] on div at bounding box center [329, 159] width 658 height 319
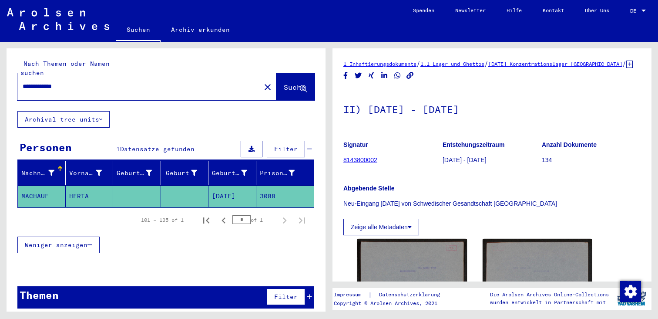
click at [178, 86] on div "**********" at bounding box center [136, 87] width 238 height 20
click at [262, 82] on mat-icon "close" at bounding box center [267, 87] width 10 height 10
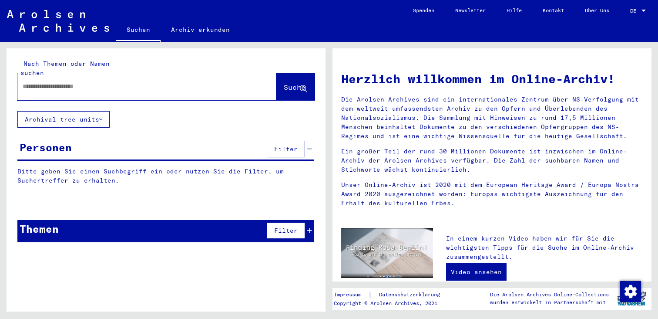
click at [198, 82] on input "text" at bounding box center [137, 86] width 228 height 9
paste input "**********"
type input "**********"
click at [284, 73] on button "Suche" at bounding box center [295, 86] width 38 height 27
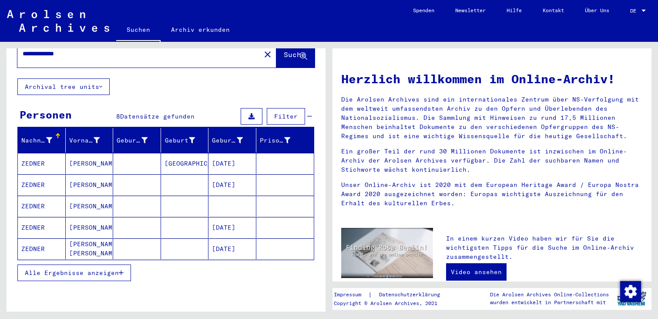
scroll to position [44, 0]
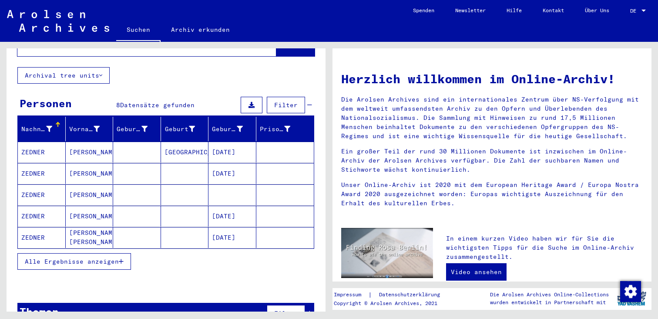
click at [293, 141] on mat-cell at bounding box center [285, 151] width 58 height 21
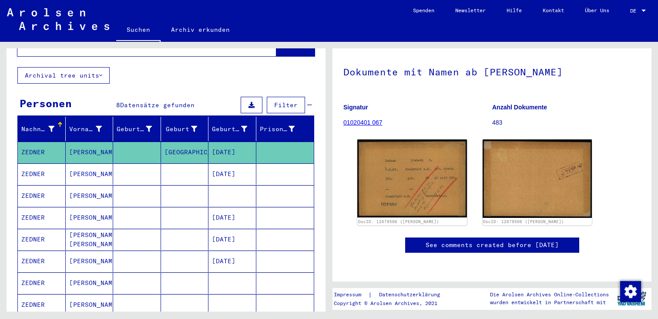
scroll to position [62, 0]
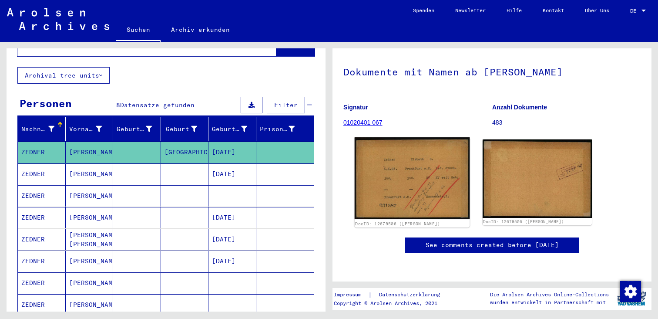
click at [408, 137] on img at bounding box center [412, 177] width 115 height 81
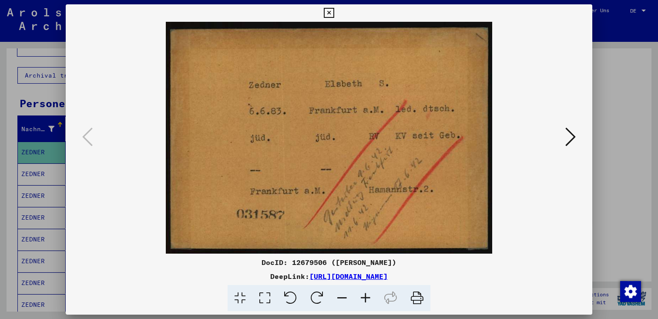
click at [567, 131] on icon at bounding box center [570, 136] width 10 height 21
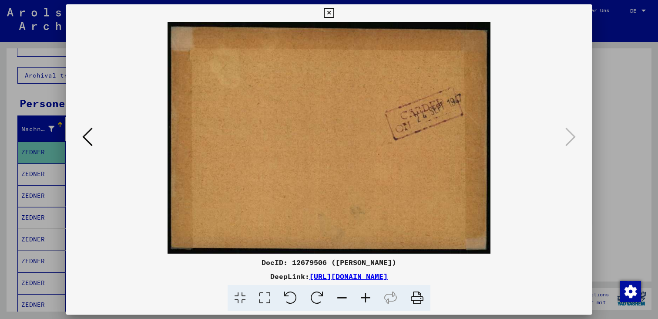
click at [621, 70] on div at bounding box center [329, 159] width 658 height 319
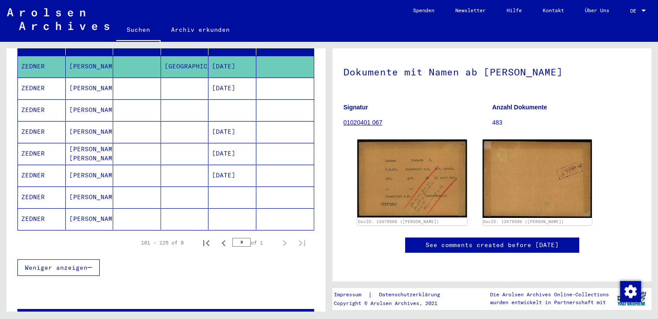
scroll to position [149, 0]
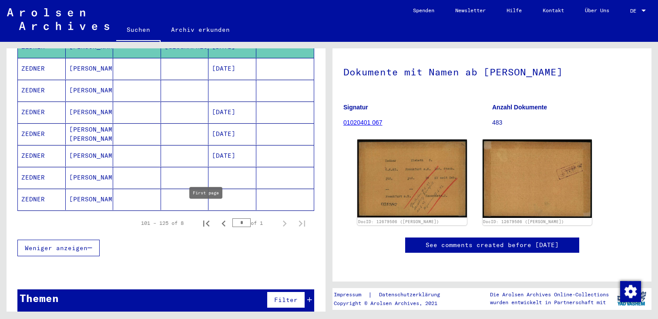
click at [207, 220] on icon "First page" at bounding box center [206, 223] width 6 height 6
type input "*"
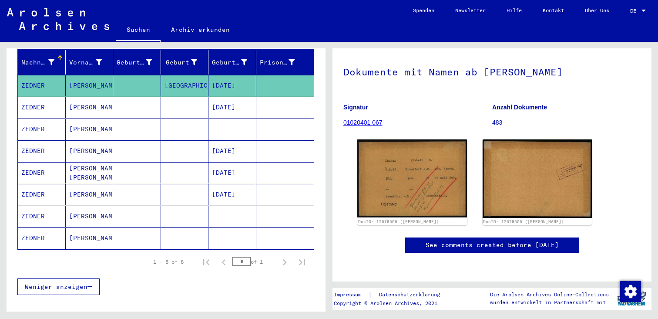
scroll to position [108, 0]
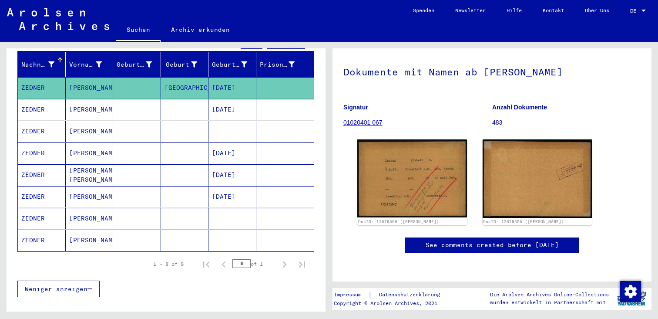
click at [269, 101] on mat-cell at bounding box center [285, 109] width 58 height 21
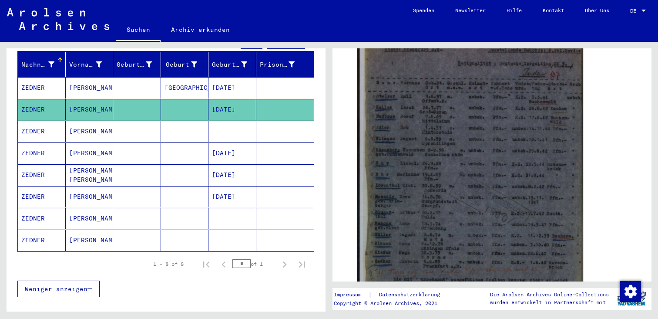
scroll to position [217, 0]
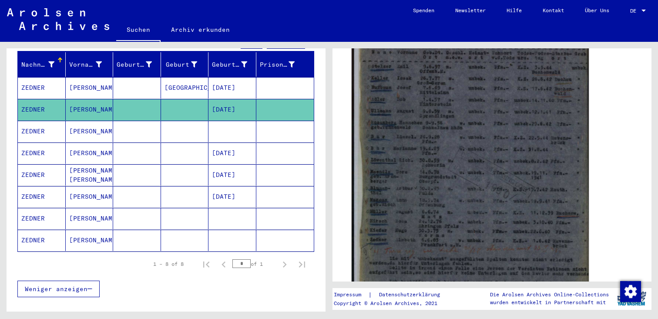
click at [409, 139] on img at bounding box center [470, 158] width 237 height 329
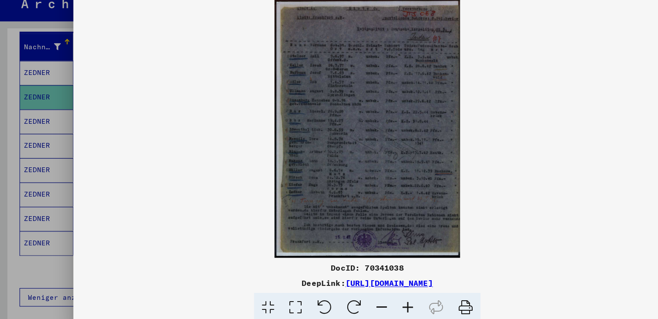
scroll to position [0, 0]
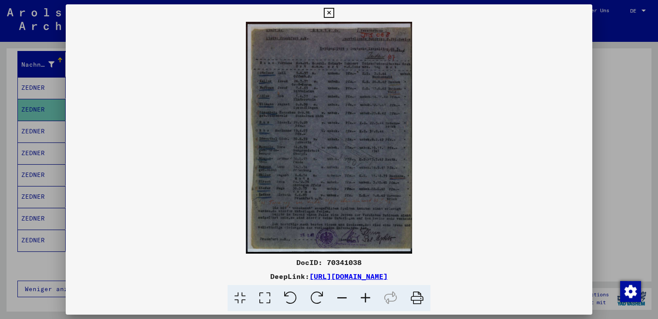
click at [609, 121] on div at bounding box center [329, 159] width 658 height 319
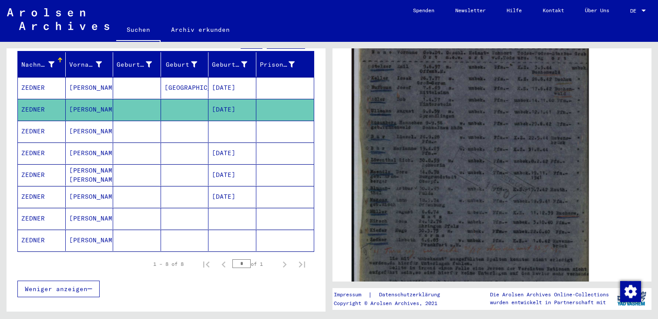
click at [475, 168] on img at bounding box center [470, 158] width 237 height 329
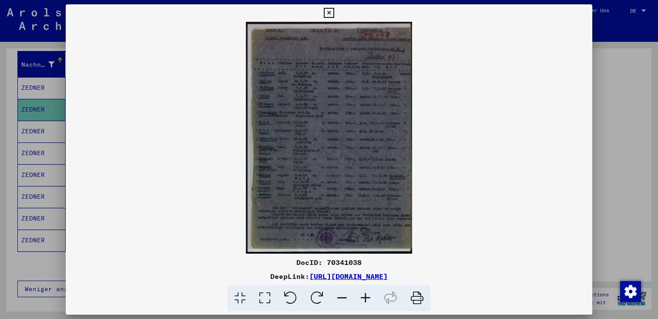
click at [636, 42] on div at bounding box center [329, 159] width 658 height 319
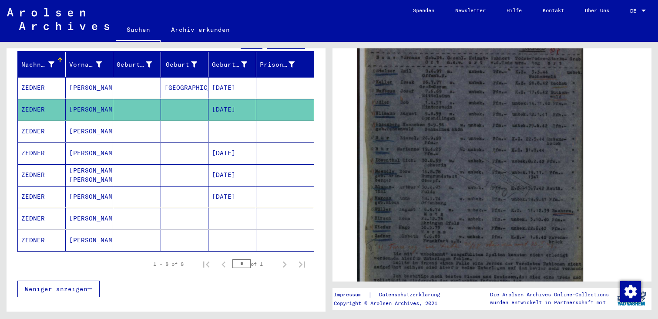
click at [263, 122] on mat-cell at bounding box center [285, 131] width 58 height 21
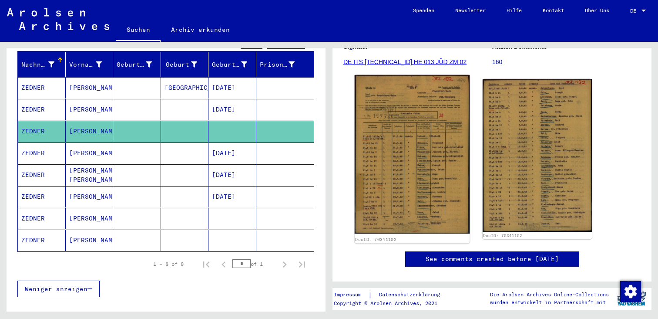
scroll to position [144, 0]
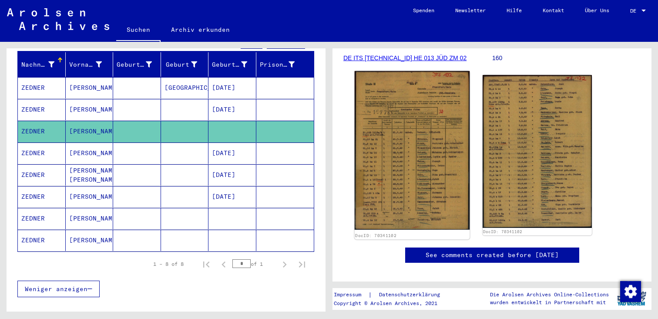
click at [425, 121] on img at bounding box center [412, 150] width 115 height 159
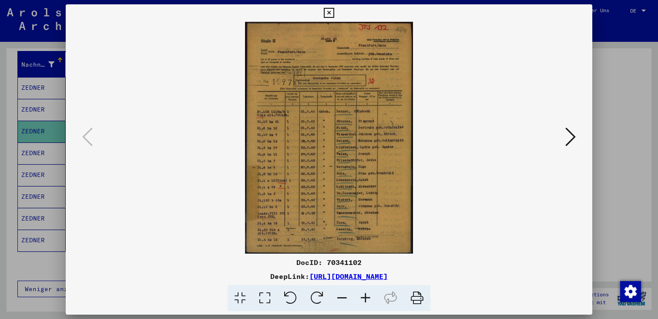
click at [616, 86] on div at bounding box center [329, 159] width 658 height 319
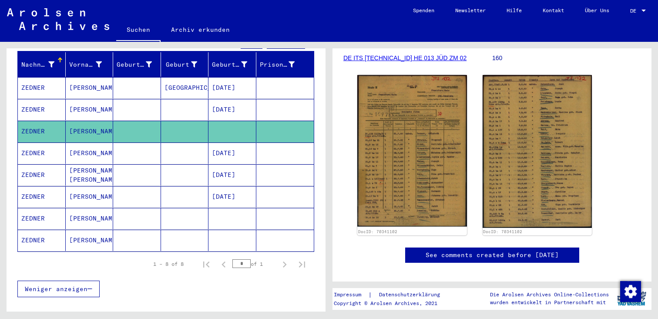
click at [144, 153] on mat-cell at bounding box center [137, 152] width 48 height 21
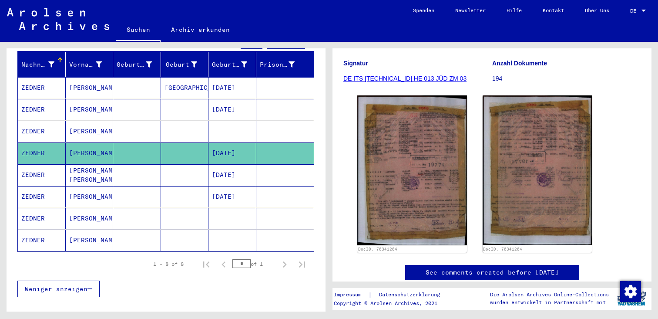
scroll to position [124, 0]
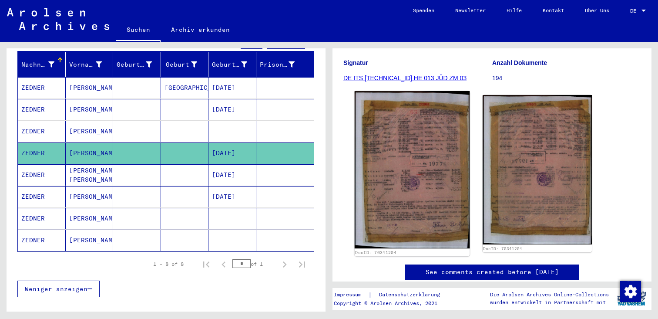
click at [414, 162] on img at bounding box center [412, 169] width 115 height 157
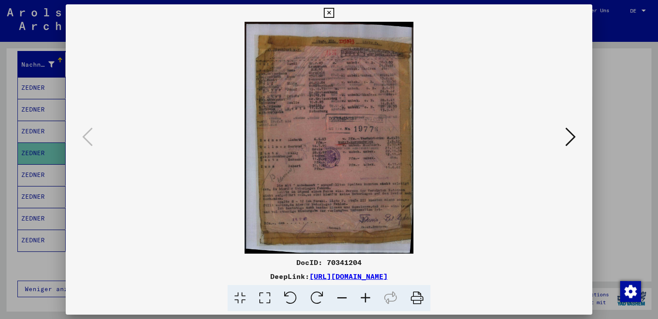
click at [616, 105] on div at bounding box center [329, 159] width 658 height 319
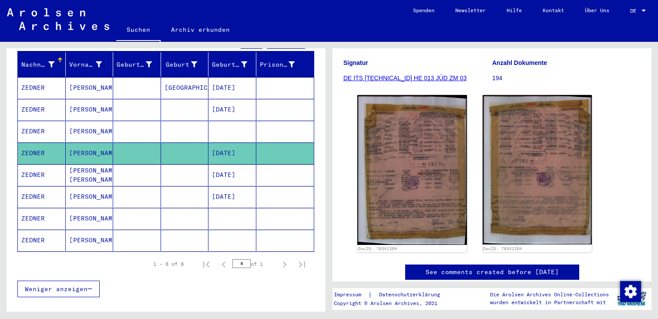
click at [164, 170] on mat-cell at bounding box center [185, 174] width 48 height 21
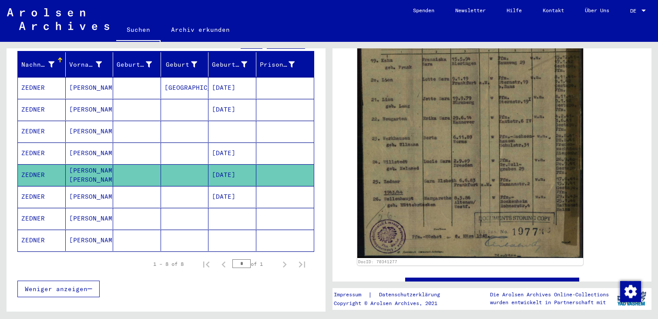
scroll to position [258, 0]
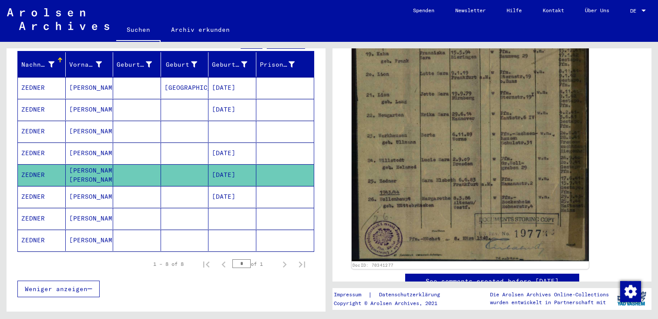
click at [402, 151] on img at bounding box center [470, 107] width 237 height 308
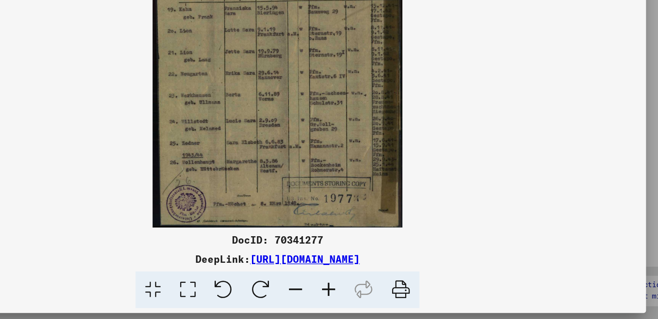
scroll to position [0, 0]
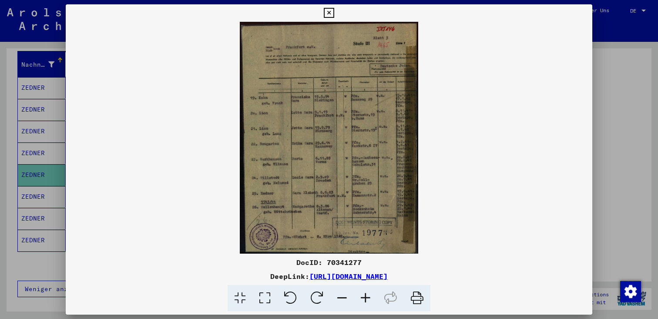
click at [629, 118] on div at bounding box center [329, 159] width 658 height 319
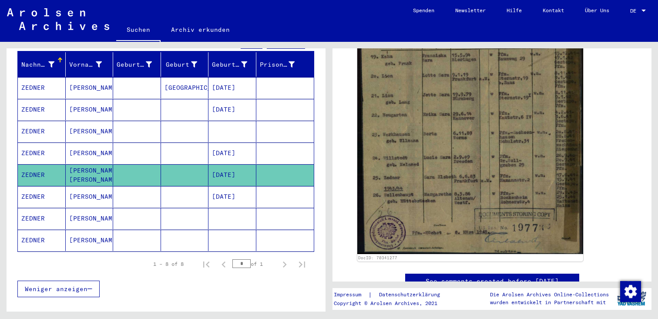
click at [191, 190] on mat-cell at bounding box center [185, 196] width 48 height 21
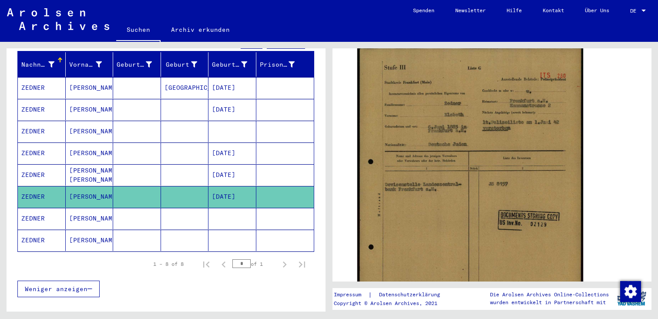
scroll to position [190, 0]
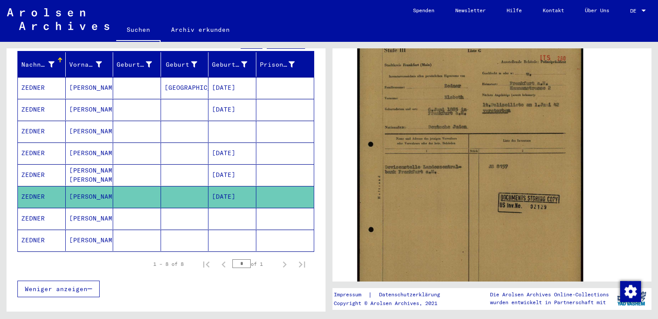
click at [452, 131] on img at bounding box center [470, 186] width 226 height 315
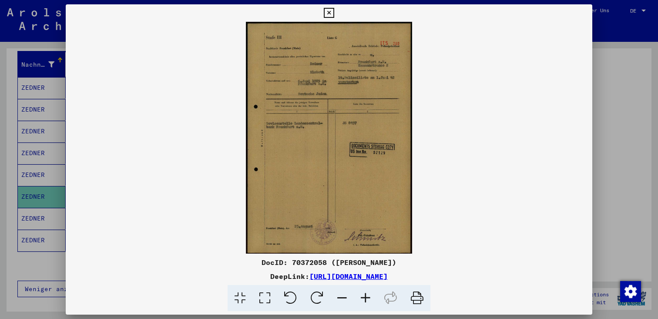
click at [632, 69] on div at bounding box center [329, 159] width 658 height 319
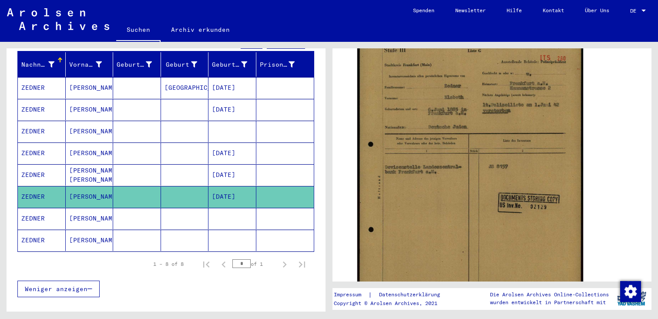
click at [231, 208] on mat-cell at bounding box center [232, 218] width 48 height 21
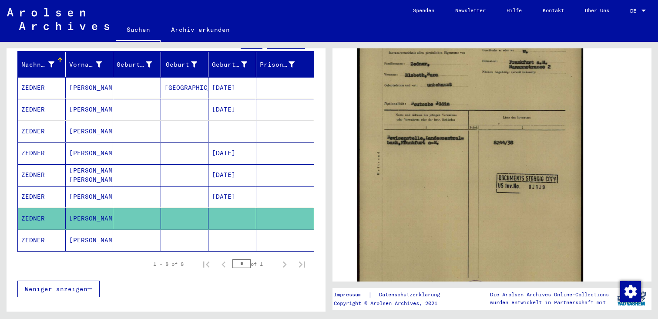
scroll to position [214, 0]
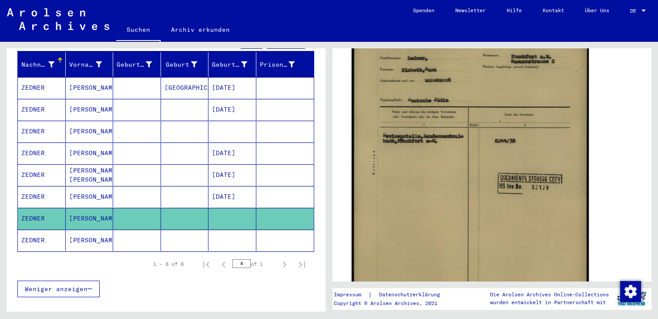
click at [423, 145] on img at bounding box center [470, 164] width 237 height 335
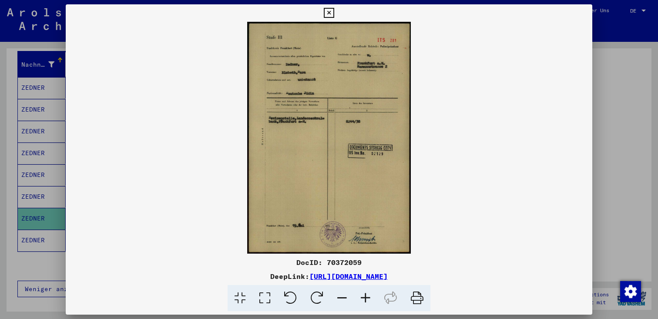
click at [610, 76] on div at bounding box center [329, 159] width 658 height 319
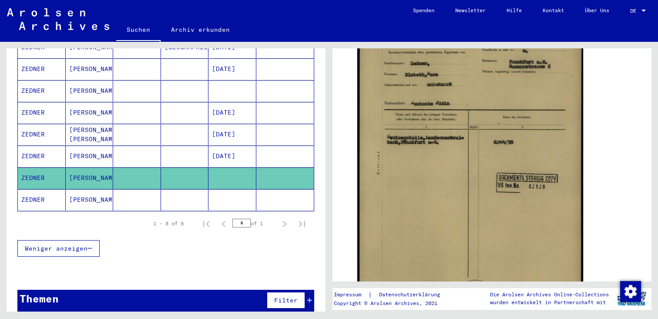
scroll to position [149, 0]
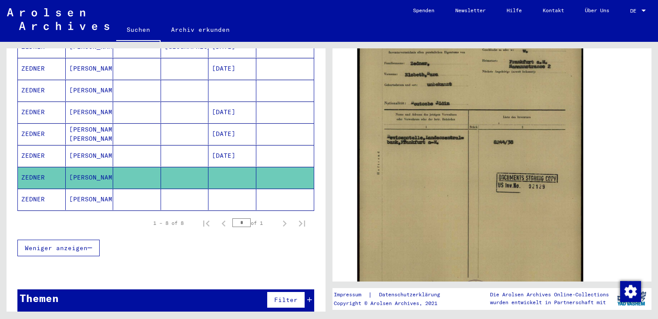
click at [148, 188] on mat-cell at bounding box center [137, 198] width 48 height 21
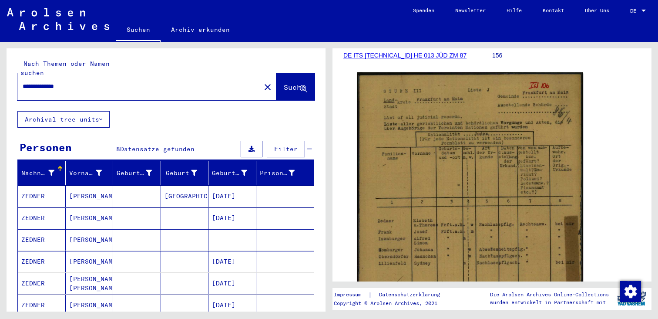
click at [171, 82] on div "**********" at bounding box center [136, 87] width 238 height 20
click at [262, 82] on mat-icon "close" at bounding box center [267, 87] width 10 height 10
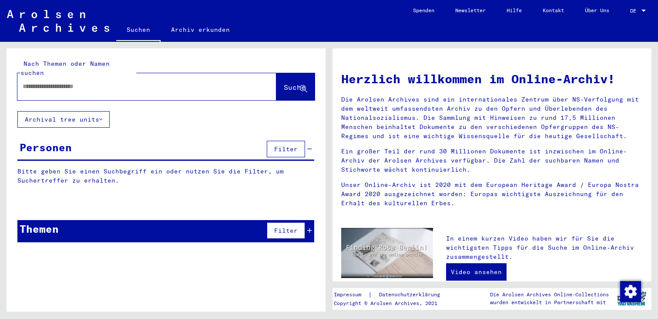
click at [184, 82] on input "text" at bounding box center [137, 86] width 228 height 9
paste input "**********"
type input "**********"
click at [284, 83] on span "Suche" at bounding box center [295, 87] width 22 height 9
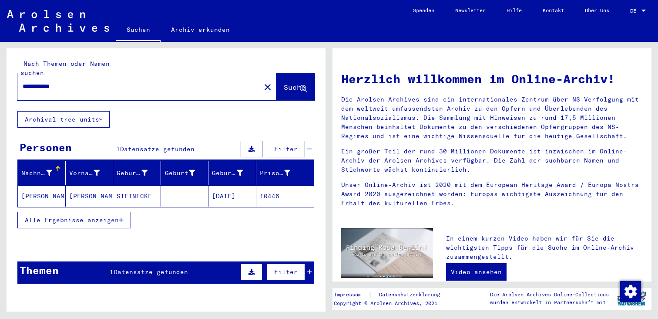
click at [201, 189] on mat-cell at bounding box center [185, 195] width 48 height 21
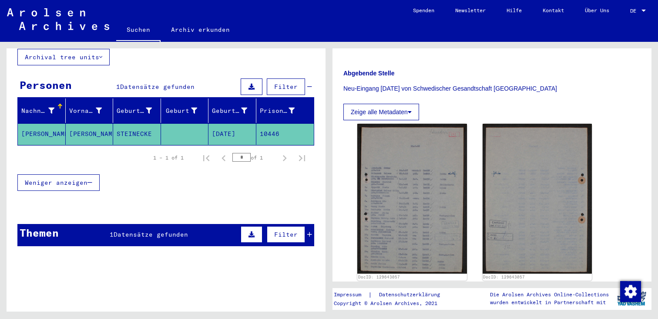
scroll to position [147, 0]
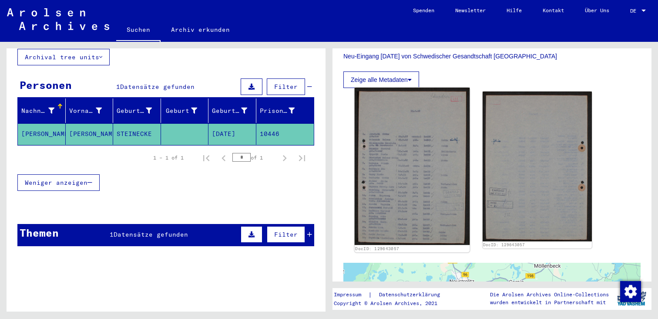
click at [414, 184] on img at bounding box center [412, 165] width 115 height 157
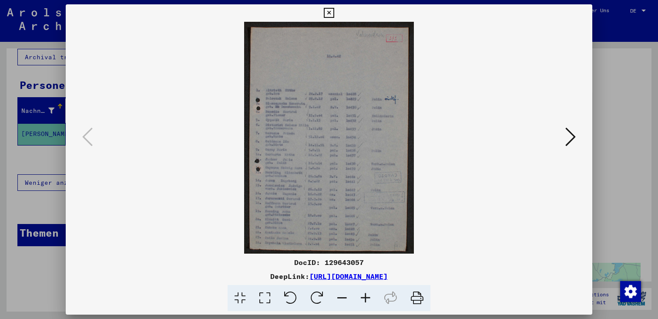
click at [620, 50] on div at bounding box center [329, 159] width 658 height 319
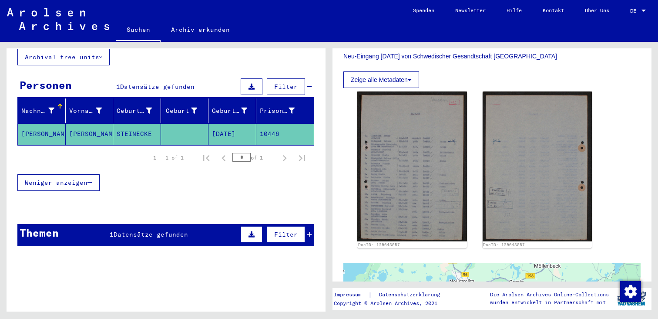
scroll to position [0, 0]
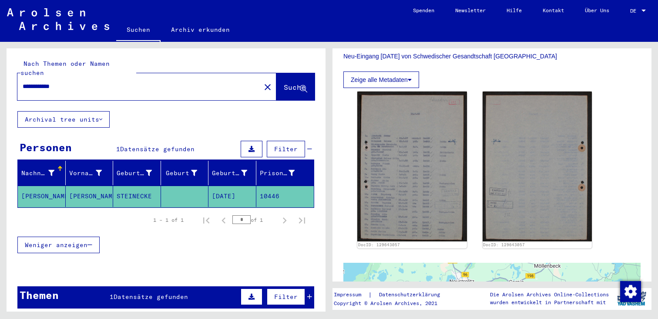
click at [262, 82] on mat-icon "close" at bounding box center [267, 87] width 10 height 10
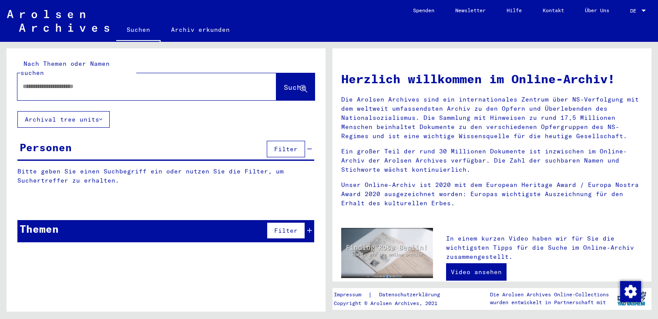
click at [187, 82] on input "text" at bounding box center [137, 86] width 228 height 9
paste input "*********"
type input "*********"
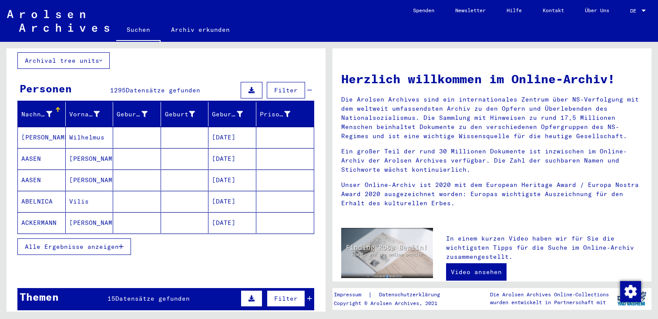
scroll to position [94, 0]
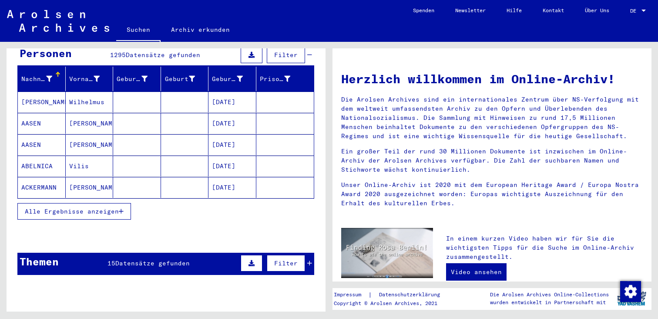
click at [91, 207] on span "Alle Ergebnisse anzeigen" at bounding box center [72, 211] width 94 height 8
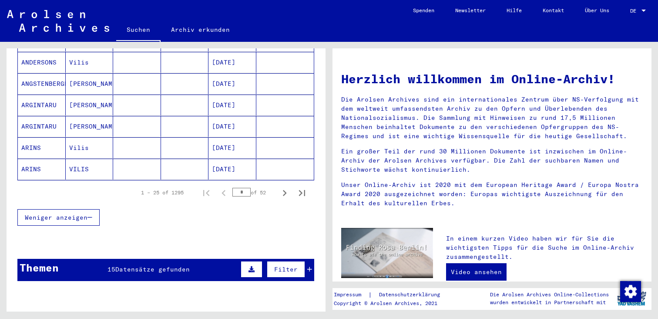
scroll to position [539, 0]
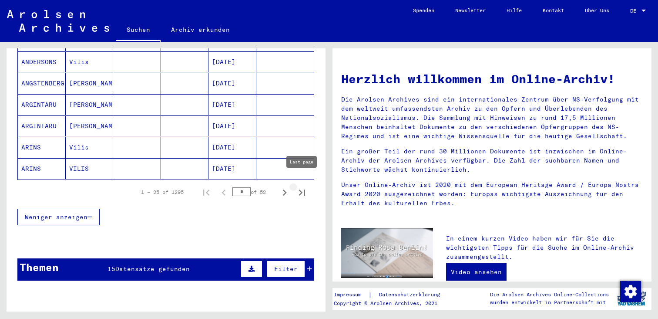
click at [301, 186] on icon "Last page" at bounding box center [302, 192] width 12 height 12
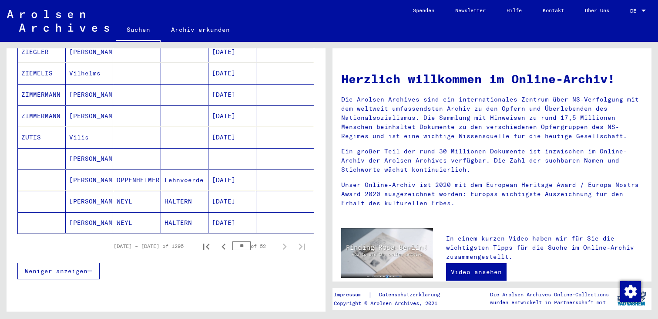
scroll to position [381, 0]
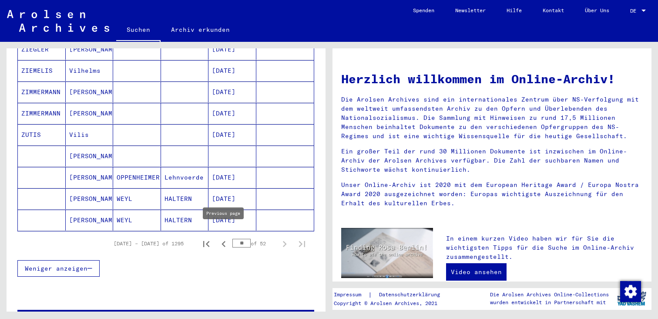
click at [222, 241] on icon "Previous page" at bounding box center [223, 244] width 4 height 6
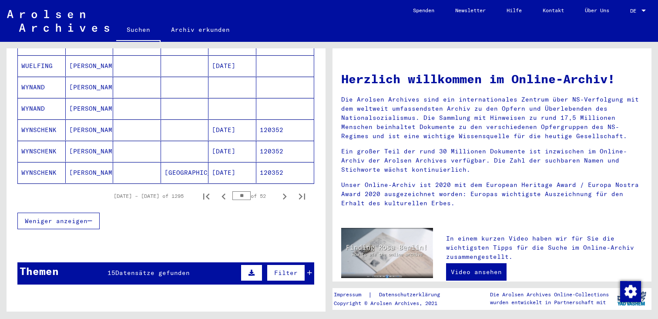
scroll to position [560, 0]
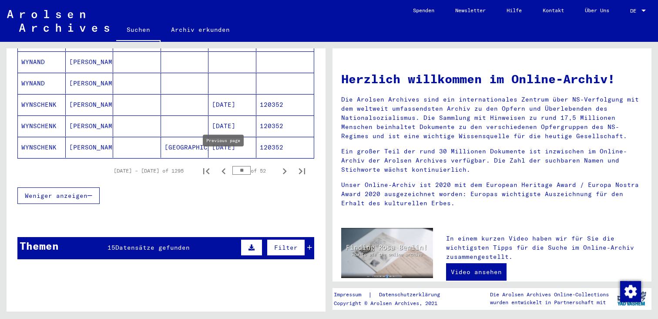
click at [222, 165] on icon "Previous page" at bounding box center [224, 171] width 12 height 12
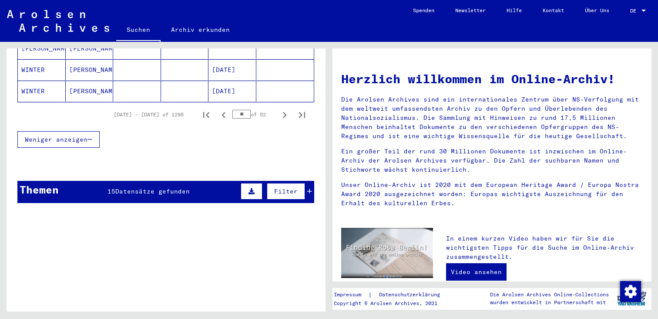
scroll to position [605, 0]
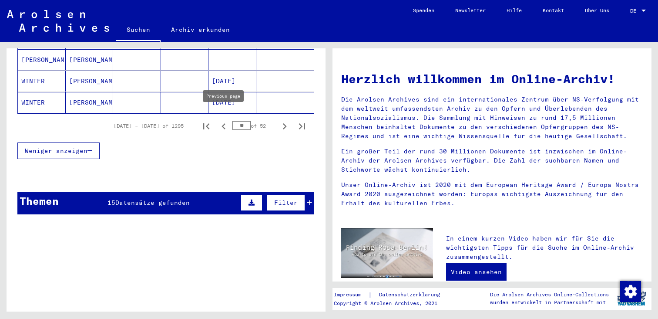
click at [224, 120] on icon "Previous page" at bounding box center [224, 126] width 12 height 12
click at [225, 120] on icon "Previous page" at bounding box center [224, 126] width 12 height 12
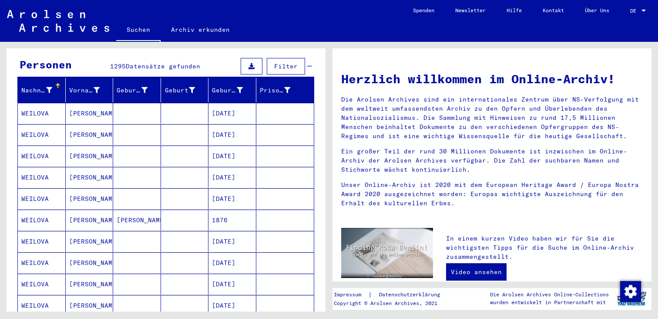
scroll to position [84, 0]
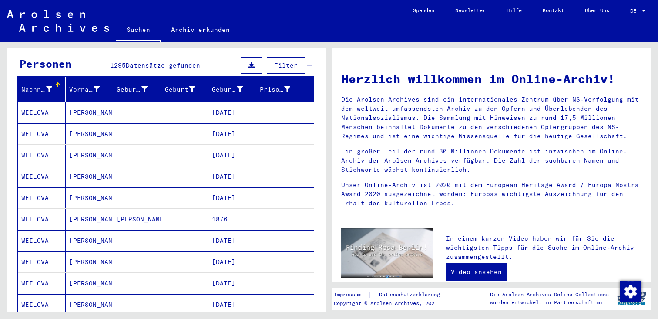
click at [199, 103] on mat-cell at bounding box center [185, 112] width 48 height 21
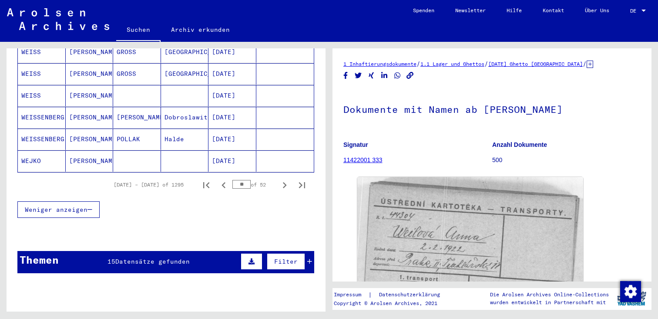
scroll to position [640, 0]
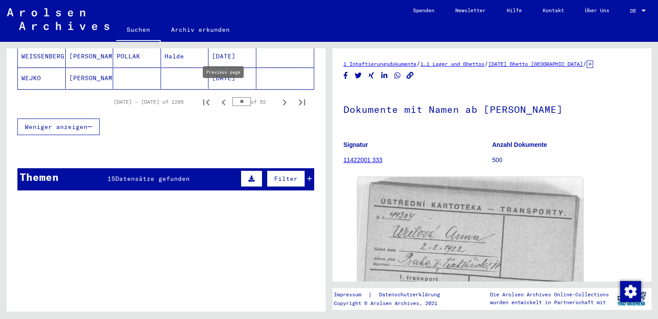
click at [223, 99] on icon "Previous page" at bounding box center [223, 102] width 4 height 6
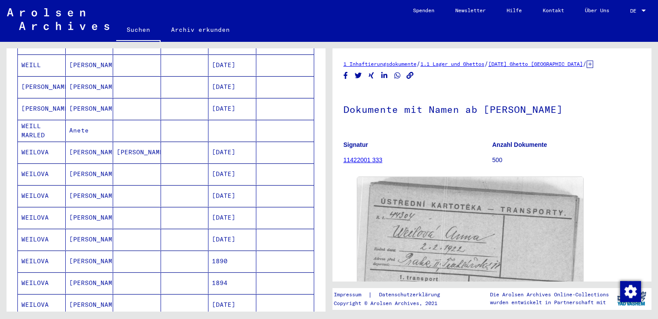
scroll to position [413, 0]
click at [268, 142] on mat-cell at bounding box center [285, 152] width 58 height 21
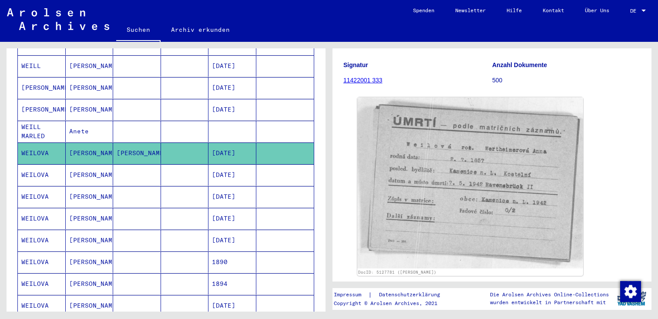
scroll to position [81, 0]
click at [269, 165] on mat-cell at bounding box center [285, 174] width 58 height 21
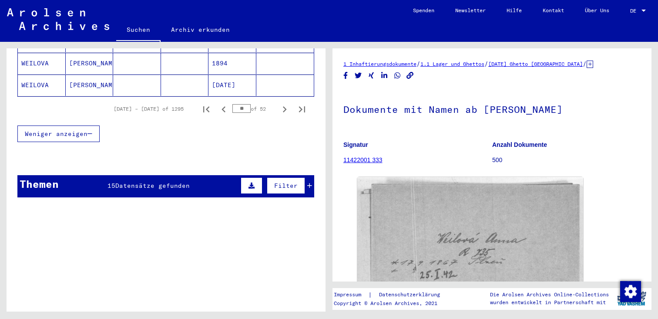
scroll to position [555, 0]
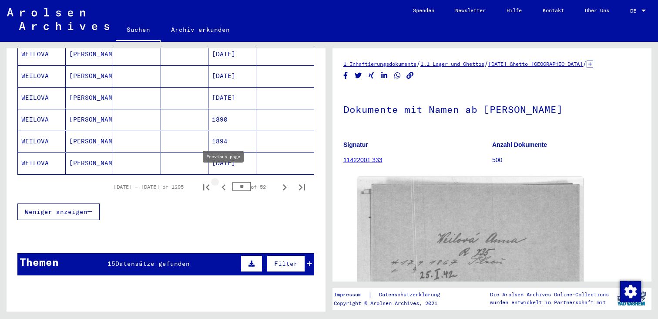
click at [226, 181] on icon "Previous page" at bounding box center [224, 187] width 12 height 12
type input "**"
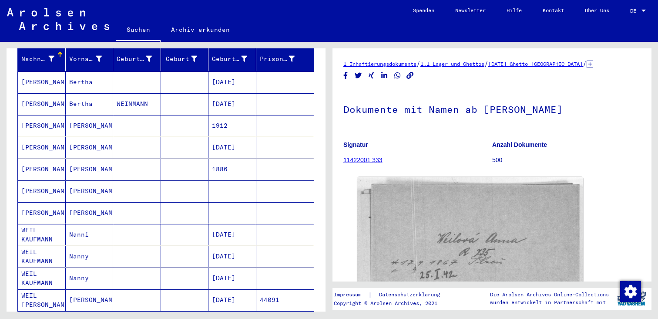
scroll to position [114, 0]
click at [148, 118] on mat-cell at bounding box center [137, 125] width 48 height 21
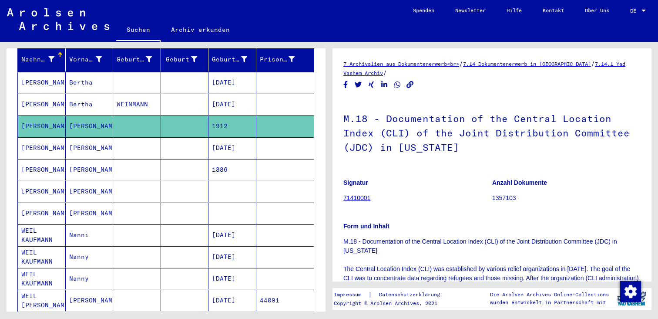
click at [153, 142] on mat-cell at bounding box center [137, 147] width 48 height 21
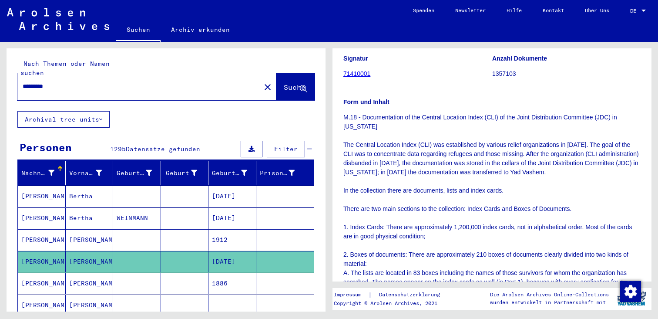
click at [262, 82] on mat-icon "close" at bounding box center [267, 87] width 10 height 10
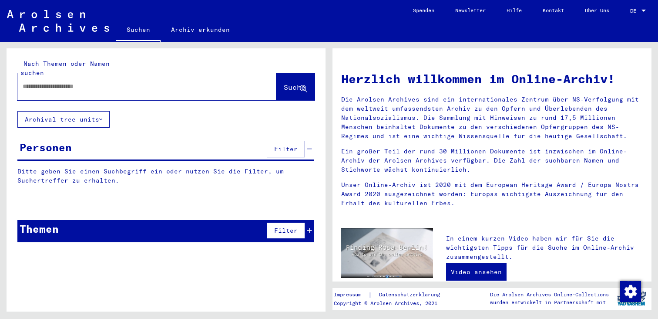
click at [205, 82] on input "text" at bounding box center [137, 86] width 228 height 9
paste input "**********"
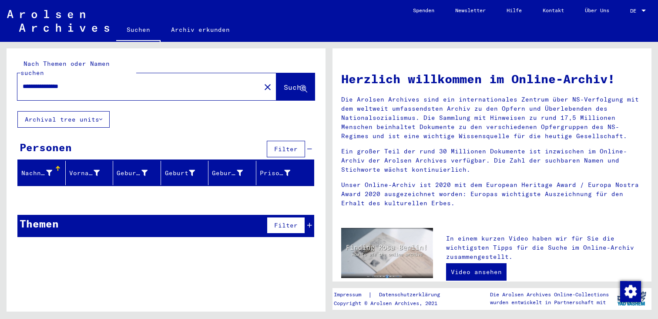
click at [38, 82] on input "**********" at bounding box center [137, 86] width 228 height 9
click at [207, 82] on input "**********" at bounding box center [137, 86] width 228 height 9
type input "**********"
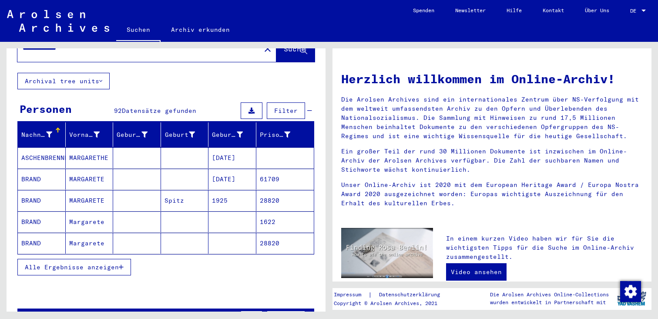
scroll to position [48, 0]
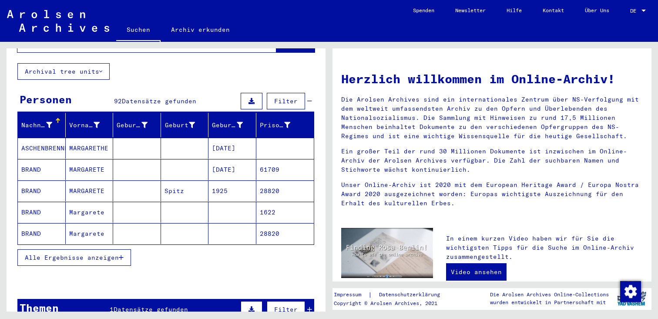
click at [234, 182] on mat-cell "1925" at bounding box center [232, 190] width 48 height 21
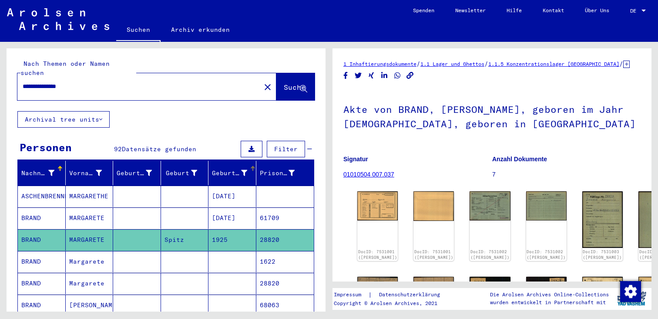
click at [249, 166] on div "Geburtsdatum" at bounding box center [235, 173] width 46 height 14
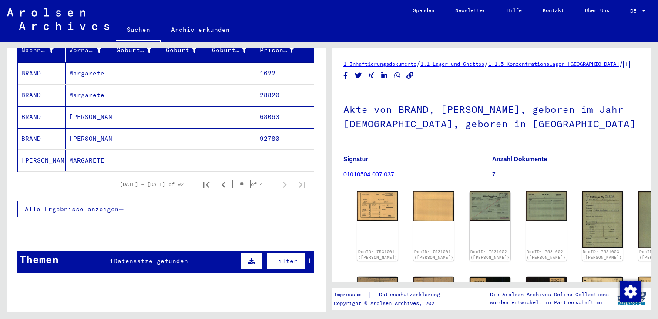
scroll to position [132, 0]
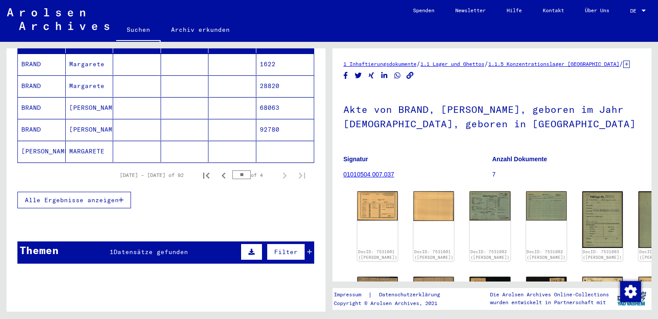
click at [104, 196] on span "Alle Ergebnisse anzeigen" at bounding box center [72, 200] width 94 height 8
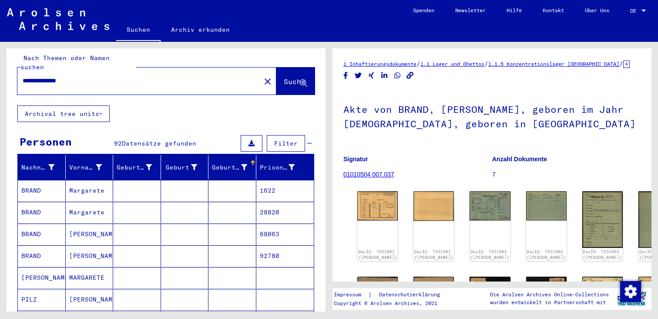
scroll to position [0, 0]
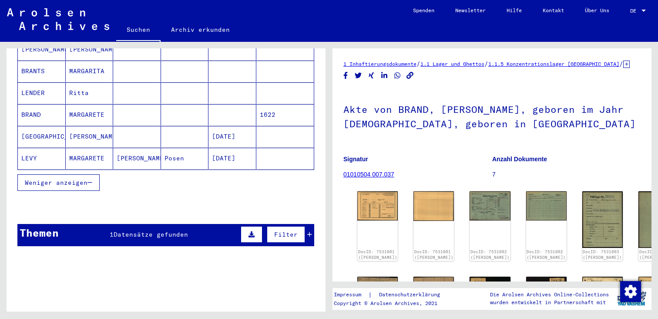
click at [68, 177] on button "Weniger anzeigen" at bounding box center [58, 182] width 82 height 17
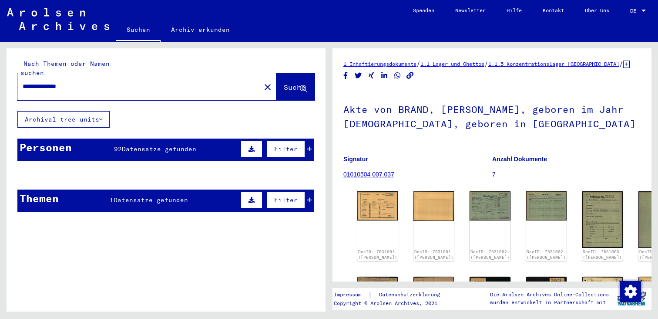
click at [180, 77] on div "**********" at bounding box center [136, 87] width 238 height 20
click at [164, 82] on input "**********" at bounding box center [139, 86] width 233 height 9
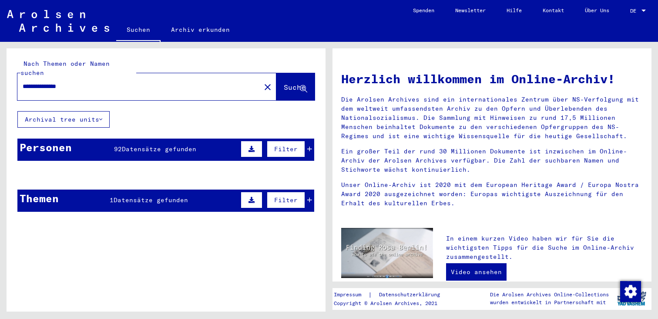
click at [309, 146] on icon at bounding box center [309, 149] width 5 height 6
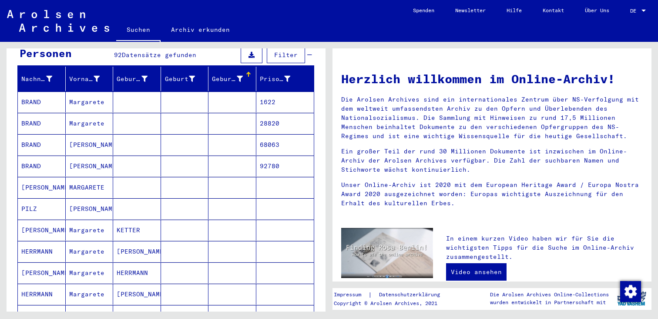
scroll to position [45, 0]
